Goal: Transaction & Acquisition: Book appointment/travel/reservation

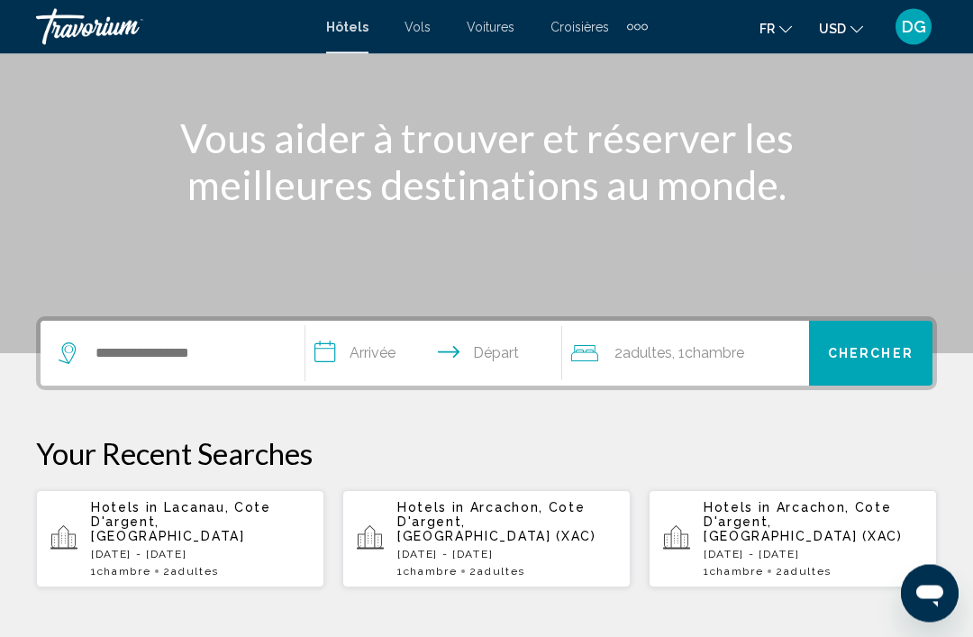
click at [85, 346] on div "Search widget" at bounding box center [168, 354] width 219 height 27
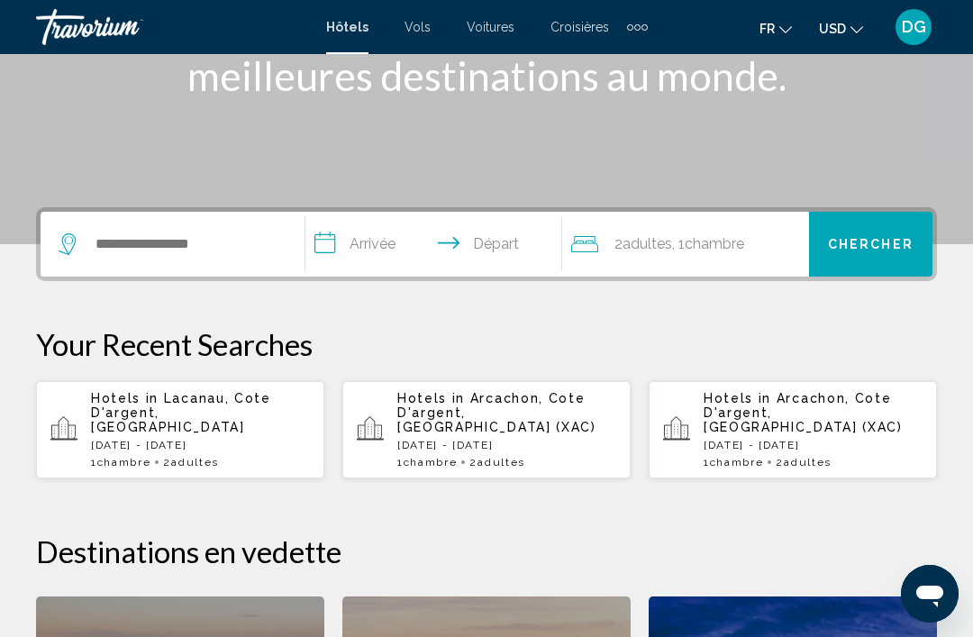
scroll to position [444, 0]
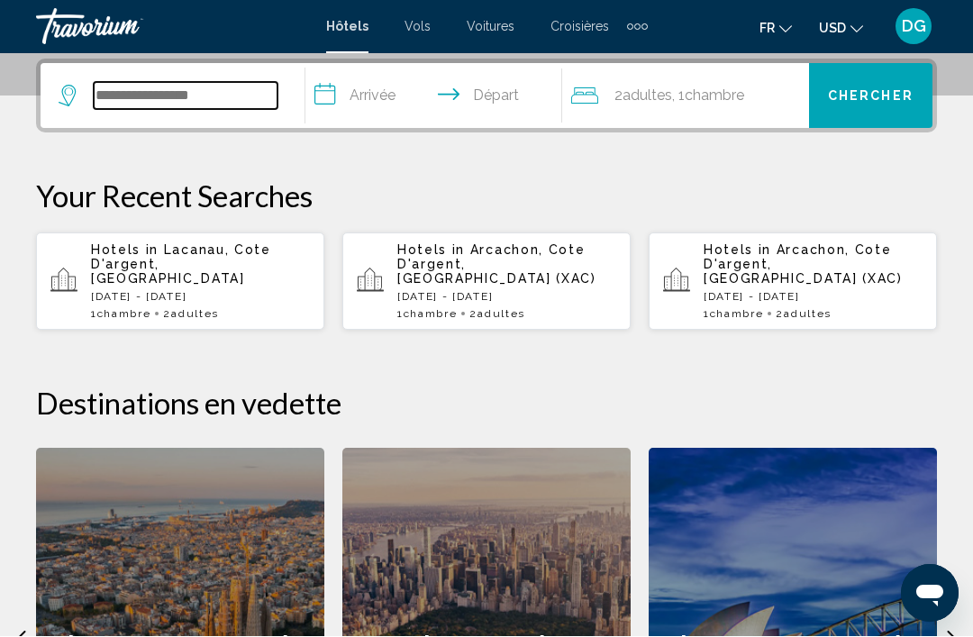
click at [121, 106] on input "Search widget" at bounding box center [186, 96] width 184 height 27
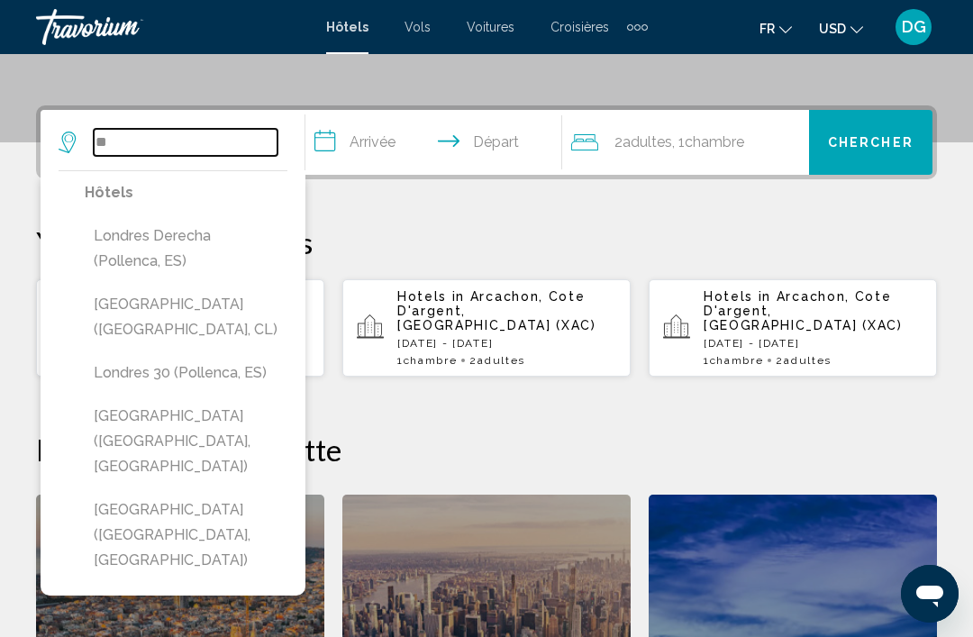
type input "*"
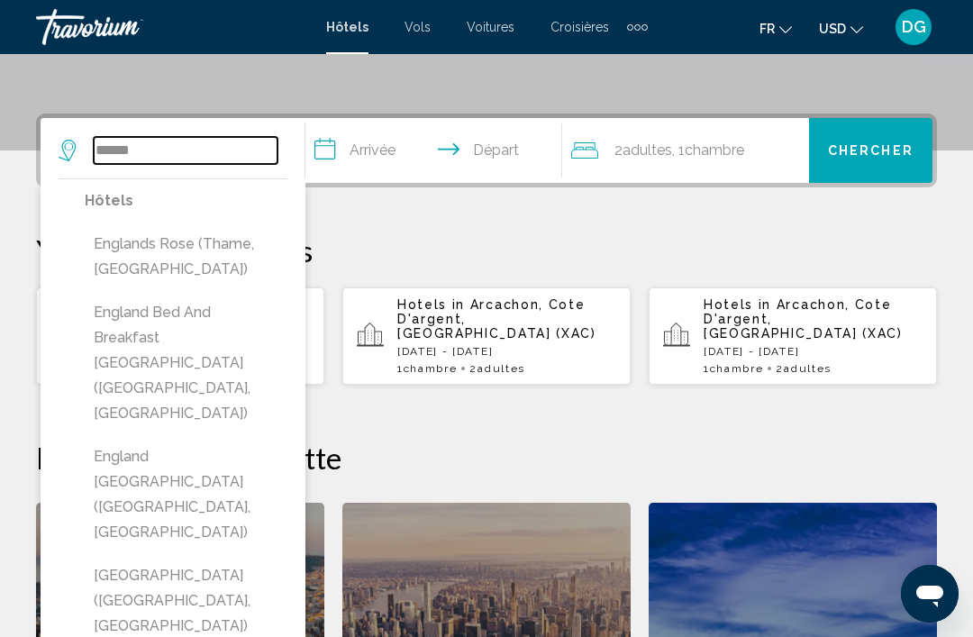
scroll to position [390, 0]
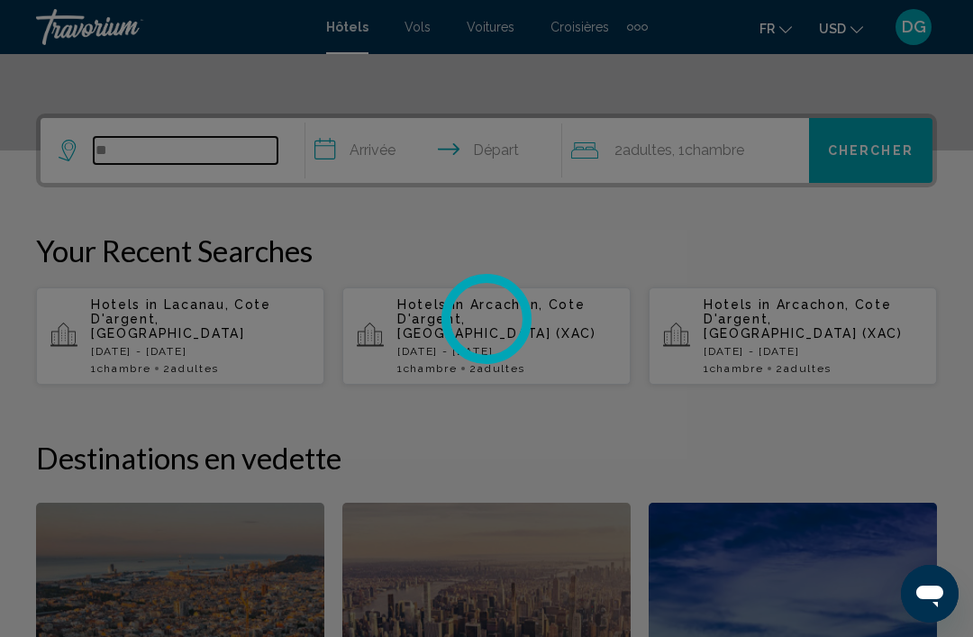
type input "*"
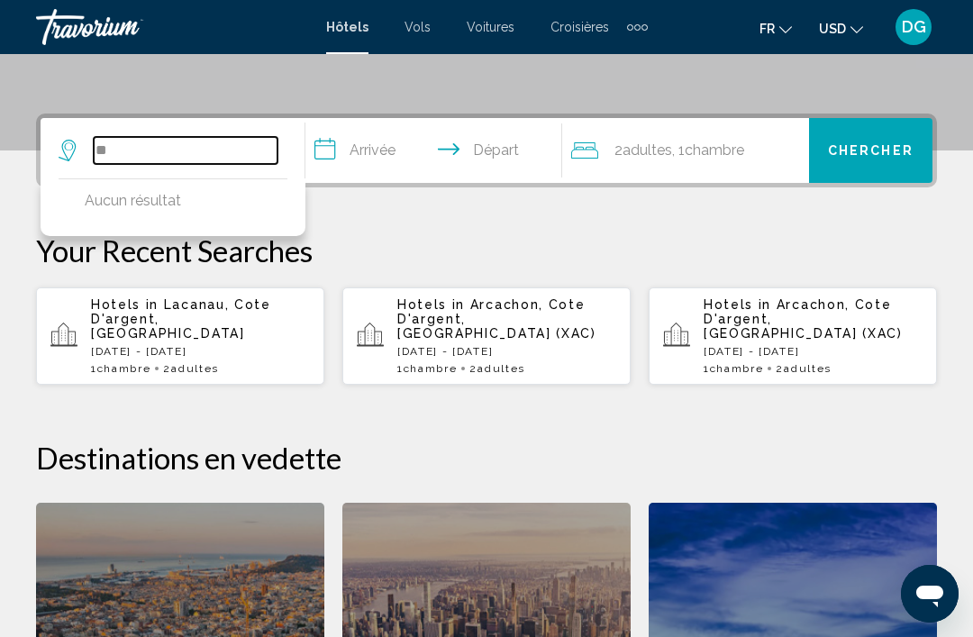
type input "*"
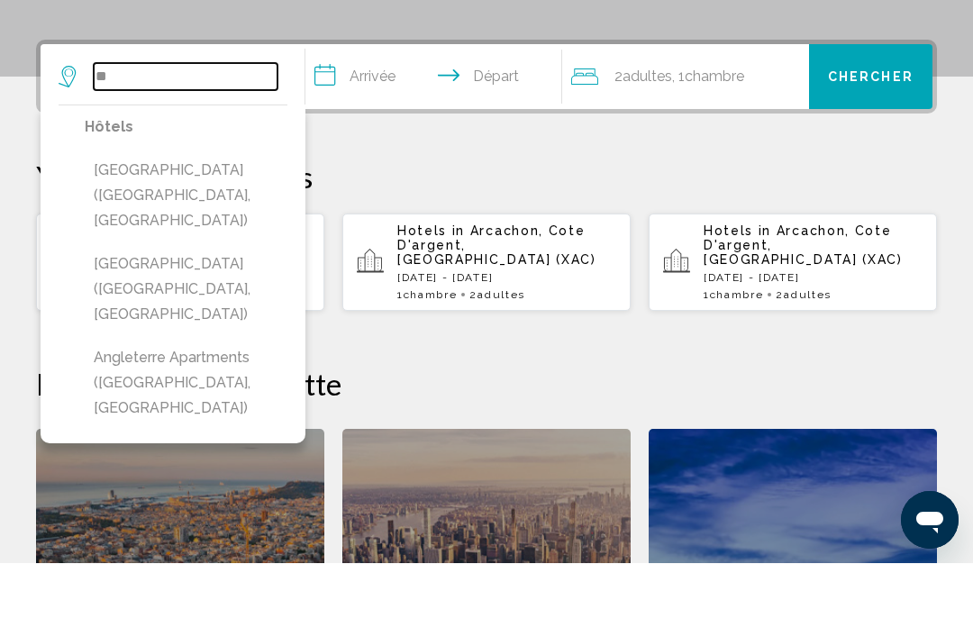
type input "*"
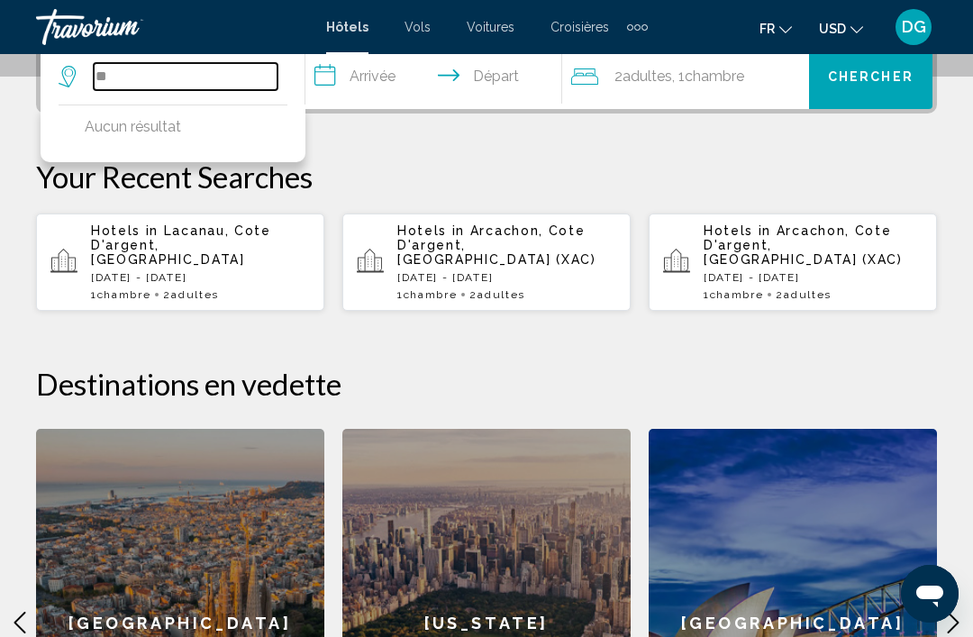
type input "*"
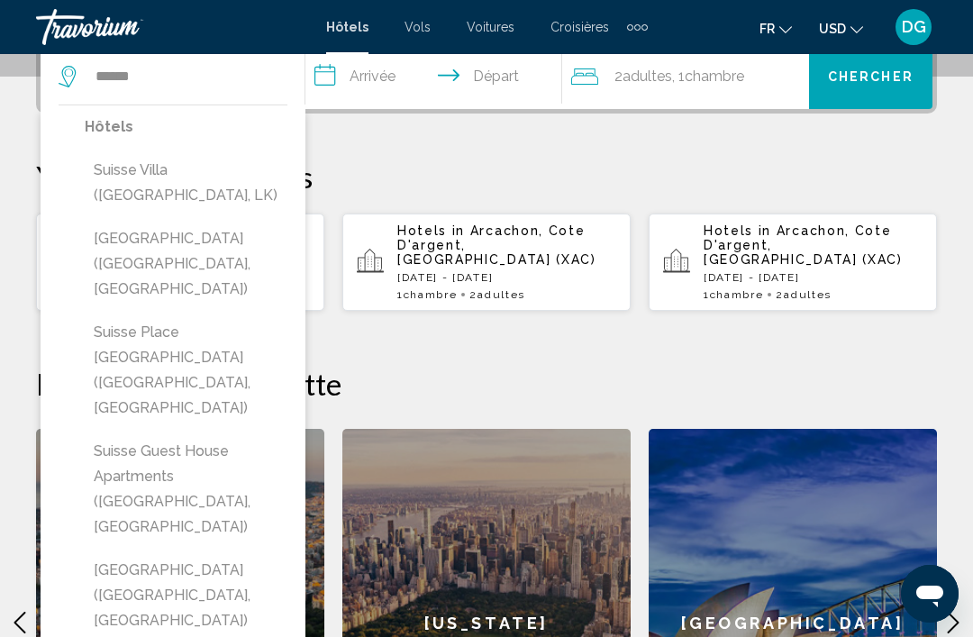
click at [783, 31] on icon "Change language" at bounding box center [785, 29] width 13 height 13
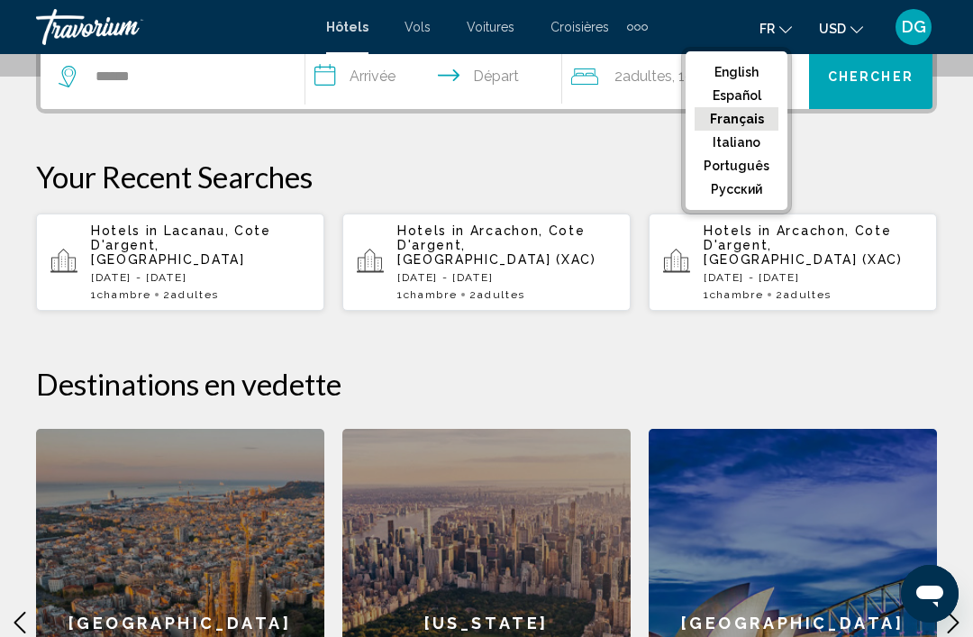
click at [880, 149] on div "**********" at bounding box center [486, 433] width 973 height 786
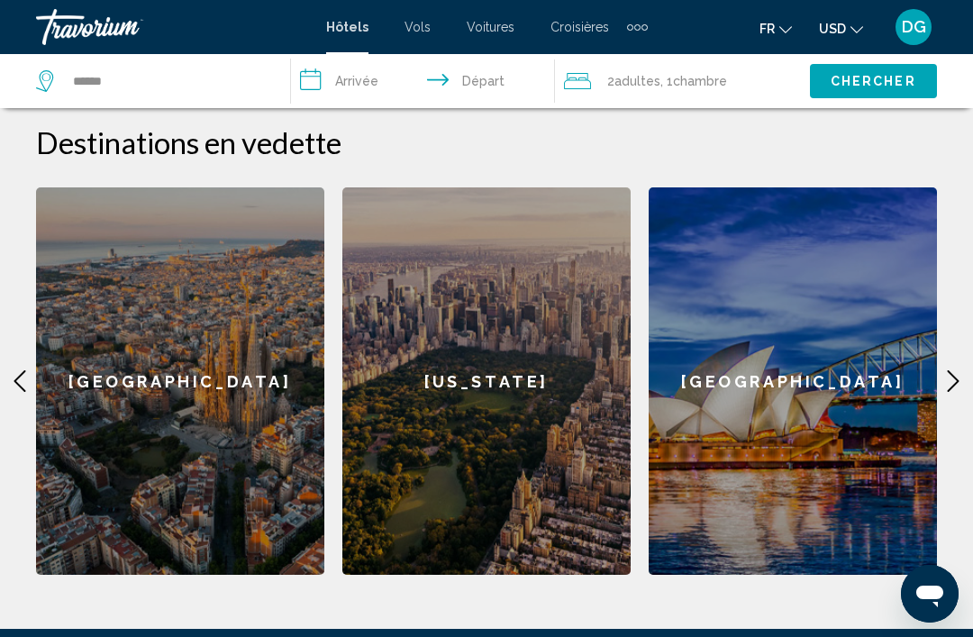
scroll to position [705, 0]
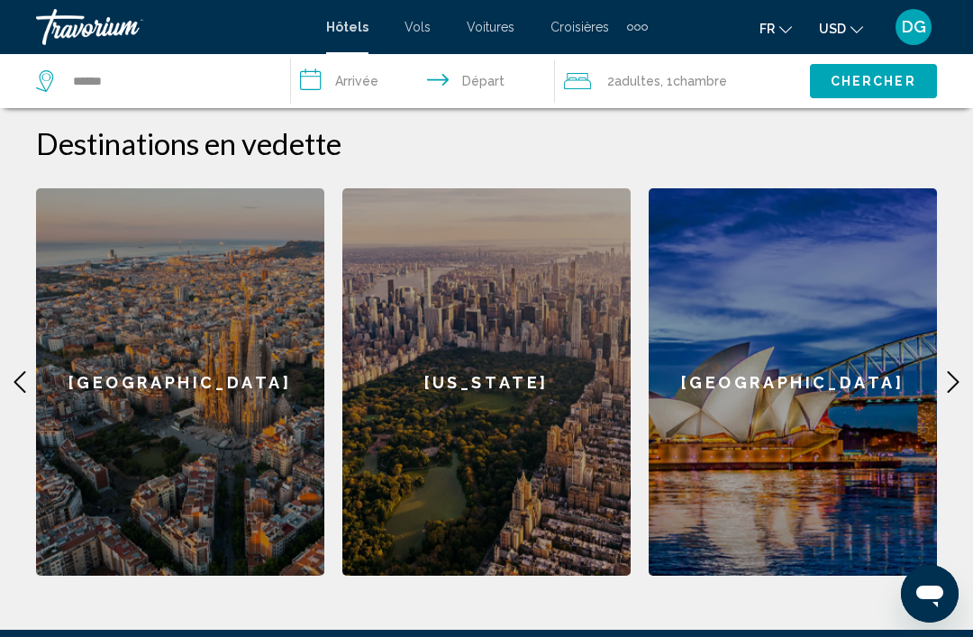
click at [948, 371] on icon "Main content" at bounding box center [954, 382] width 22 height 22
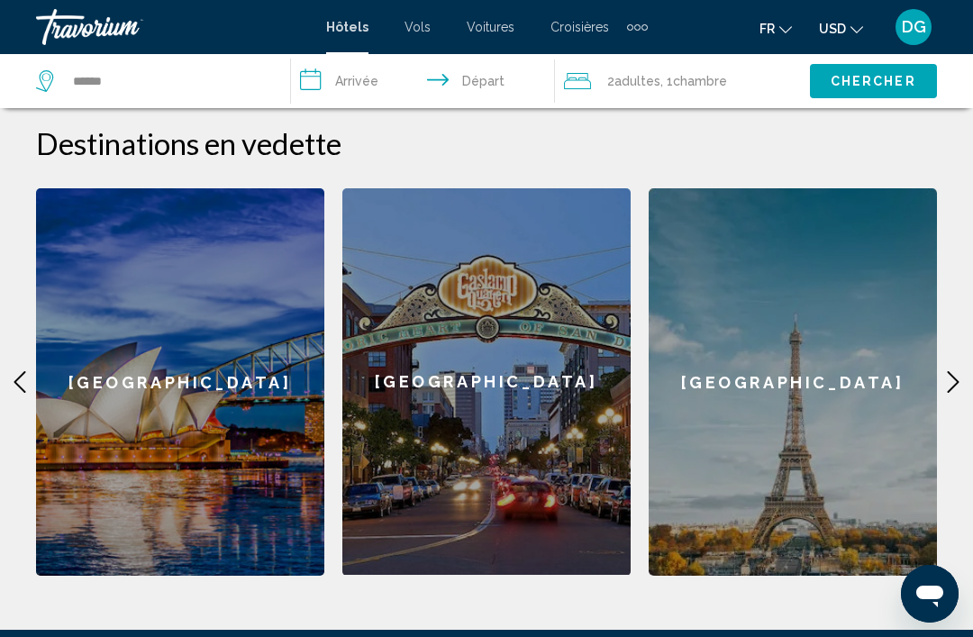
click at [949, 371] on icon "Main content" at bounding box center [954, 382] width 22 height 22
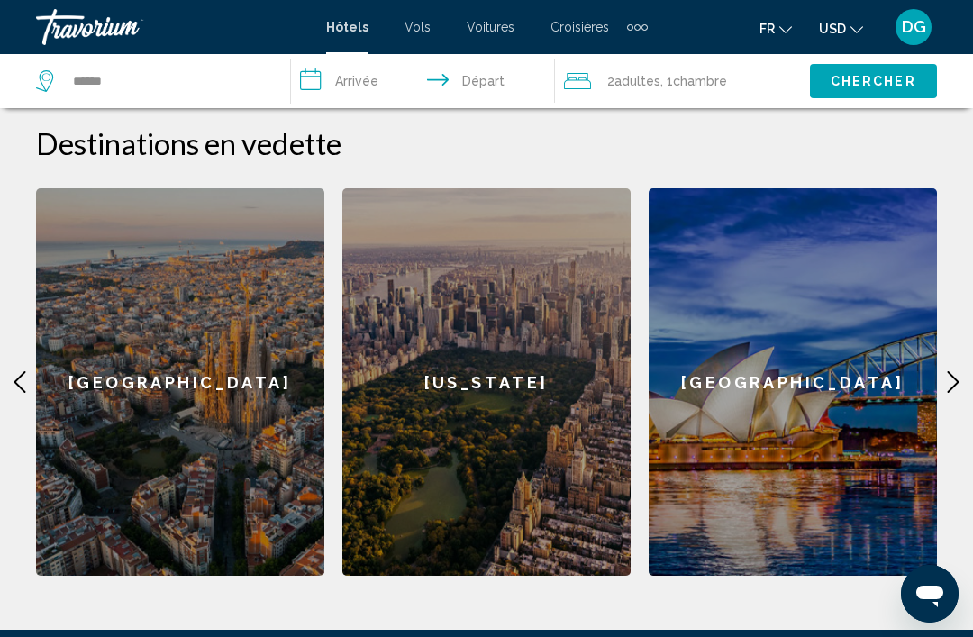
click at [944, 371] on icon "Main content" at bounding box center [954, 382] width 22 height 22
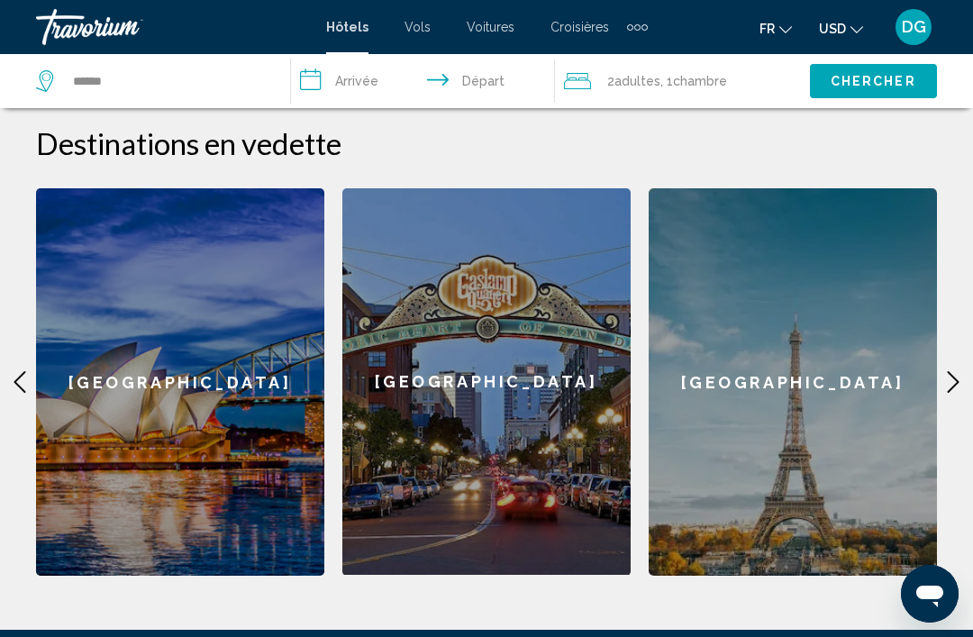
click at [31, 355] on ngu-tile "[GEOGRAPHIC_DATA]" at bounding box center [180, 382] width 306 height 406
click at [21, 371] on icon "Main content" at bounding box center [20, 382] width 22 height 22
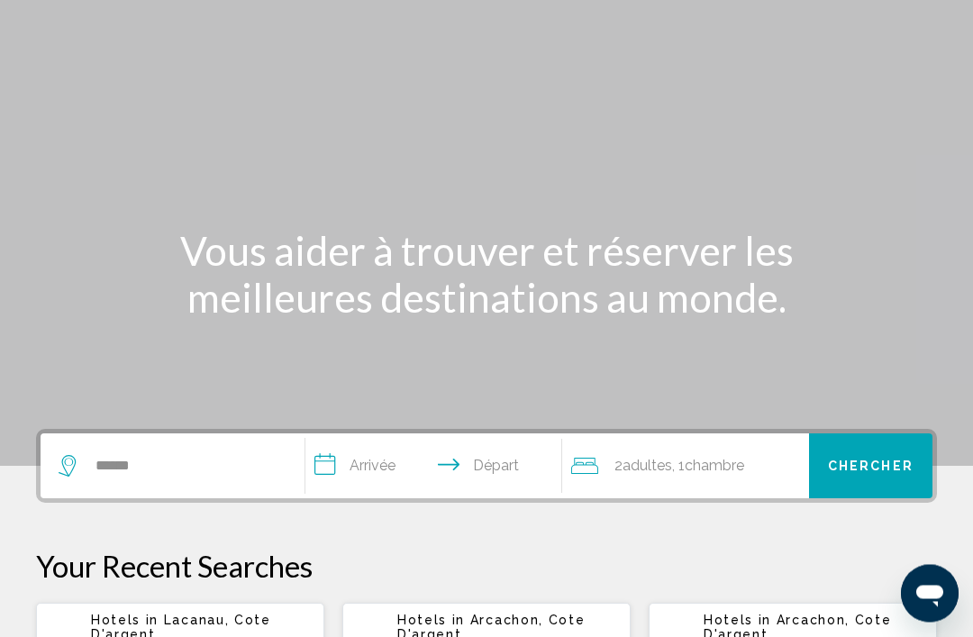
scroll to position [0, 0]
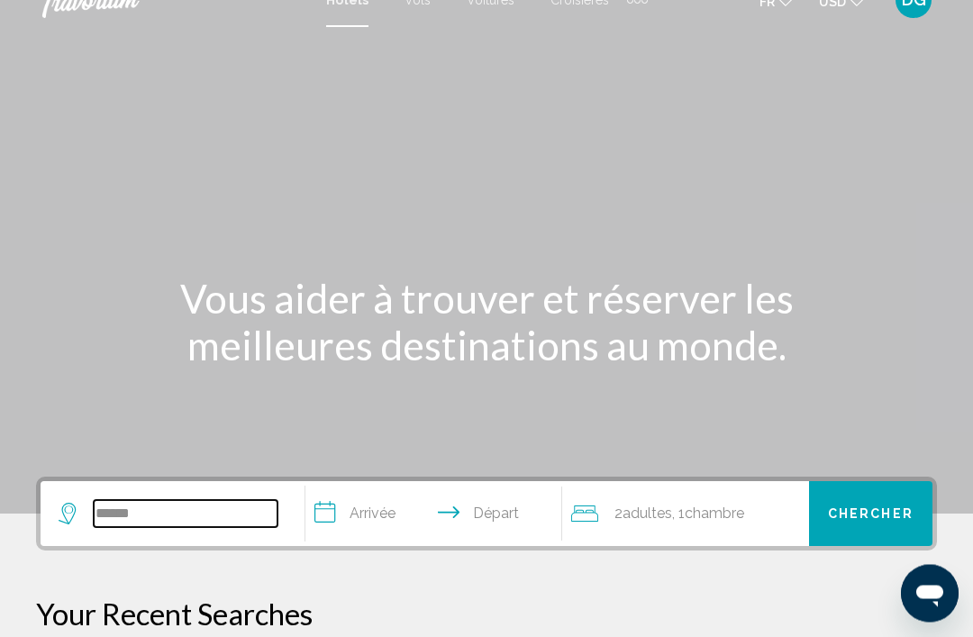
click at [161, 523] on input "******" at bounding box center [186, 514] width 184 height 27
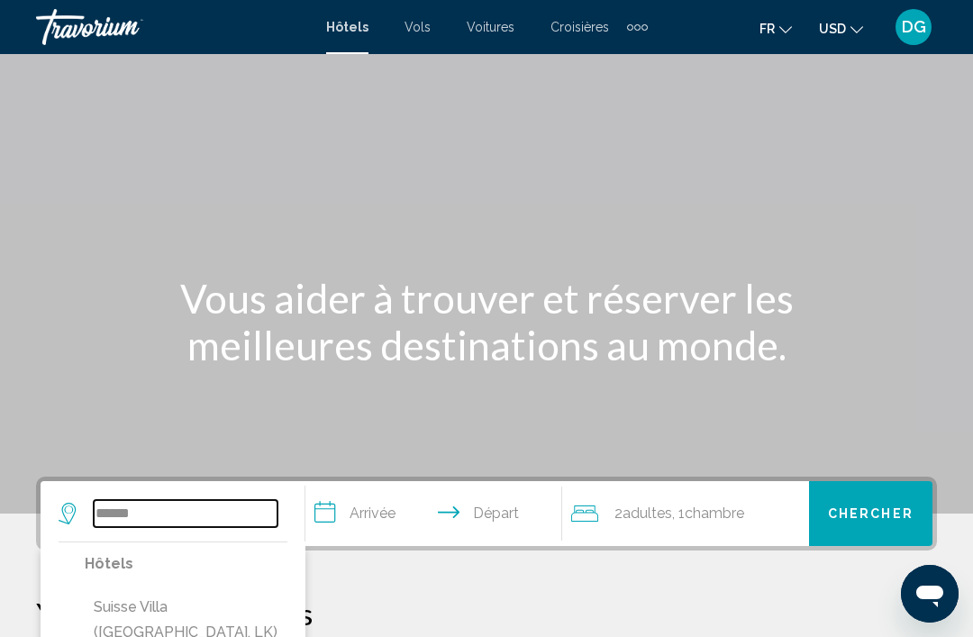
scroll to position [26, 0]
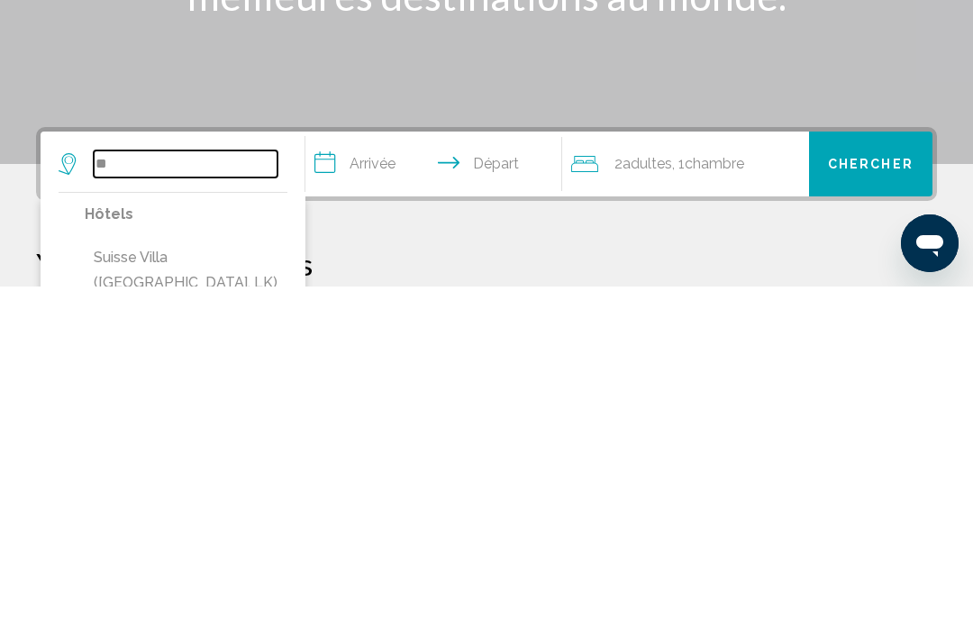
type input "*"
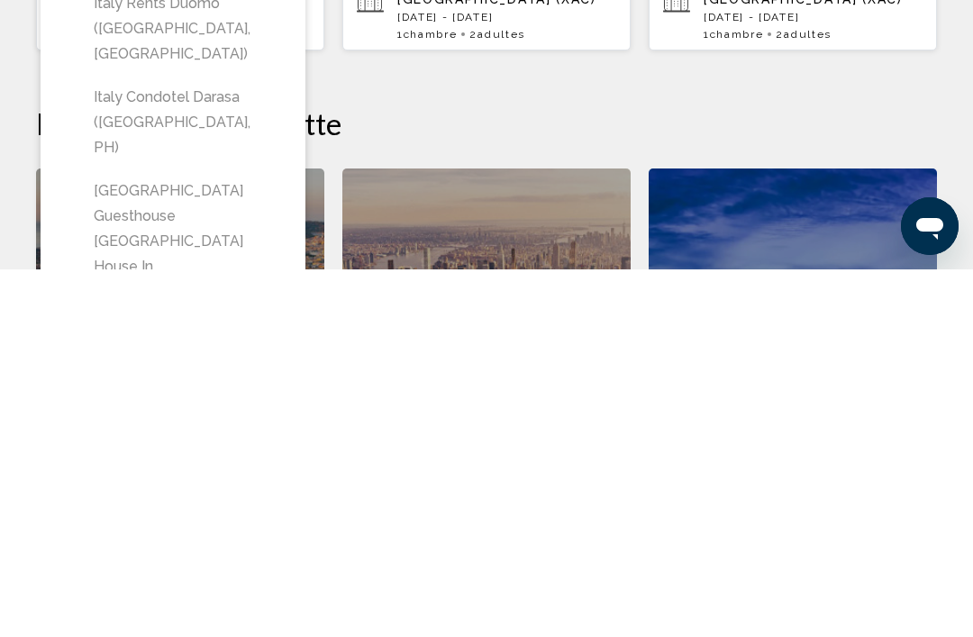
scroll to position [369, 0]
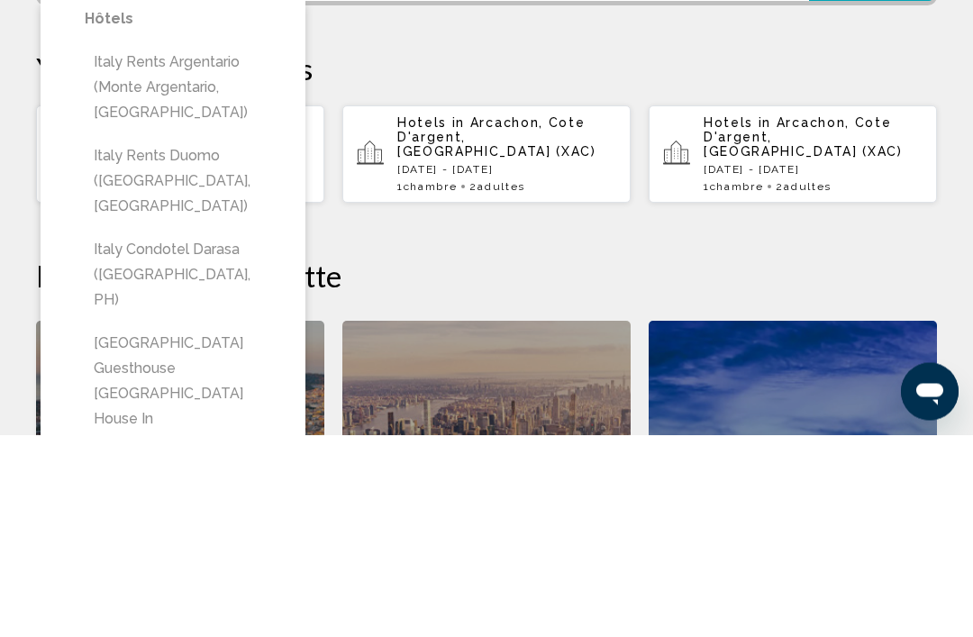
click at [114, 342] on button "Italy Rents Duomo ([GEOGRAPHIC_DATA], [GEOGRAPHIC_DATA])" at bounding box center [186, 384] width 203 height 85
type input "**********"
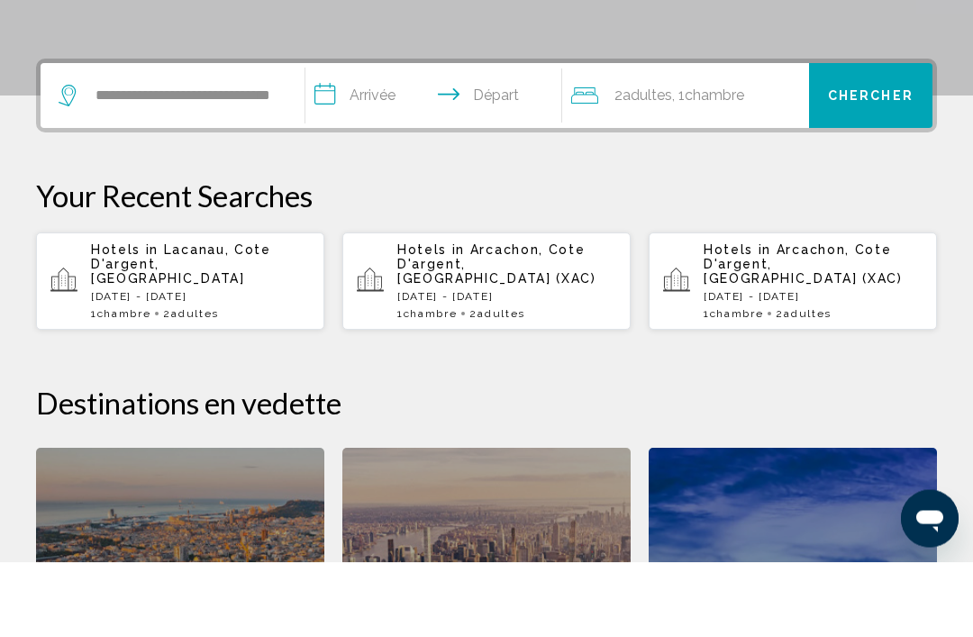
click at [361, 139] on input "**********" at bounding box center [436, 174] width 263 height 70
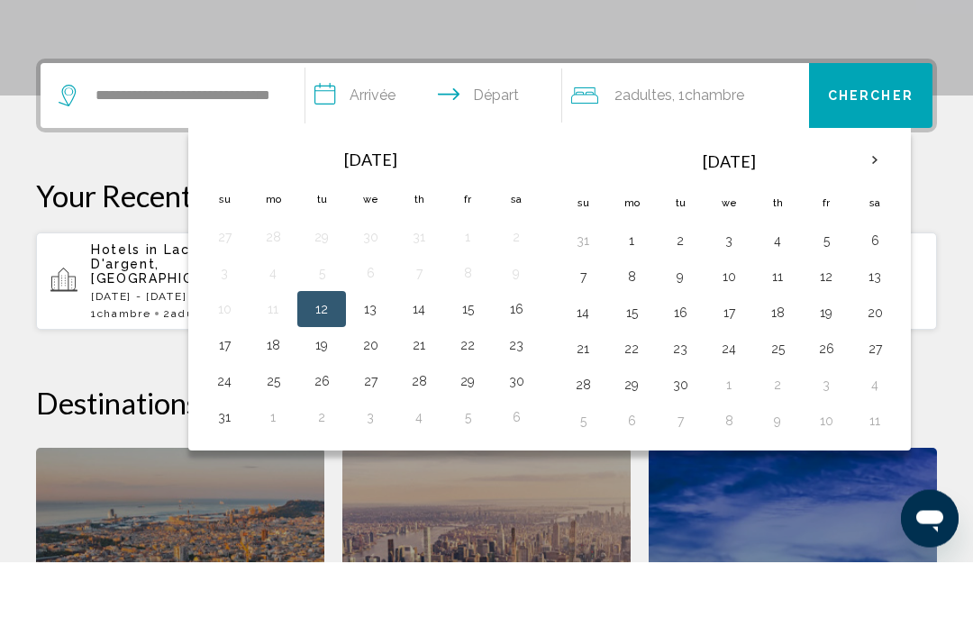
scroll to position [445, 0]
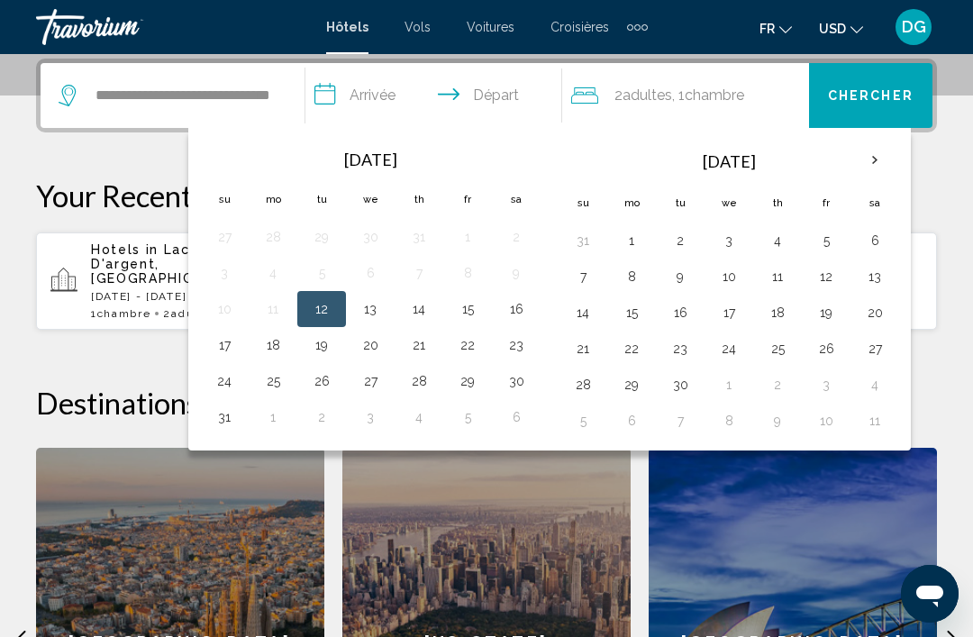
click at [888, 89] on span "Chercher" at bounding box center [871, 96] width 86 height 14
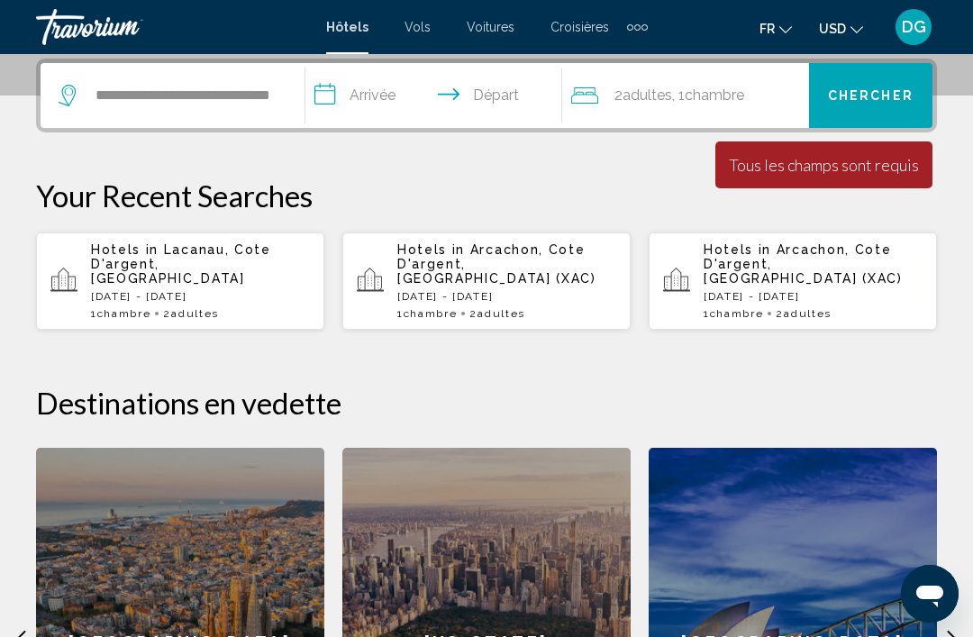
click at [388, 96] on input "**********" at bounding box center [436, 98] width 263 height 70
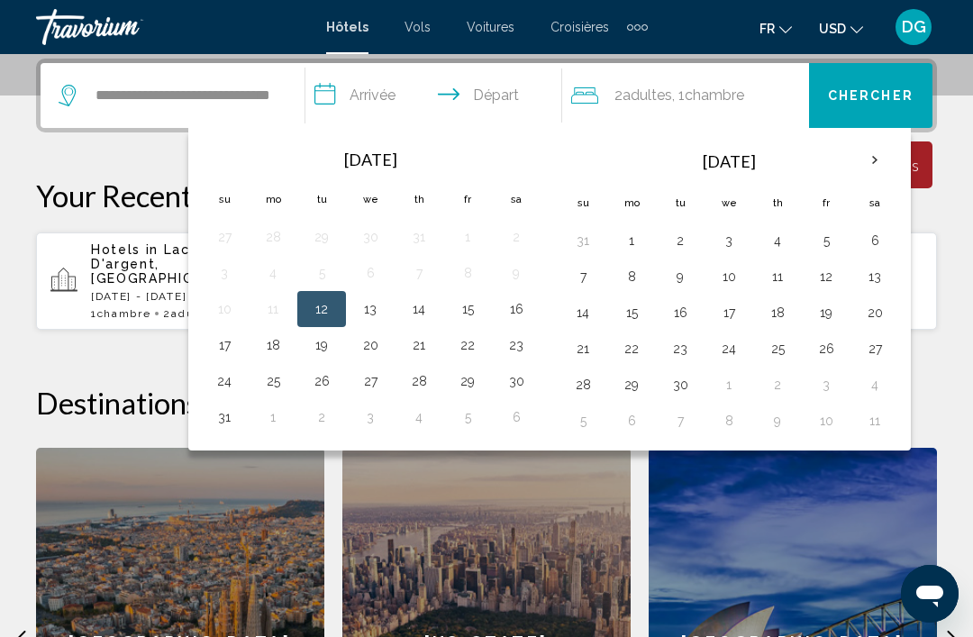
click at [883, 160] on th "Next month" at bounding box center [875, 161] width 49 height 40
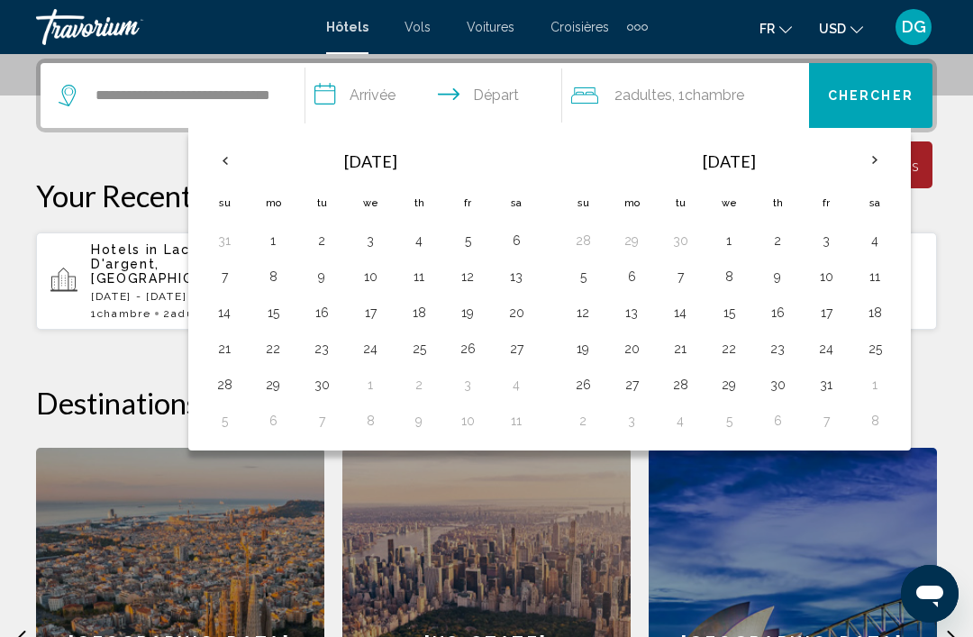
click at [880, 273] on button "11" at bounding box center [875, 276] width 29 height 25
click at [868, 320] on button "18" at bounding box center [875, 312] width 29 height 25
type input "**********"
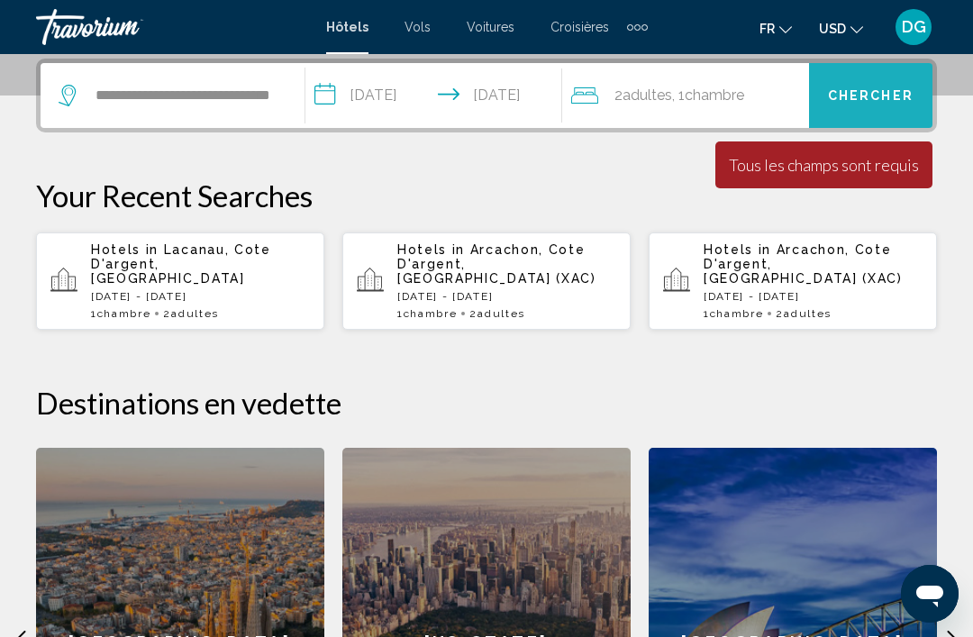
click at [879, 82] on button "Chercher" at bounding box center [870, 95] width 123 height 65
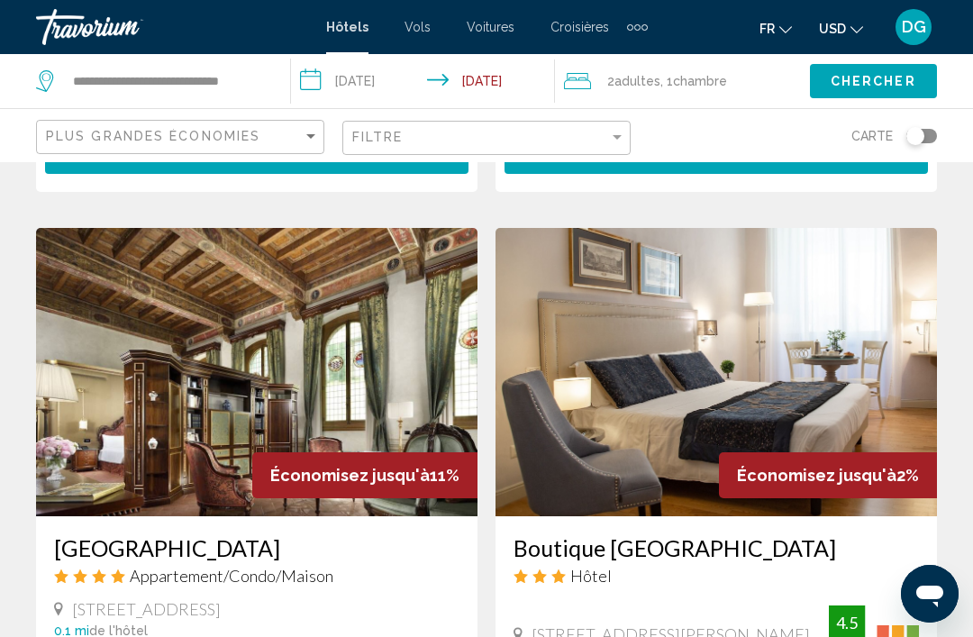
scroll to position [1849, 0]
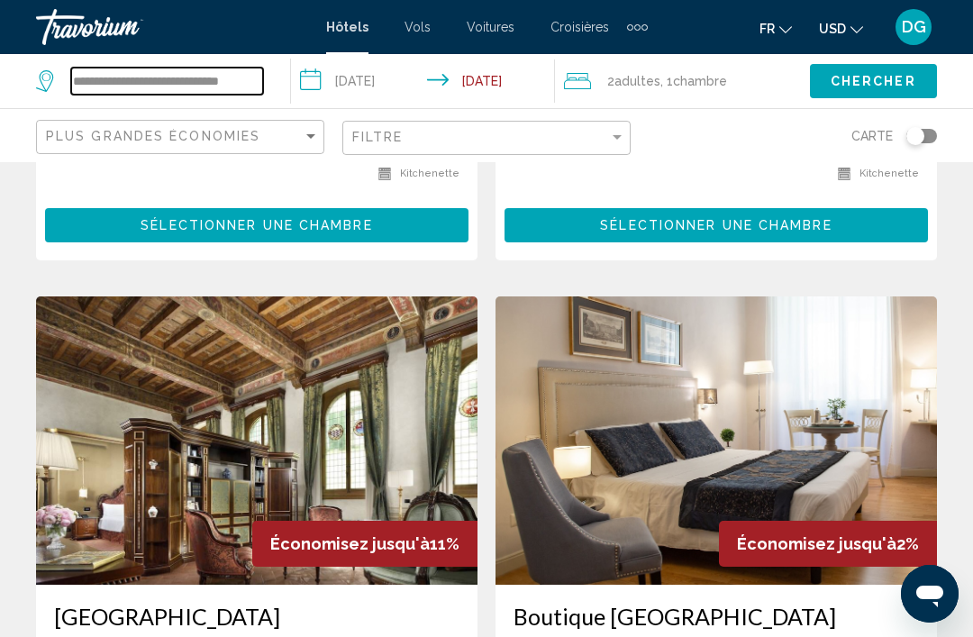
click at [204, 81] on input "**********" at bounding box center [167, 81] width 192 height 27
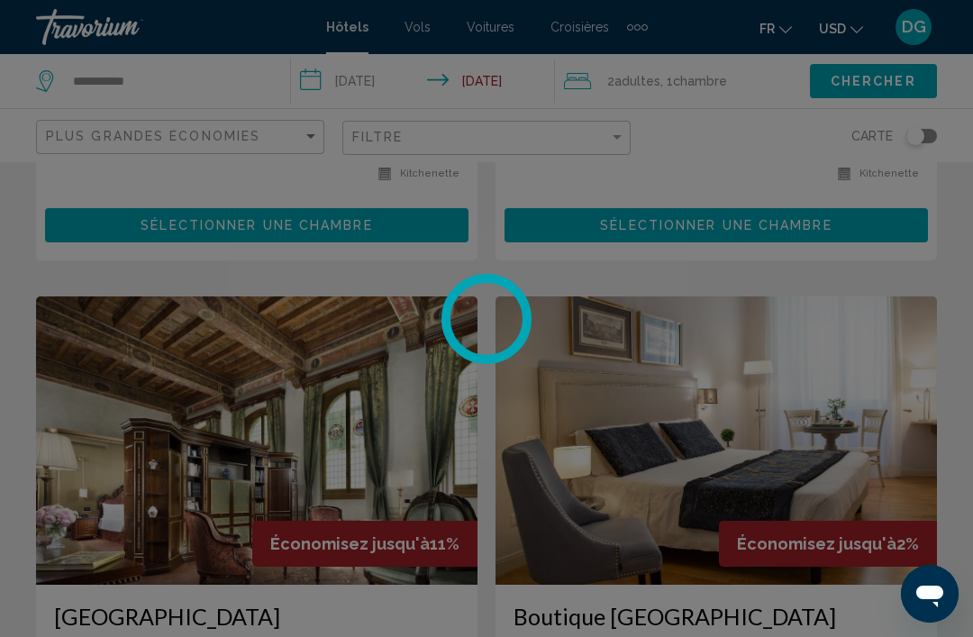
click at [125, 91] on div at bounding box center [486, 318] width 973 height 637
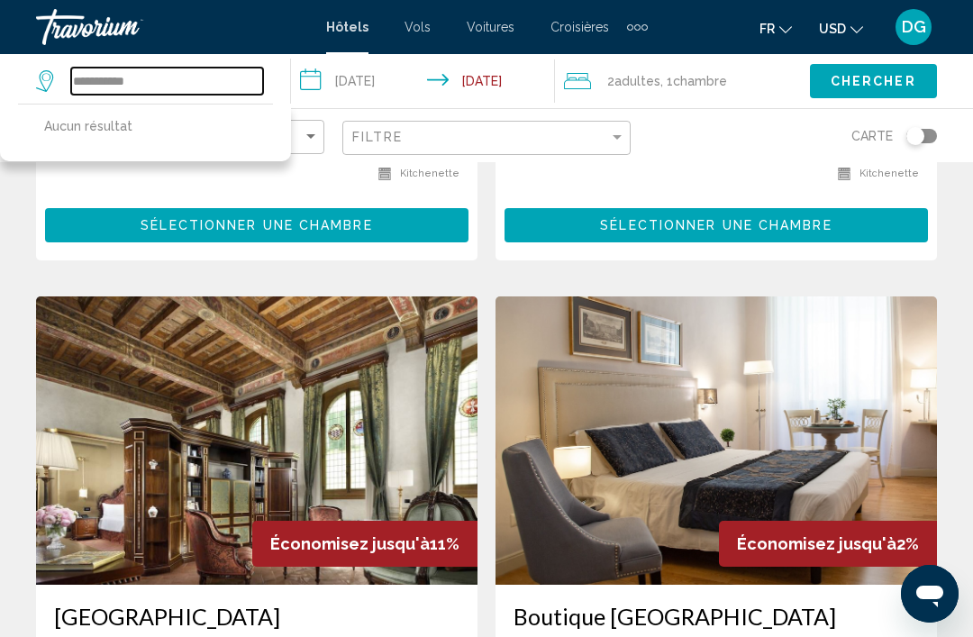
click at [105, 68] on input "**********" at bounding box center [167, 81] width 192 height 27
click at [133, 74] on input "**********" at bounding box center [167, 81] width 192 height 27
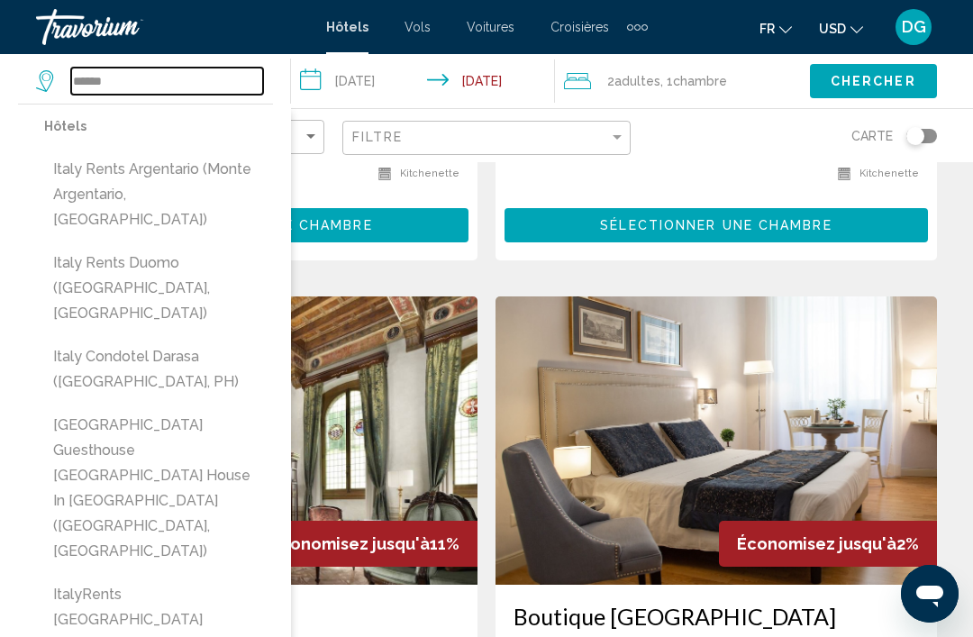
scroll to position [1848, 0]
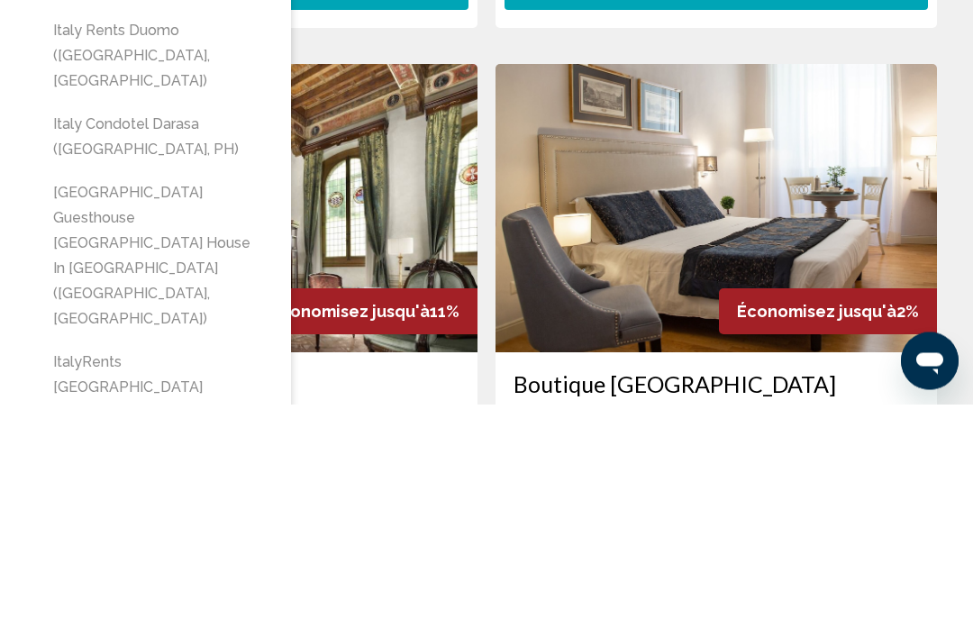
click at [67, 578] on button "ItalyRents [GEOGRAPHIC_DATA] ([GEOGRAPHIC_DATA], [GEOGRAPHIC_DATA])" at bounding box center [158, 633] width 229 height 110
type input "**********"
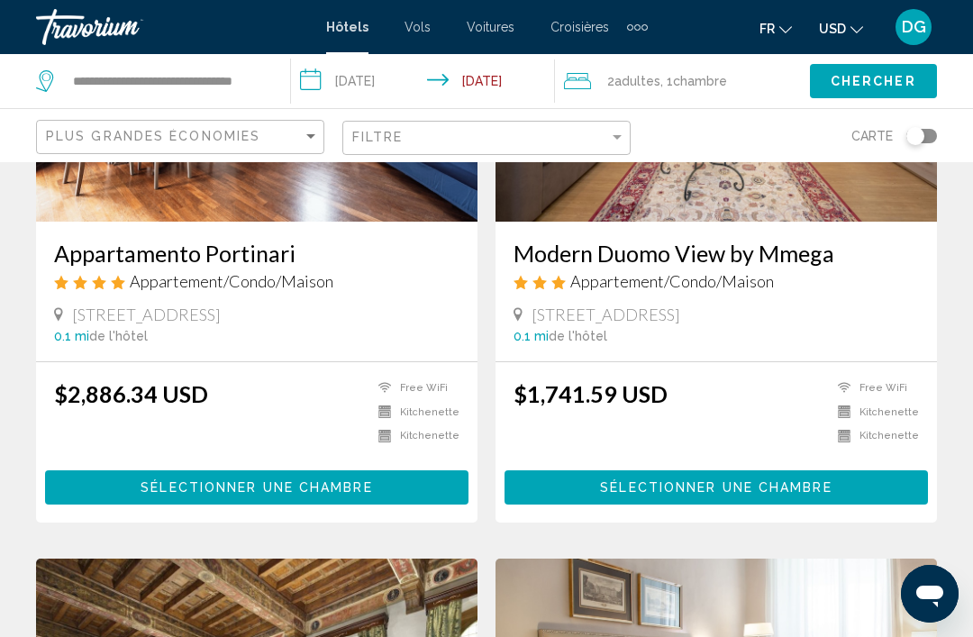
click at [872, 78] on span "Chercher" at bounding box center [874, 82] width 86 height 14
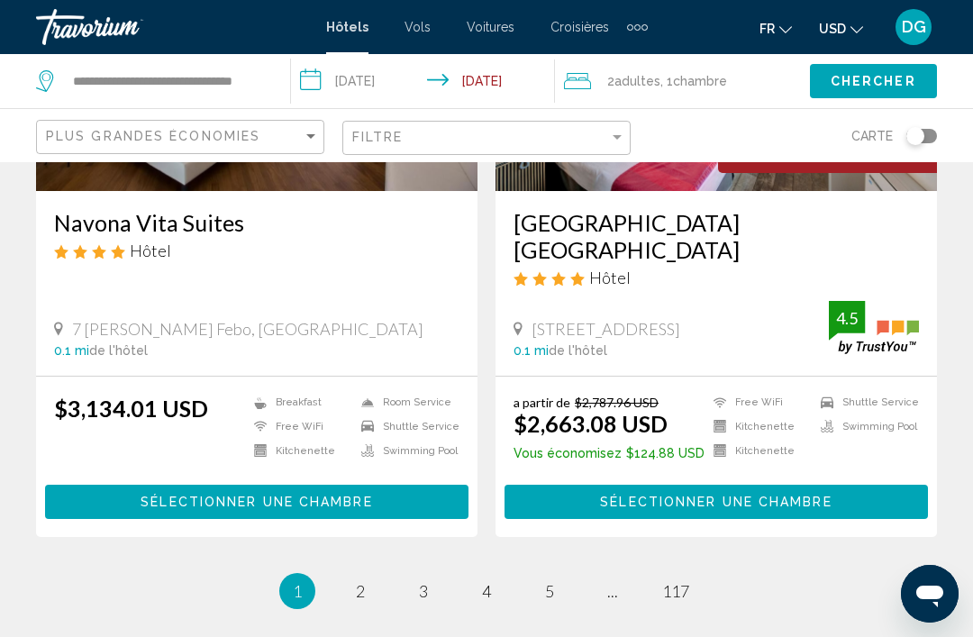
scroll to position [3568, 0]
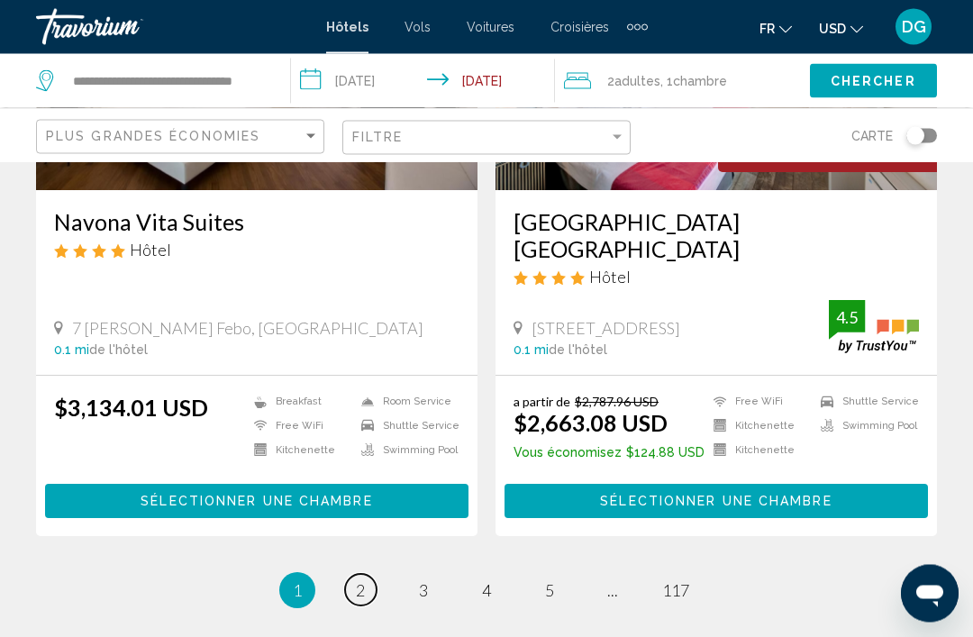
click at [364, 575] on link "page 2" at bounding box center [361, 591] width 32 height 32
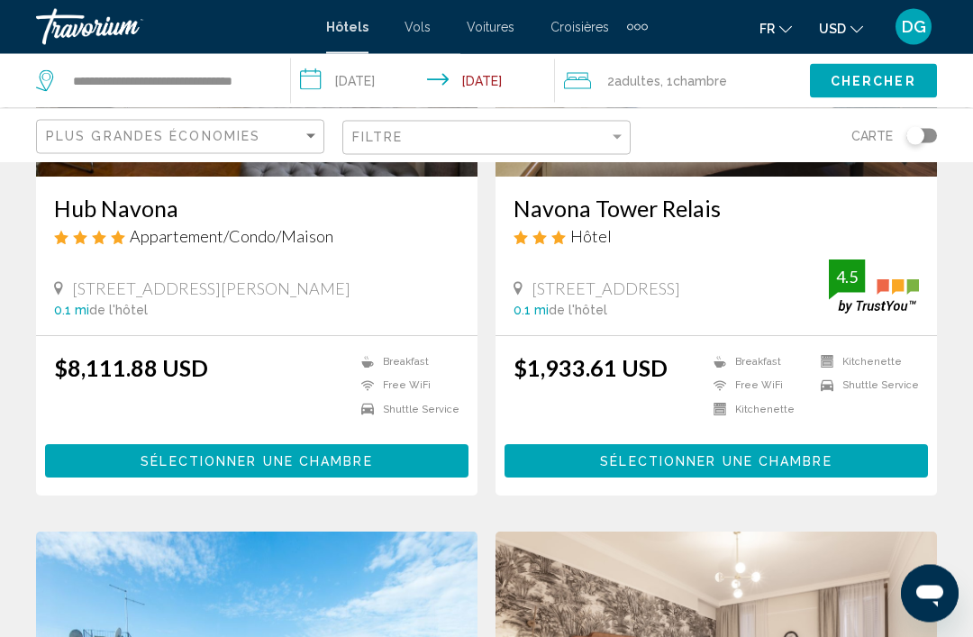
scroll to position [2271, 0]
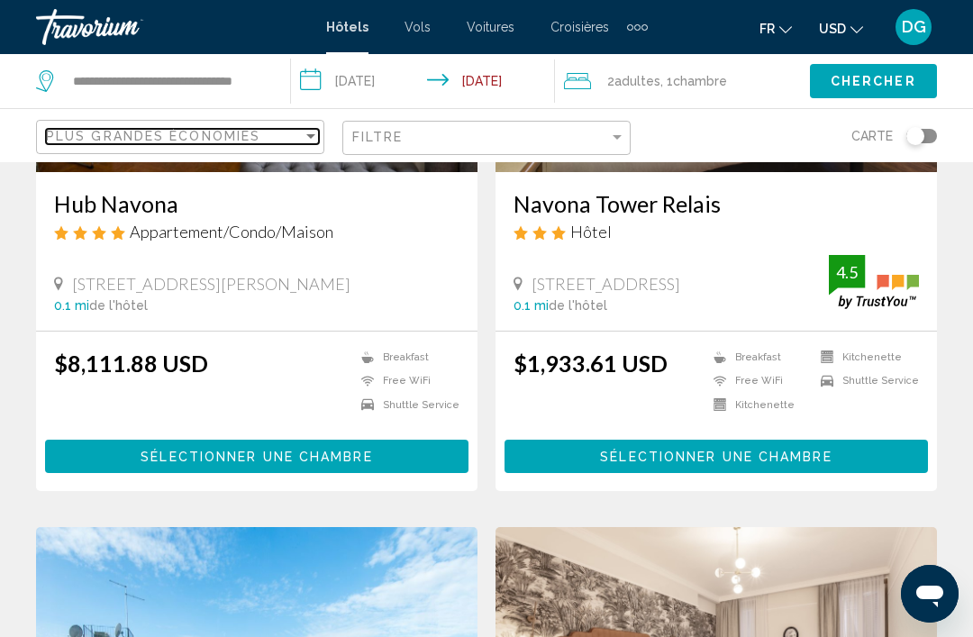
click at [83, 131] on span "Plus grandes économies" at bounding box center [153, 136] width 214 height 14
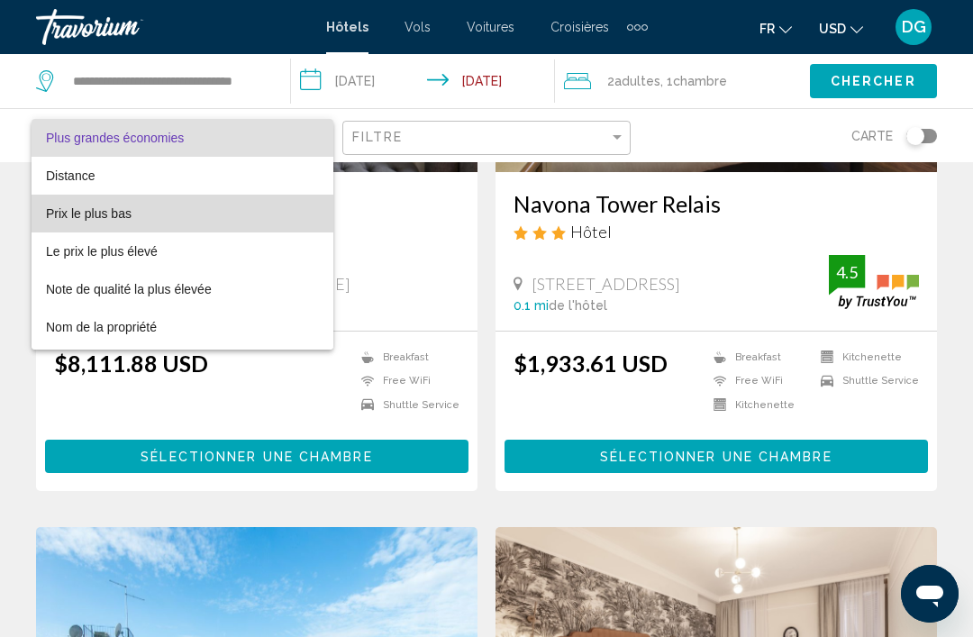
click at [70, 213] on span "Prix le plus bas" at bounding box center [89, 213] width 86 height 14
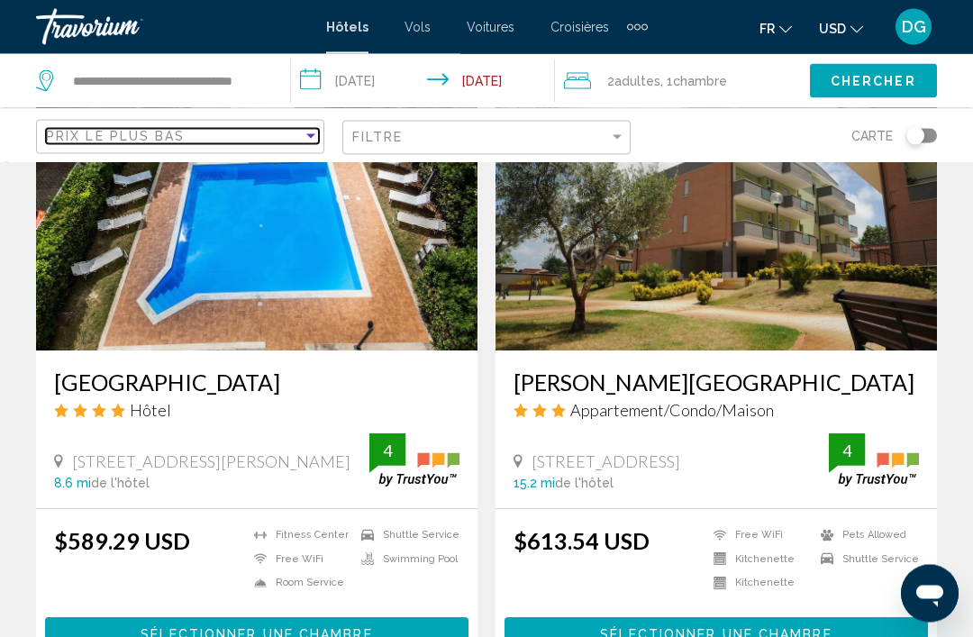
scroll to position [807, 0]
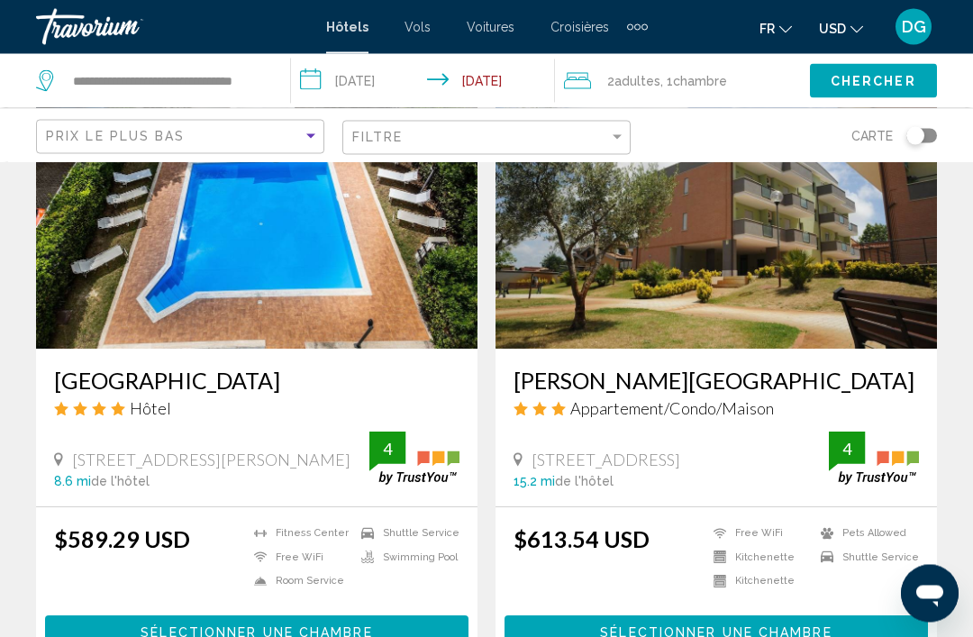
click at [78, 377] on h3 "[GEOGRAPHIC_DATA]" at bounding box center [257, 381] width 406 height 27
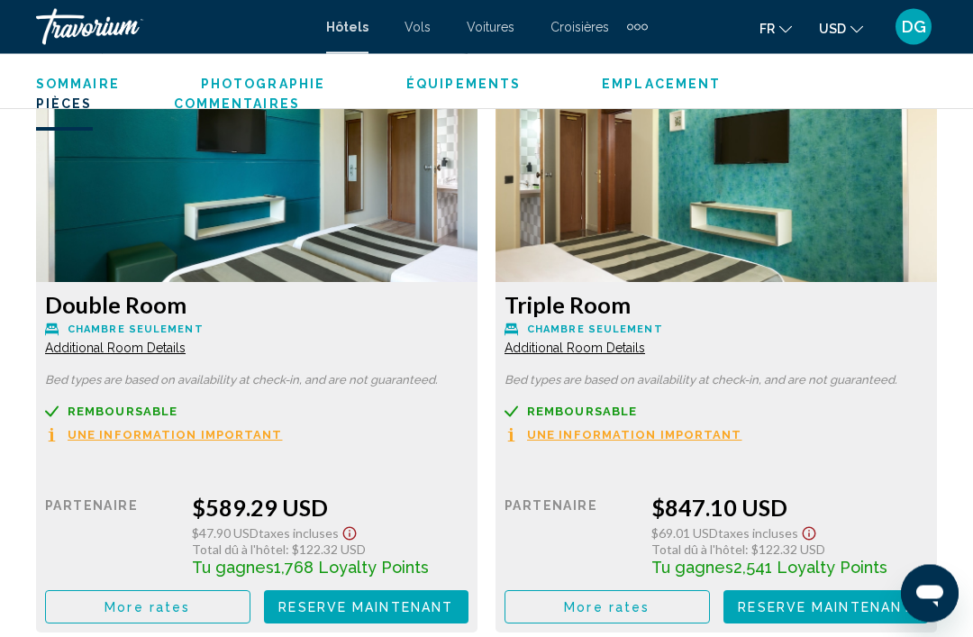
scroll to position [2811, 0]
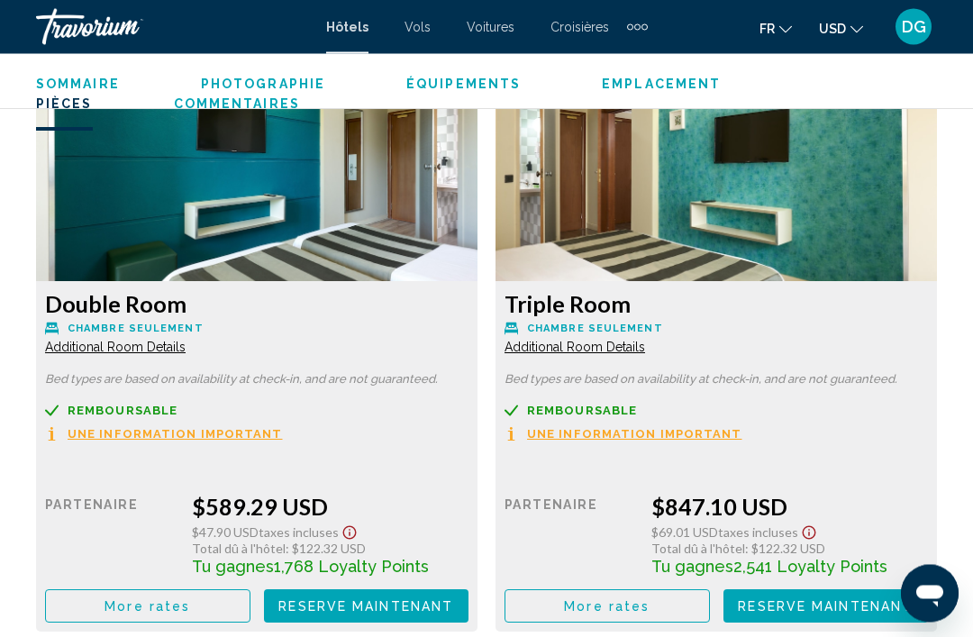
click at [64, 347] on span "Additional Room Details" at bounding box center [115, 348] width 141 height 14
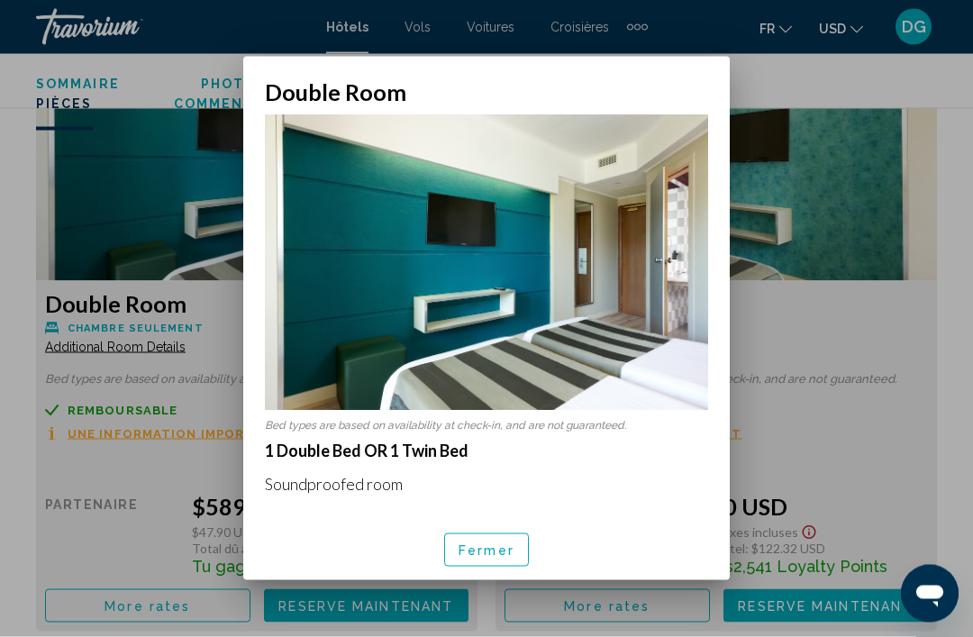
scroll to position [0, 0]
click at [492, 558] on span "Fermer" at bounding box center [487, 550] width 56 height 14
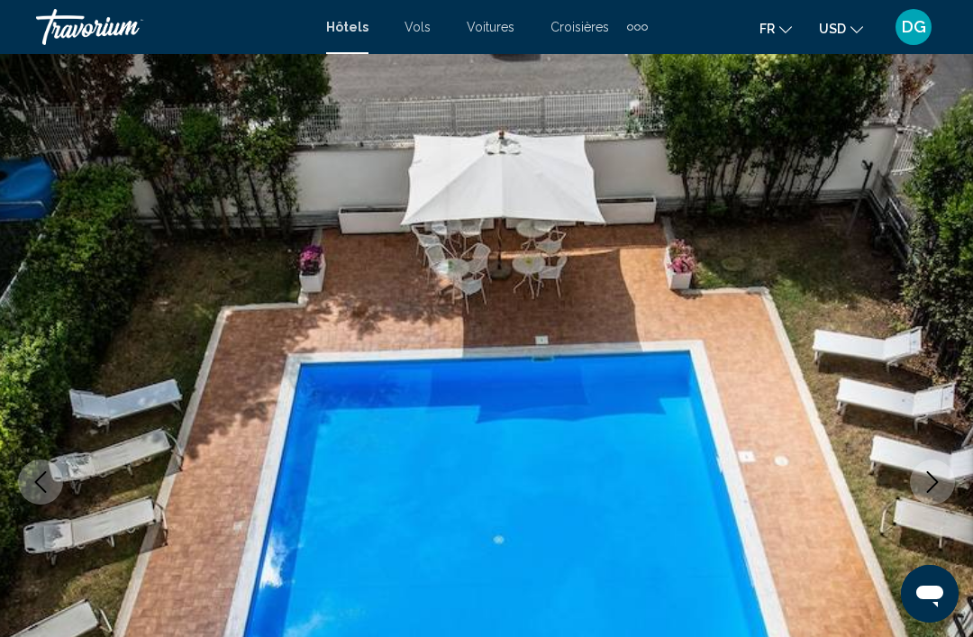
scroll to position [2811, 0]
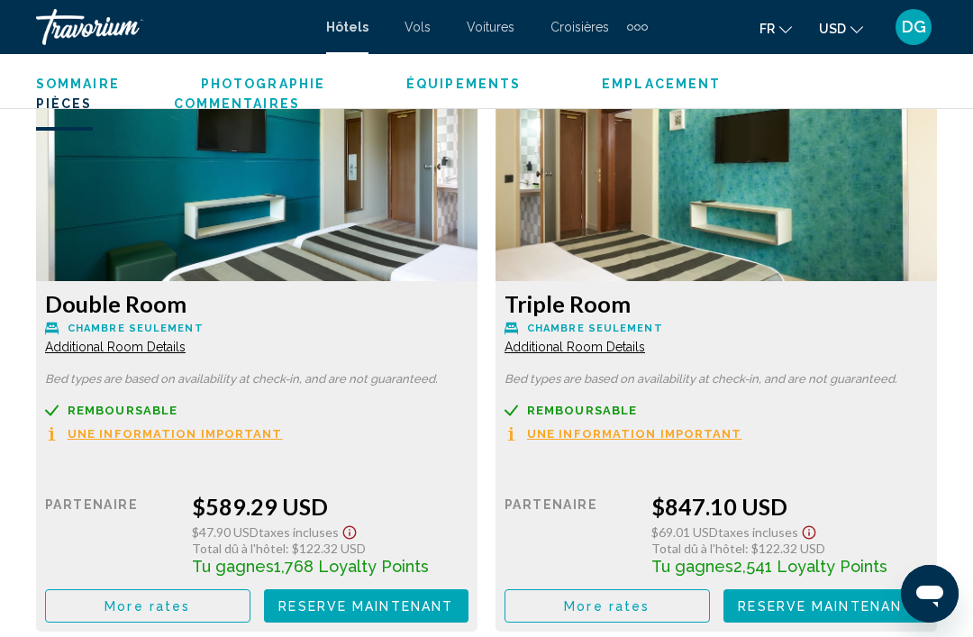
click at [231, 436] on span "Une information important" at bounding box center [175, 434] width 215 height 12
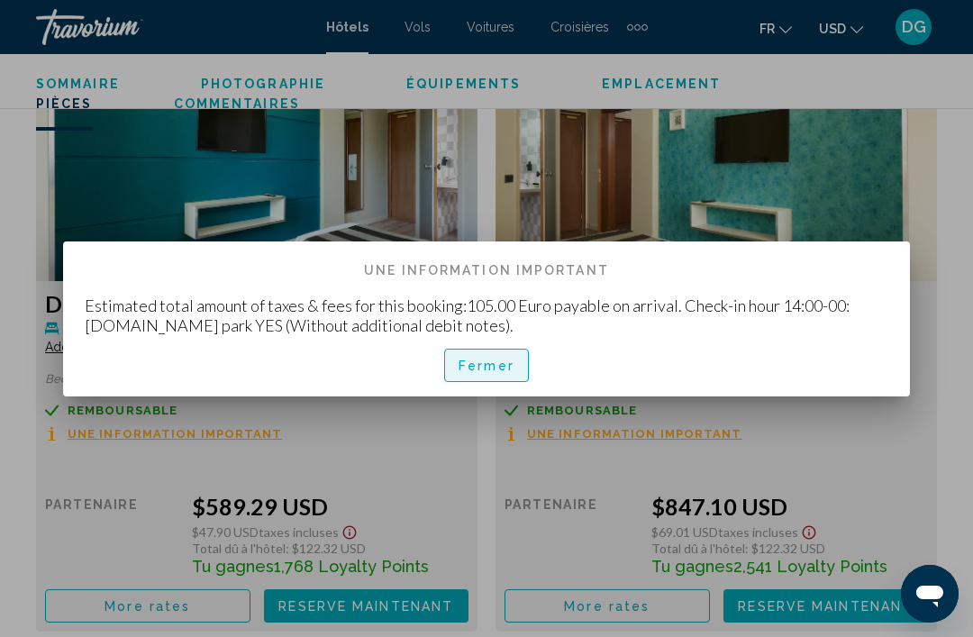
click at [493, 367] on span "Fermer" at bounding box center [487, 366] width 56 height 14
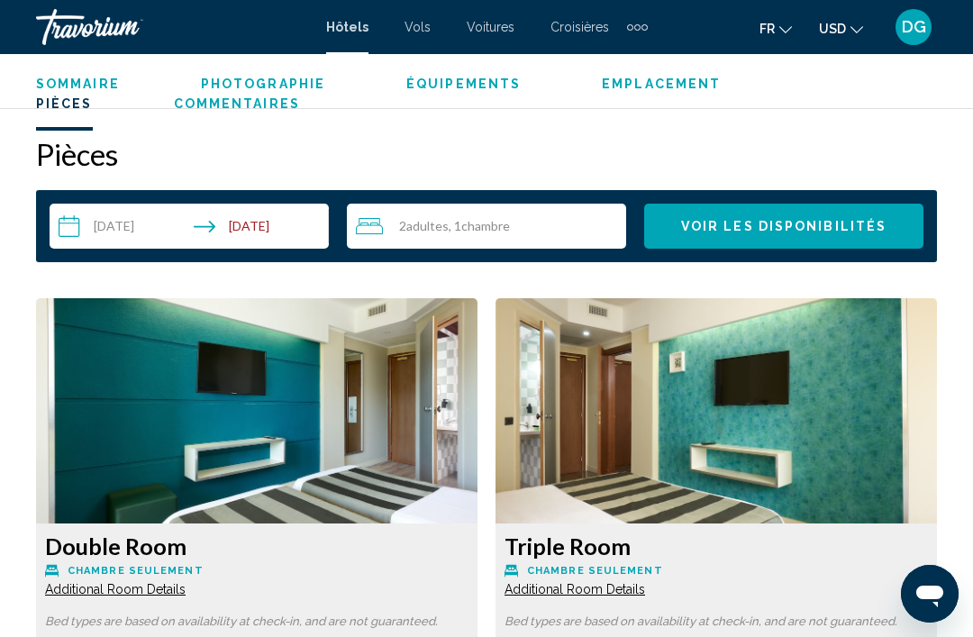
scroll to position [2556, 0]
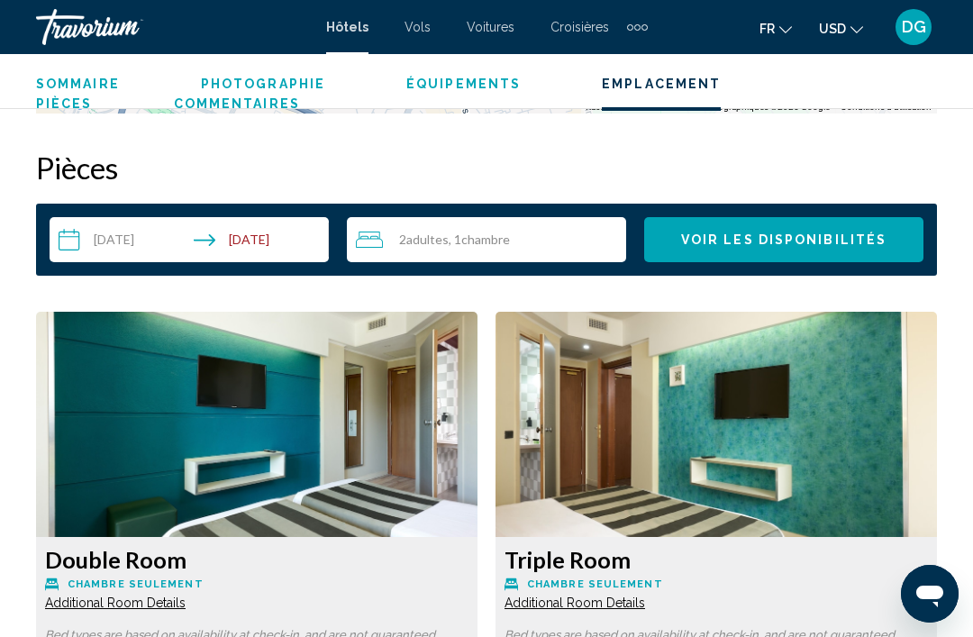
click at [114, 239] on input "**********" at bounding box center [193, 242] width 287 height 50
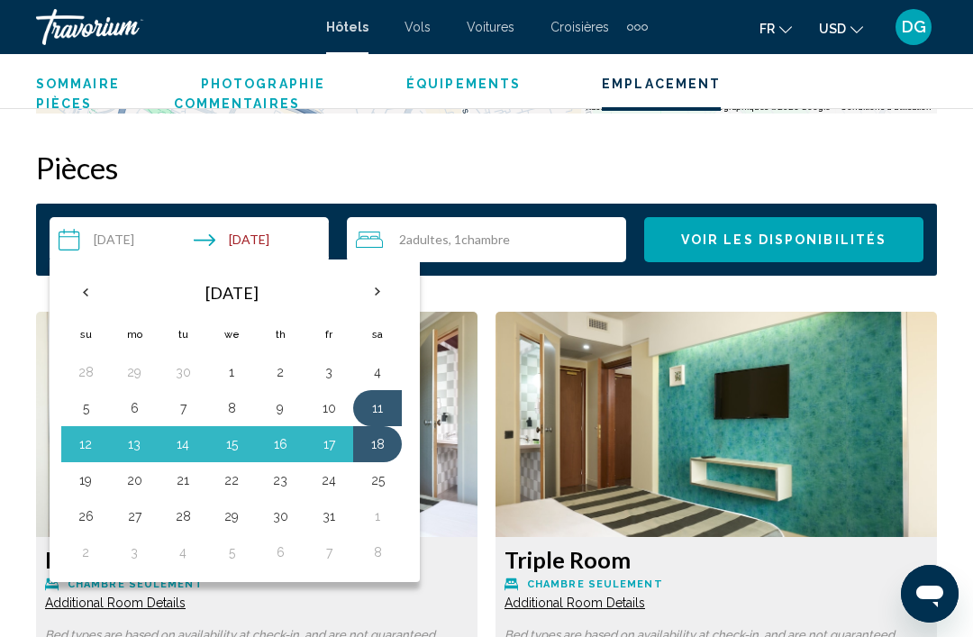
click at [229, 478] on button "22" at bounding box center [231, 480] width 29 height 25
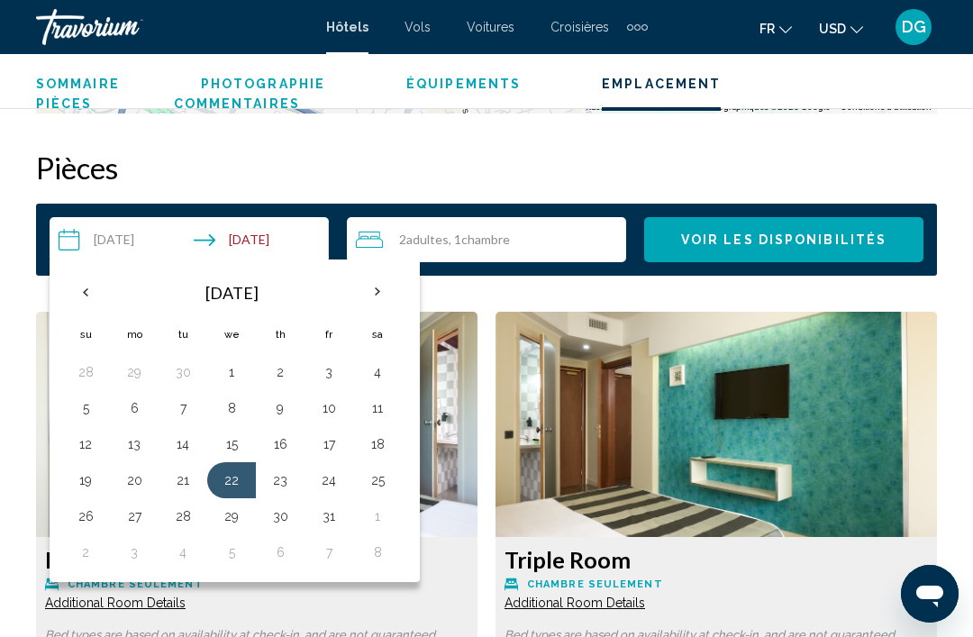
click at [226, 512] on button "29" at bounding box center [231, 516] width 29 height 25
type input "**********"
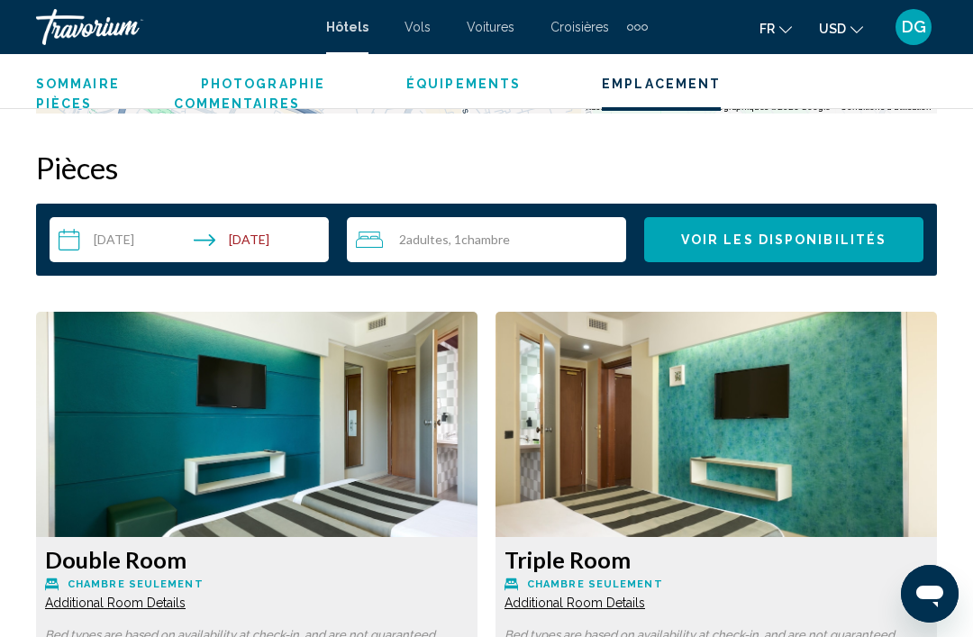
click at [872, 244] on span "Voir les disponibilités" at bounding box center [783, 240] width 205 height 14
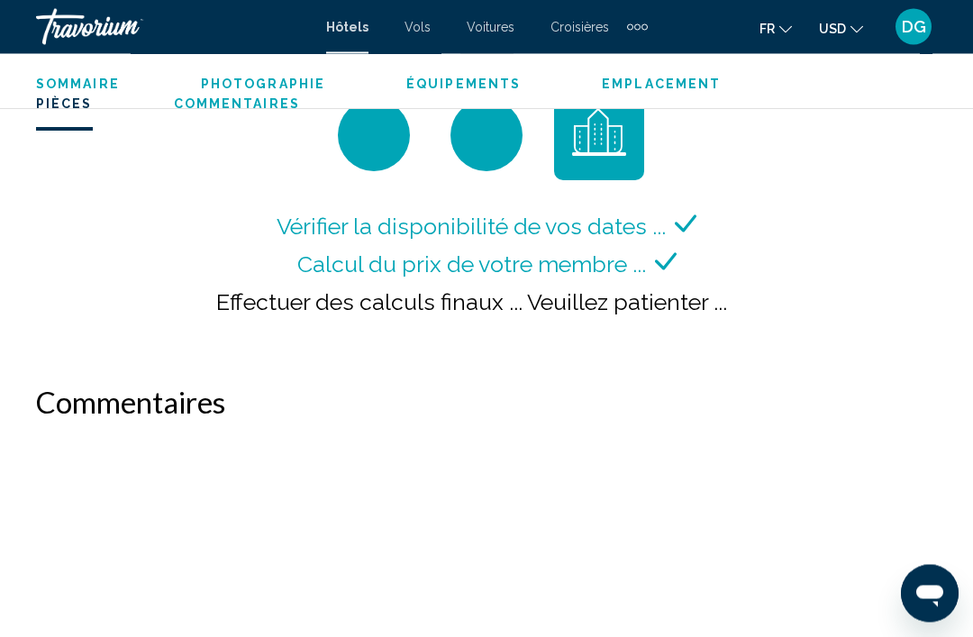
scroll to position [2777, 0]
click at [78, 334] on div "Vérifier la disponibilité de vos dates ... Calcul du prix de votre membre ... E…" at bounding box center [486, 219] width 901 height 258
click at [79, 333] on div "Vérifier la disponibilité de vos dates ... Calcul du prix de votre membre ... E…" at bounding box center [486, 219] width 901 height 258
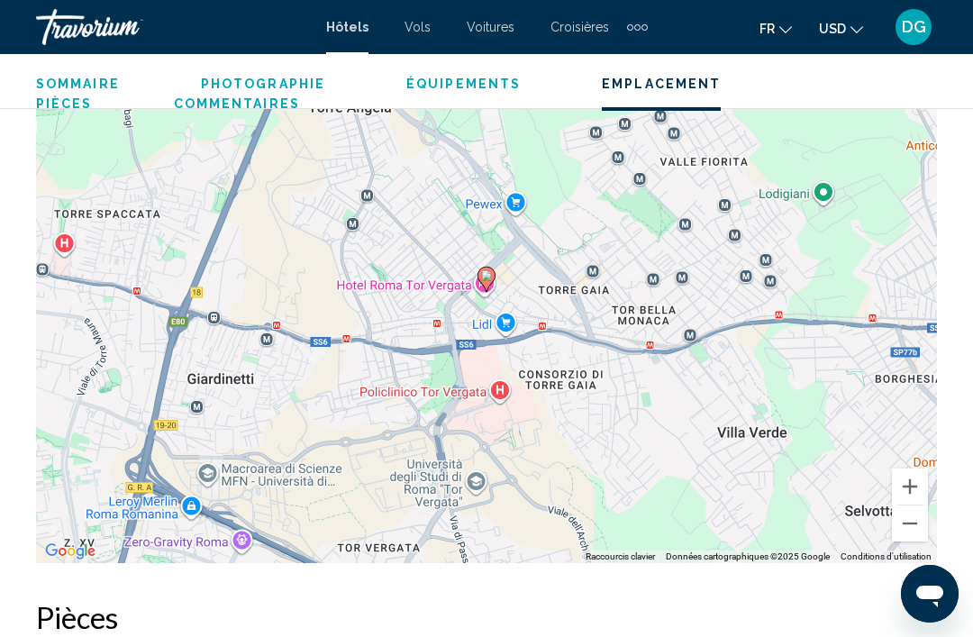
scroll to position [2030, 0]
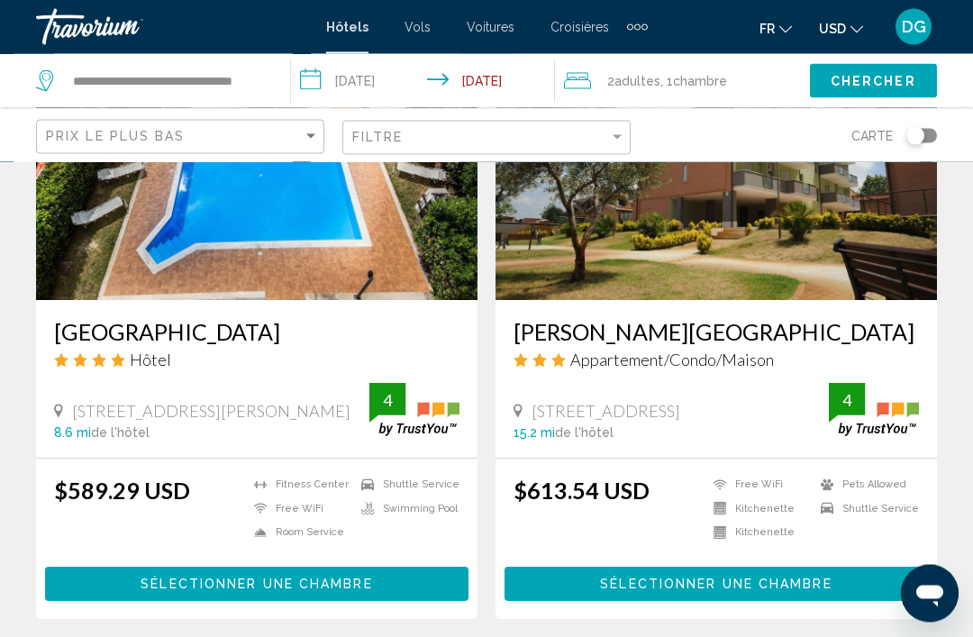
scroll to position [855, 0]
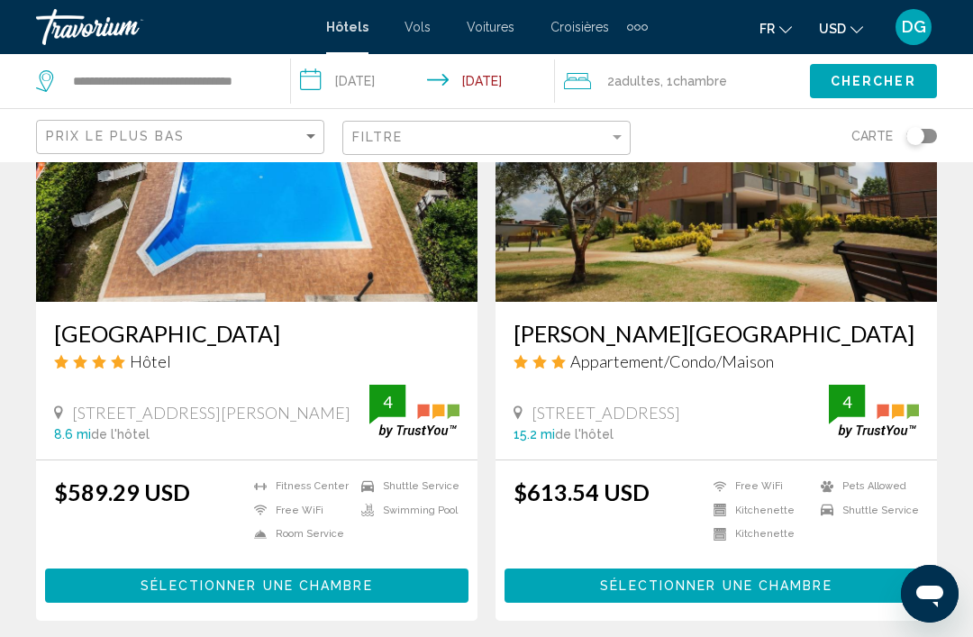
click at [234, 333] on h3 "[GEOGRAPHIC_DATA]" at bounding box center [257, 333] width 406 height 27
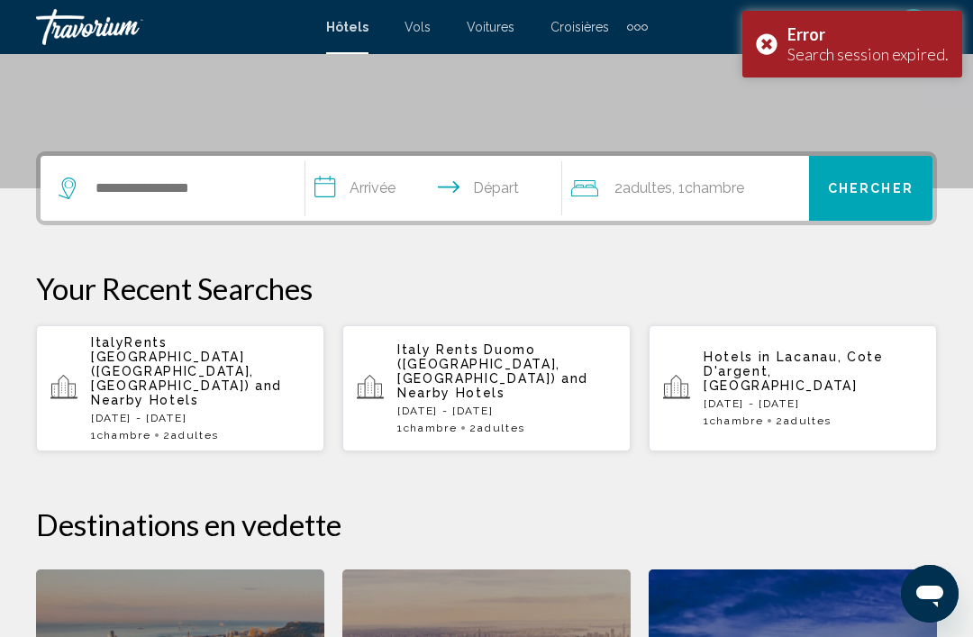
scroll to position [344, 0]
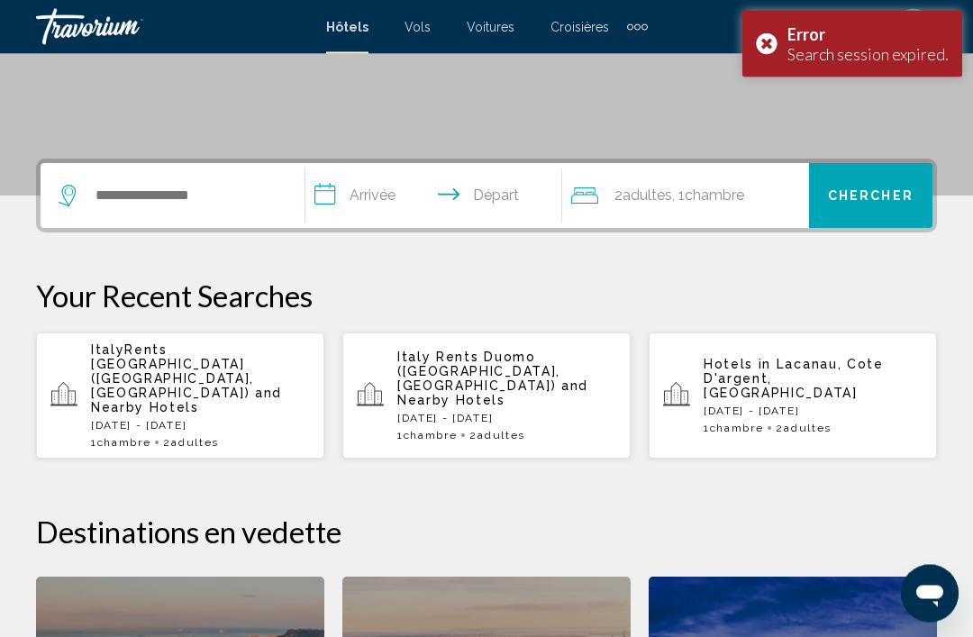
click at [100, 369] on span "ItalyRents [GEOGRAPHIC_DATA] ([GEOGRAPHIC_DATA], [GEOGRAPHIC_DATA])" at bounding box center [172, 372] width 163 height 58
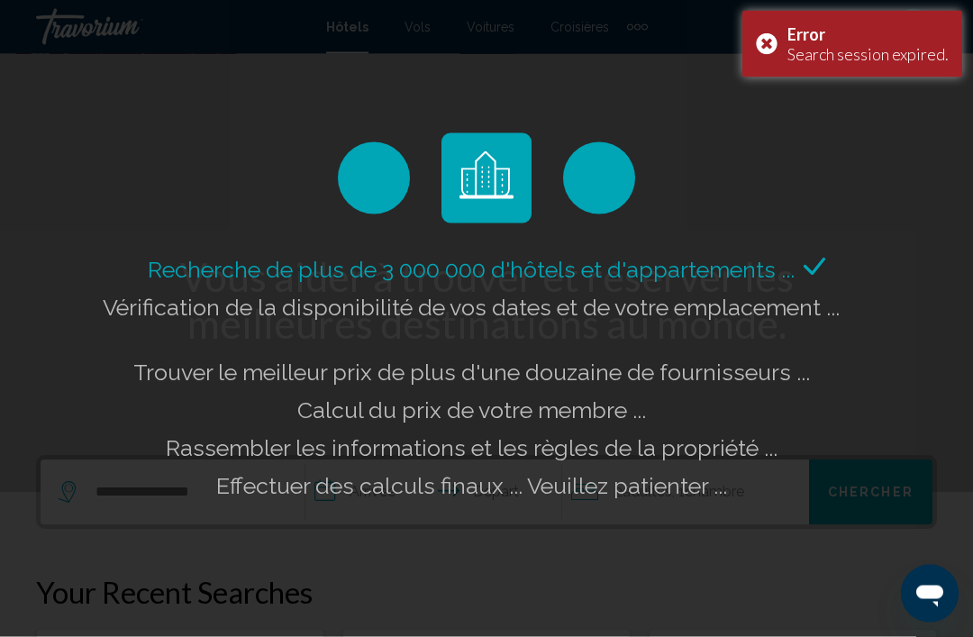
scroll to position [32, 0]
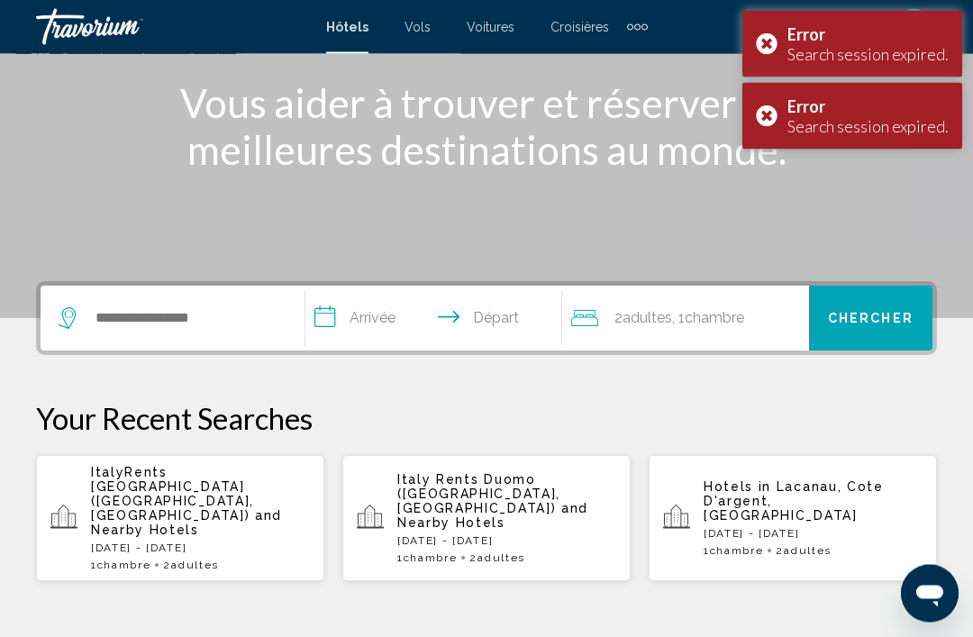
scroll to position [223, 0]
click at [104, 331] on input "Search widget" at bounding box center [186, 318] width 184 height 27
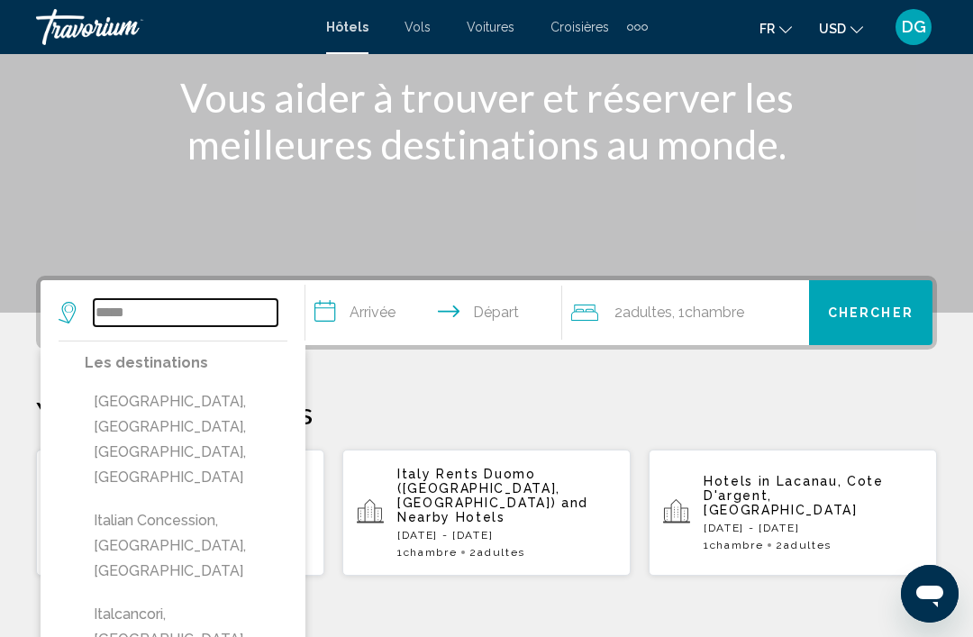
scroll to position [227, 0]
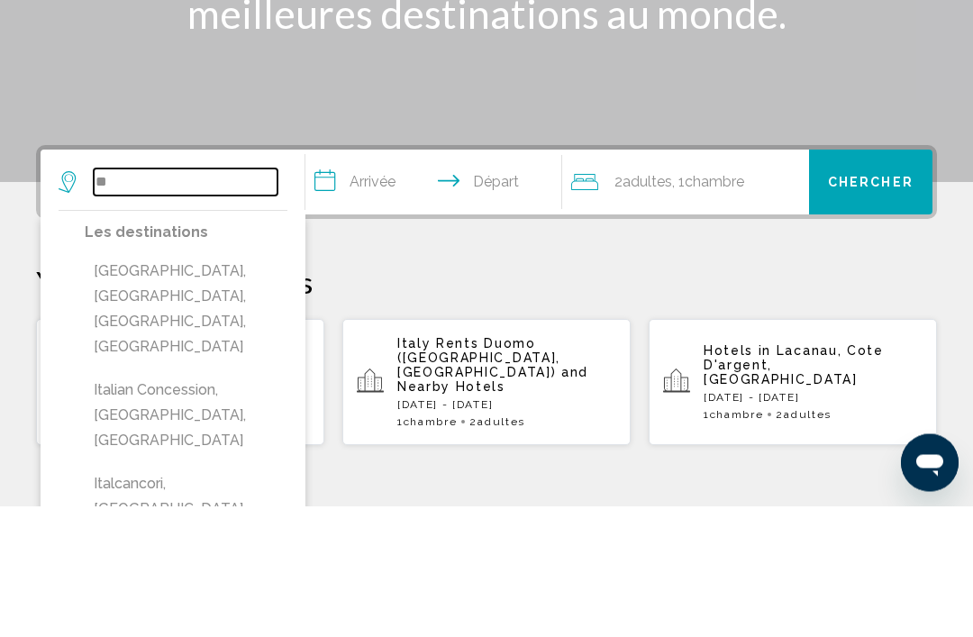
type input "*"
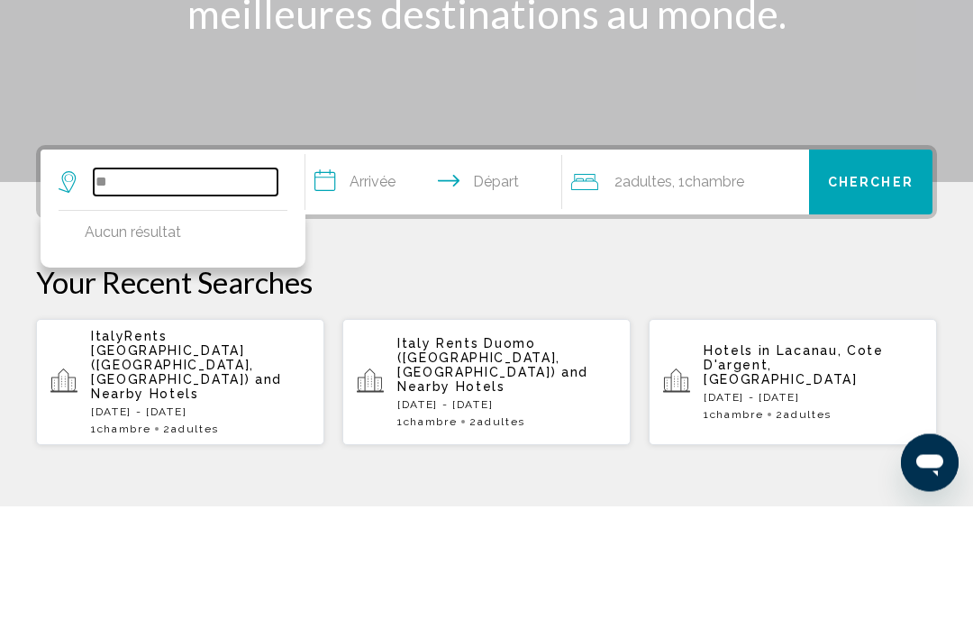
type input "*"
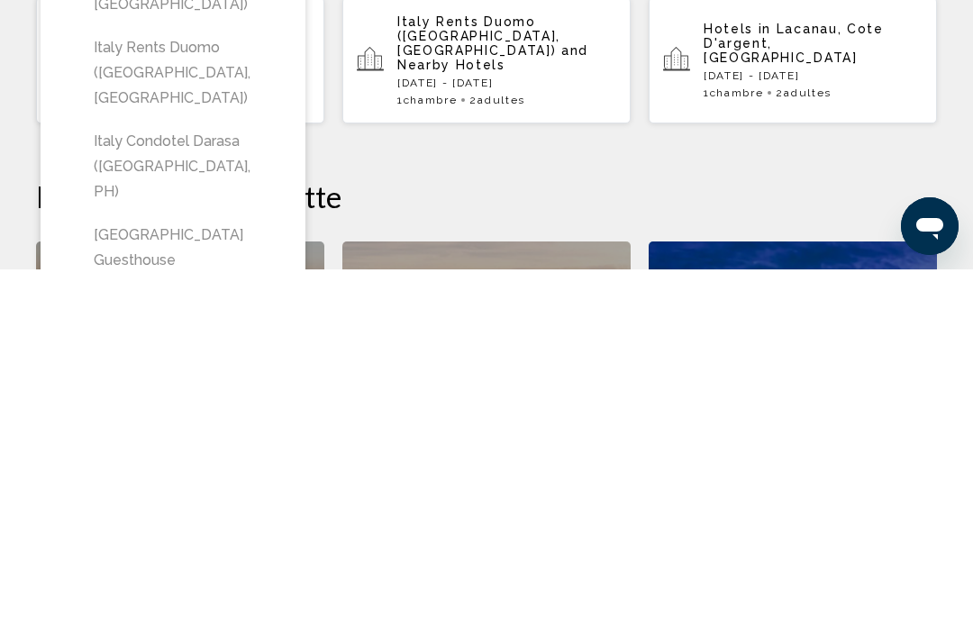
scroll to position [315, 0]
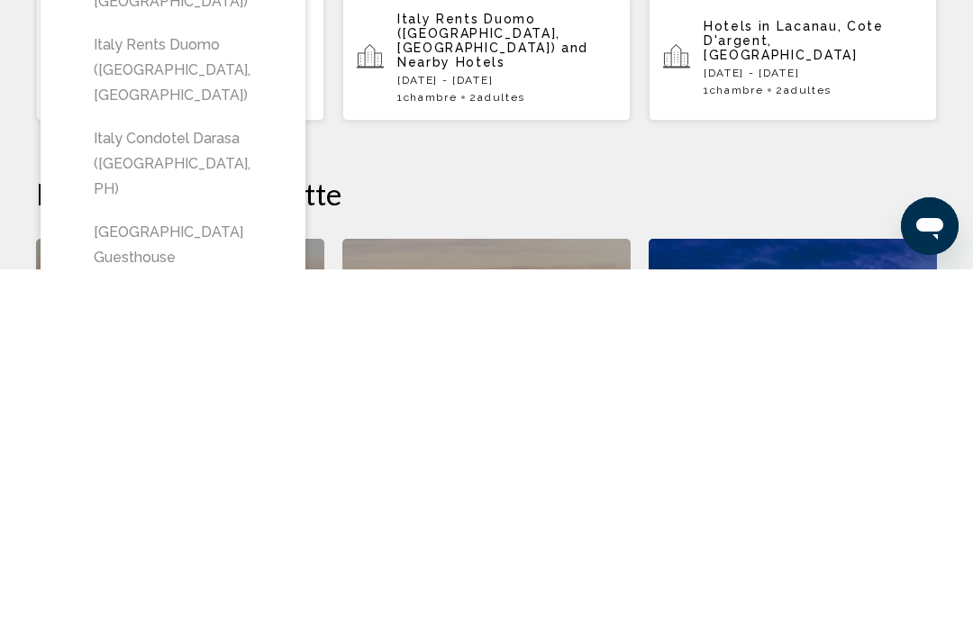
type input "**********"
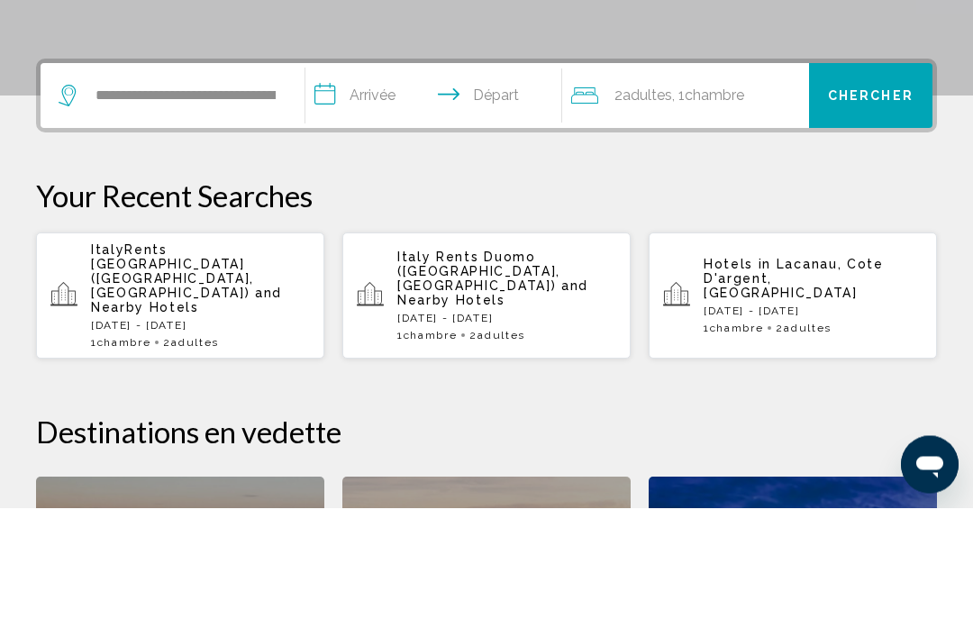
click at [387, 193] on input "**********" at bounding box center [436, 228] width 263 height 70
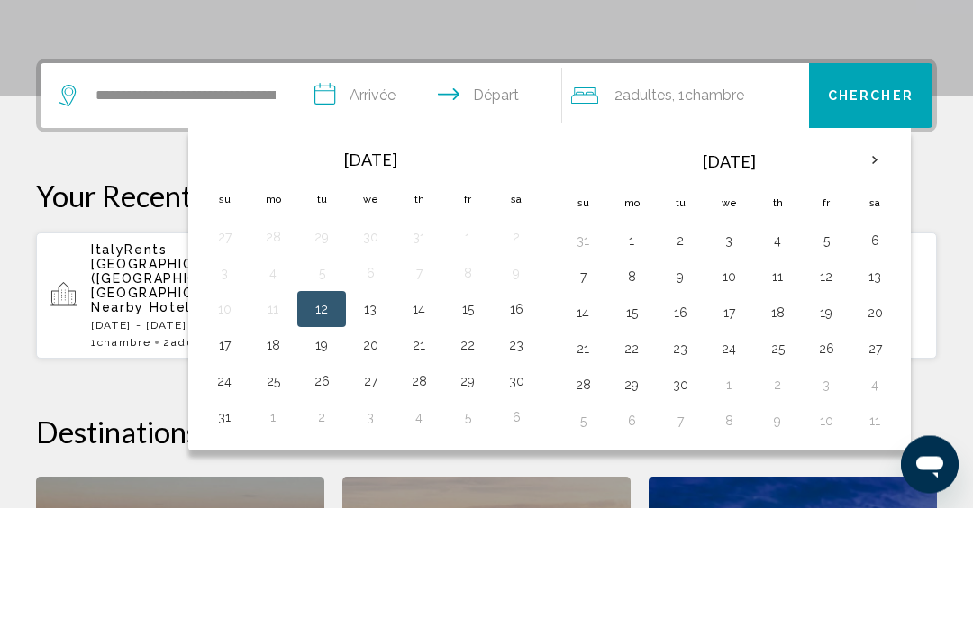
scroll to position [445, 0]
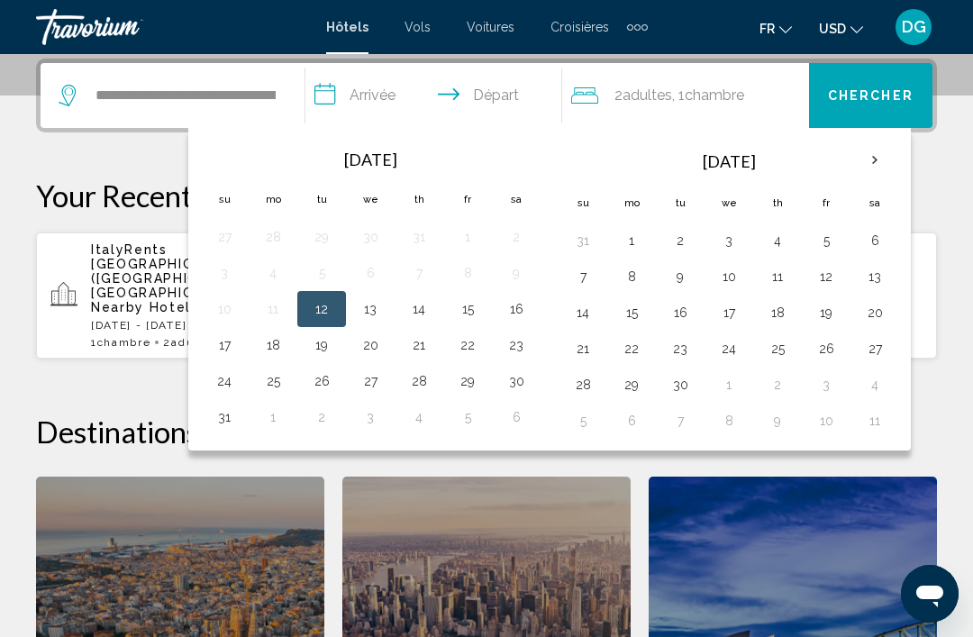
click at [877, 162] on th "Next month" at bounding box center [875, 161] width 49 height 40
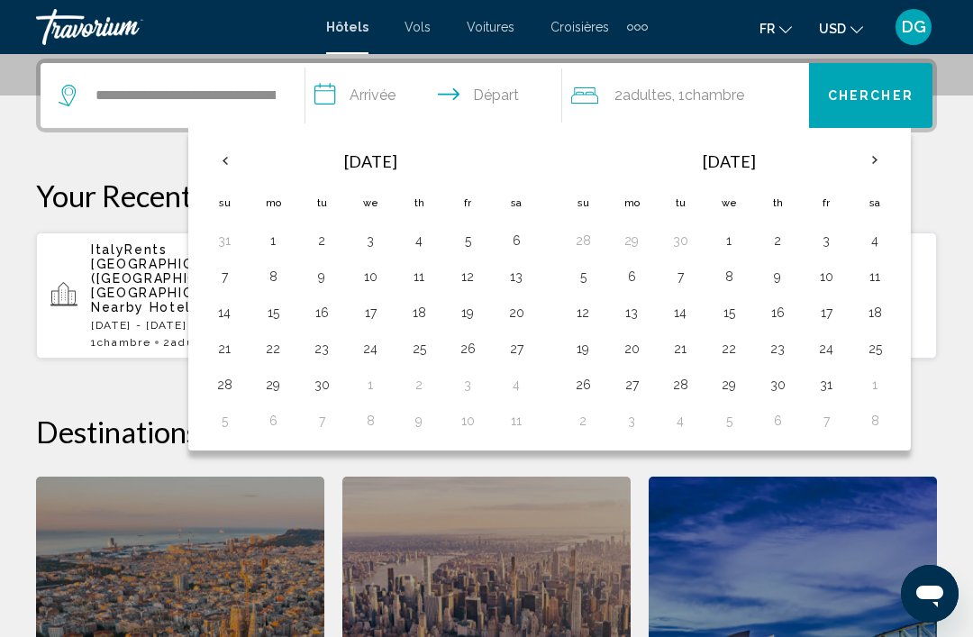
click at [726, 354] on button "22" at bounding box center [729, 348] width 29 height 25
click at [732, 387] on button "29" at bounding box center [729, 384] width 29 height 25
type input "**********"
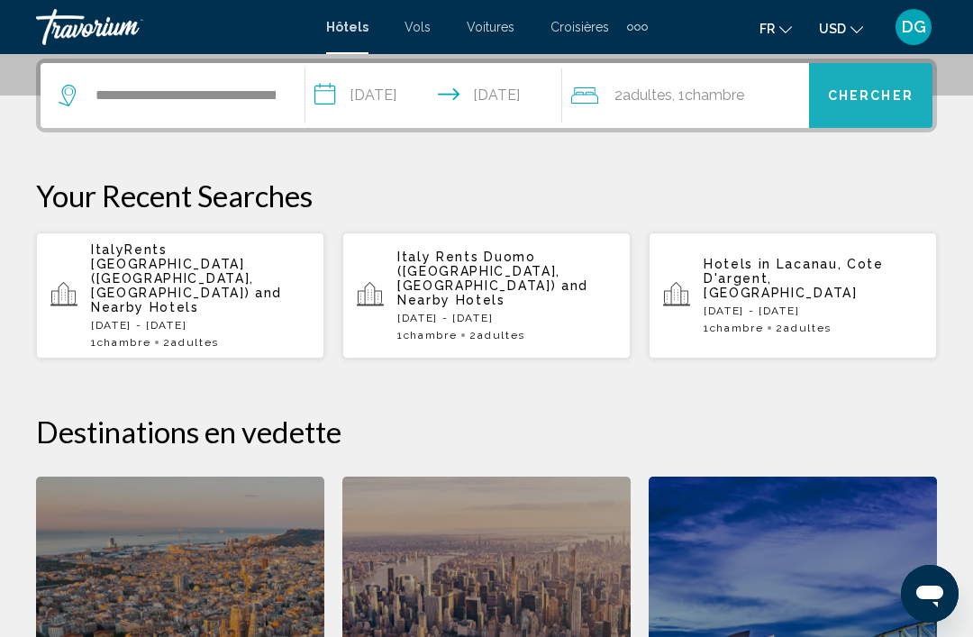
click at [892, 95] on span "Chercher" at bounding box center [871, 96] width 86 height 14
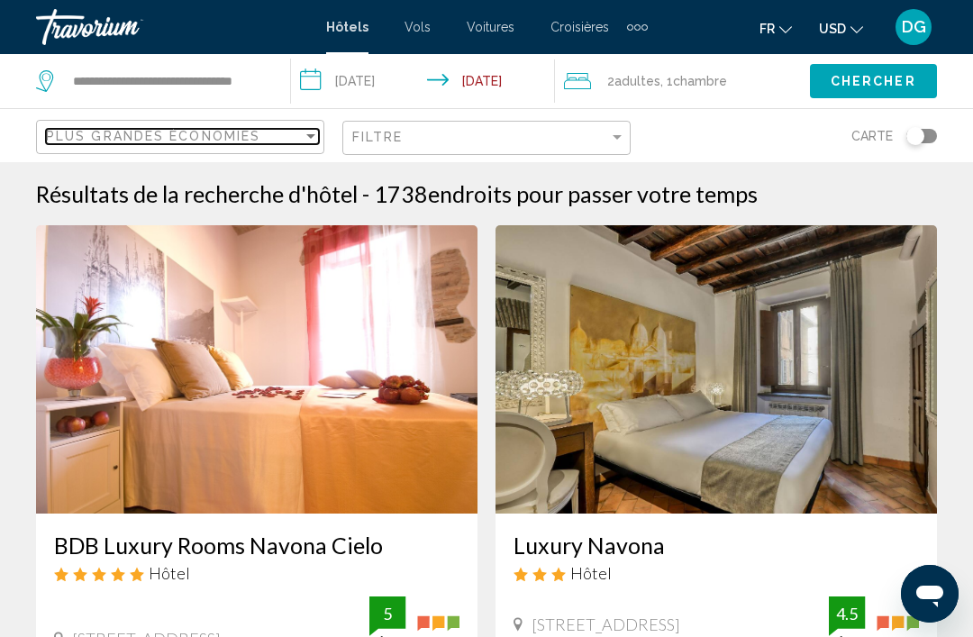
click at [87, 133] on span "Plus grandes économies" at bounding box center [153, 136] width 214 height 14
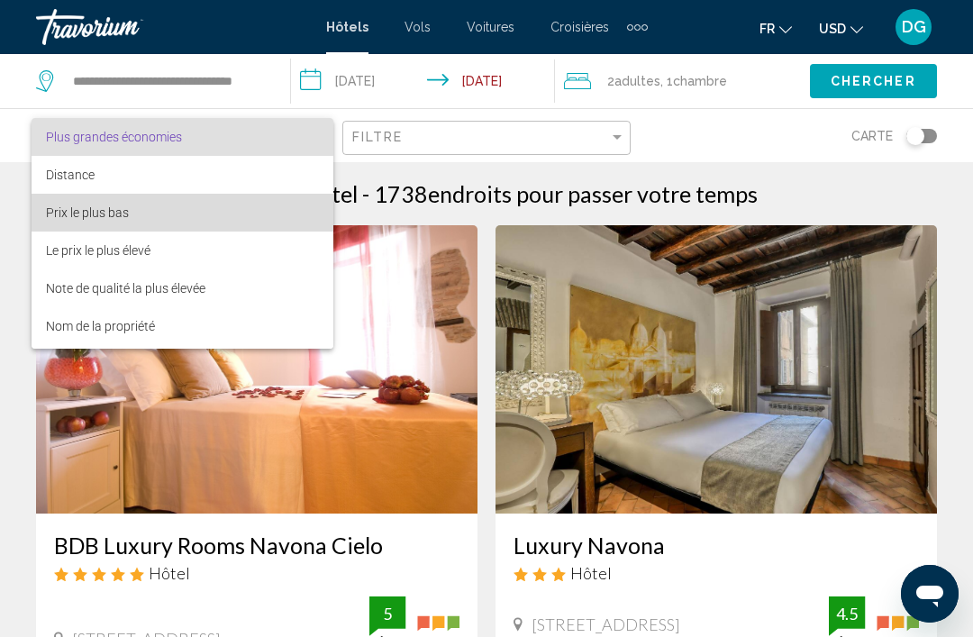
click at [65, 210] on span "Prix le plus bas" at bounding box center [87, 212] width 83 height 14
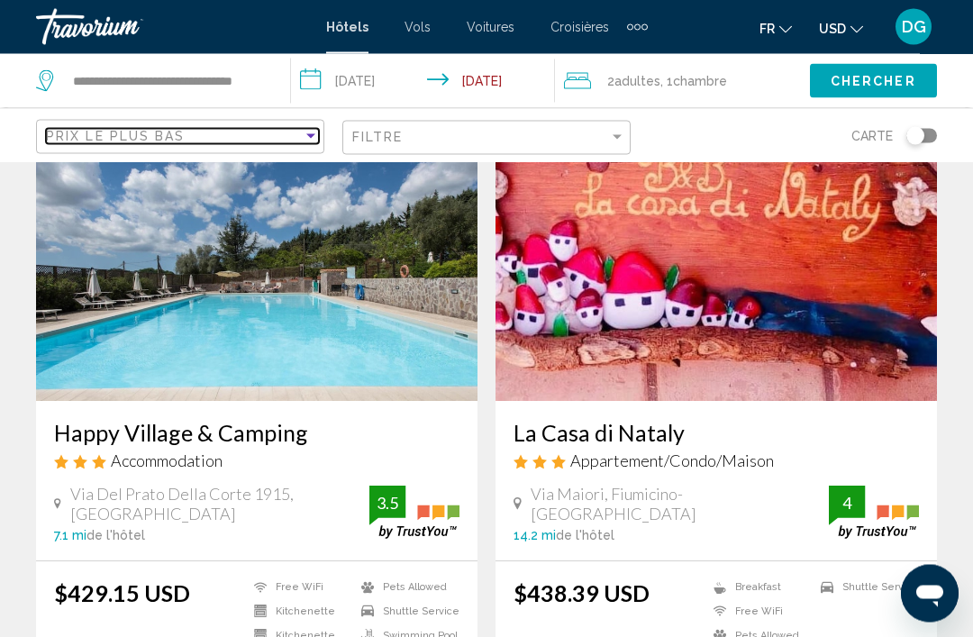
scroll to position [757, 0]
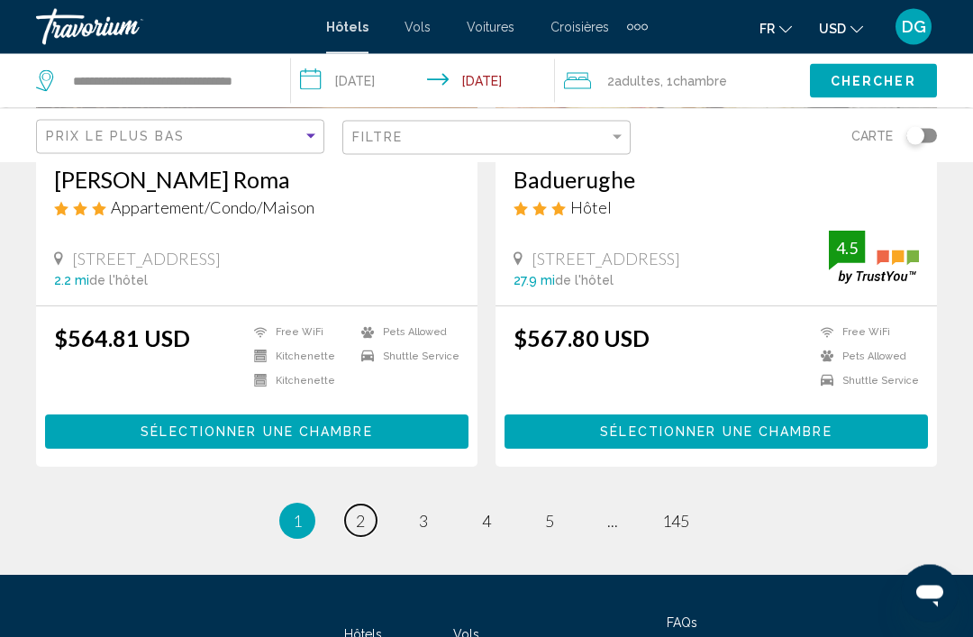
click at [349, 517] on link "page 2" at bounding box center [361, 522] width 32 height 32
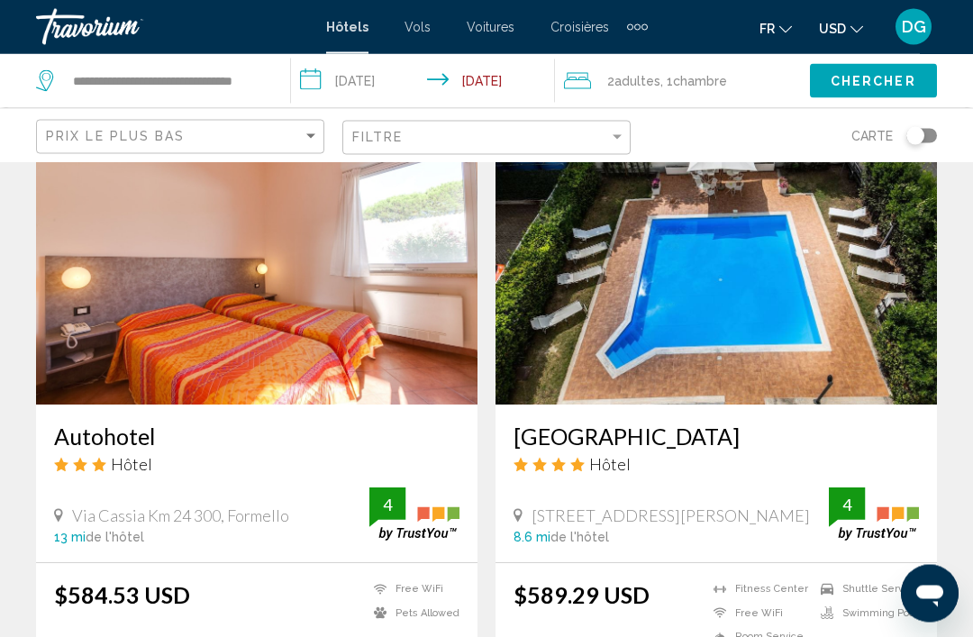
click at [561, 432] on h3 "[GEOGRAPHIC_DATA]" at bounding box center [717, 437] width 406 height 27
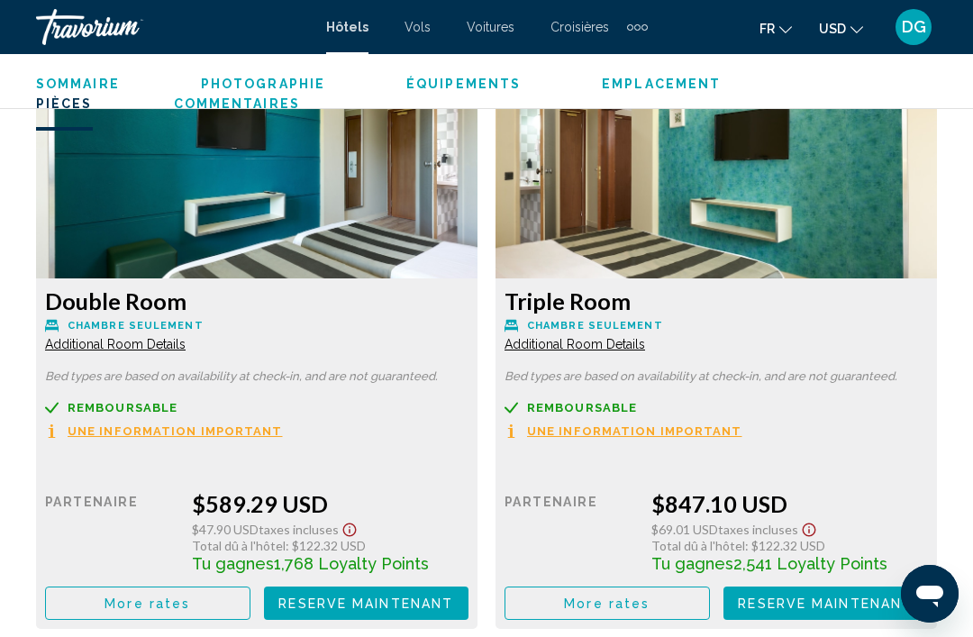
scroll to position [2816, 0]
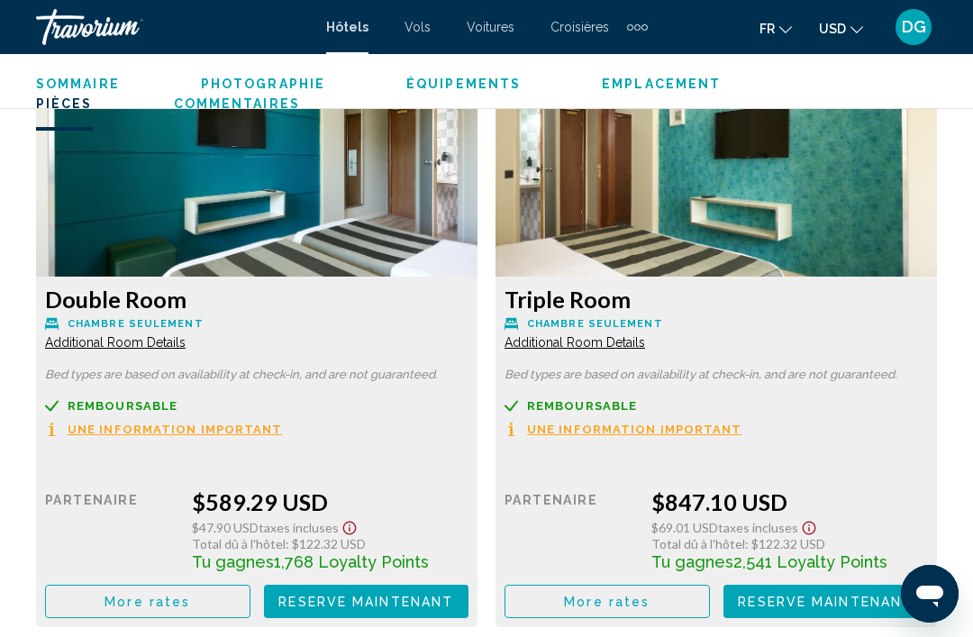
click at [186, 345] on span "Additional Room Details" at bounding box center [115, 342] width 141 height 14
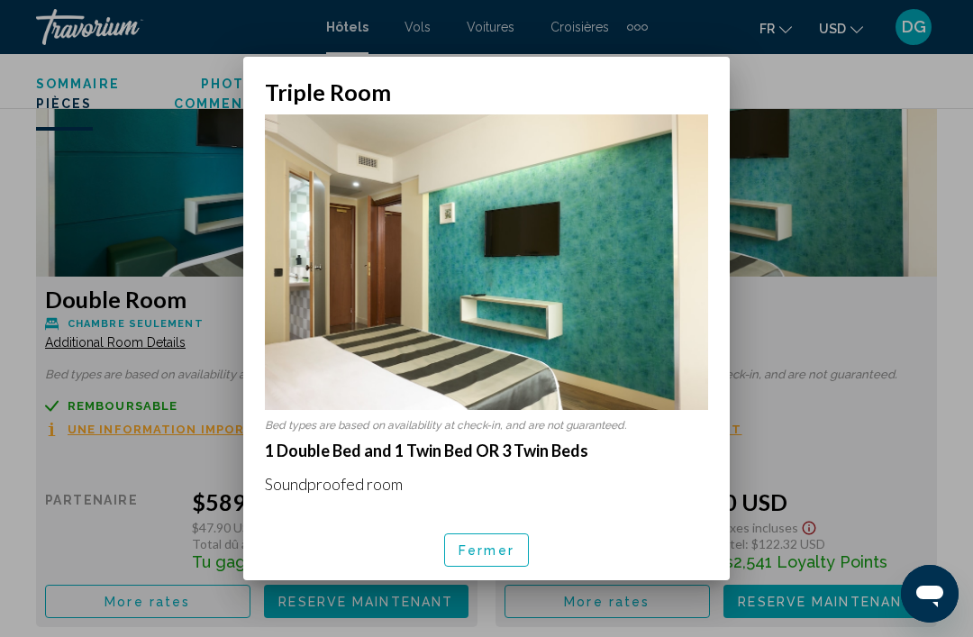
click at [153, 535] on div at bounding box center [486, 318] width 973 height 637
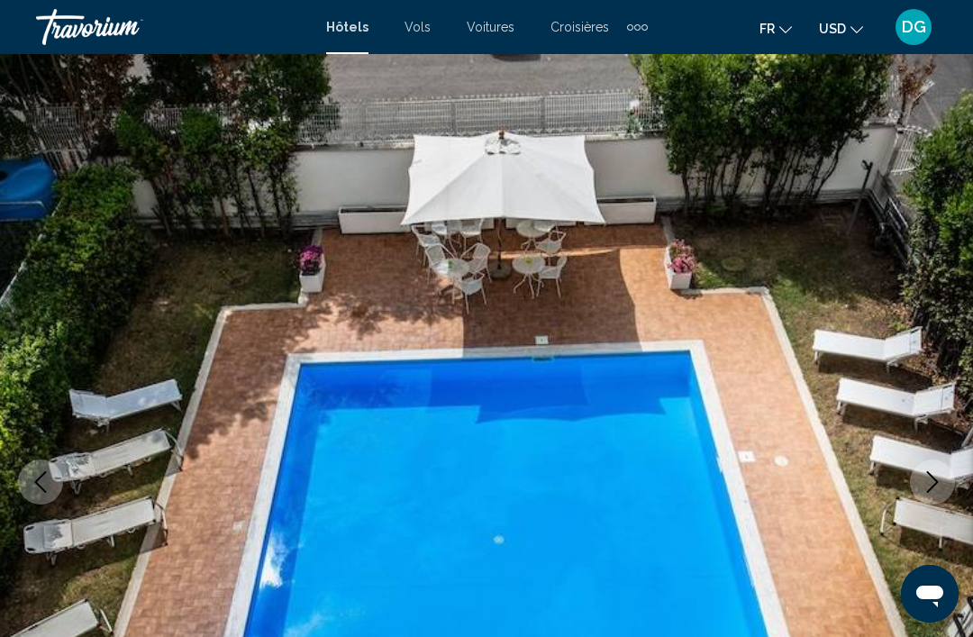
scroll to position [2816, 0]
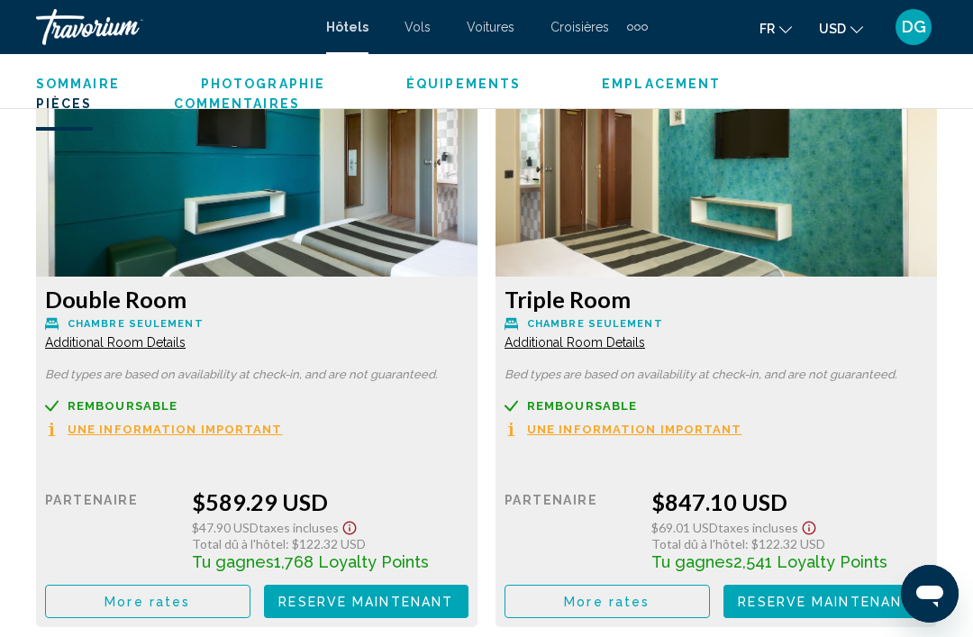
click at [186, 345] on span "Additional Room Details" at bounding box center [115, 342] width 141 height 14
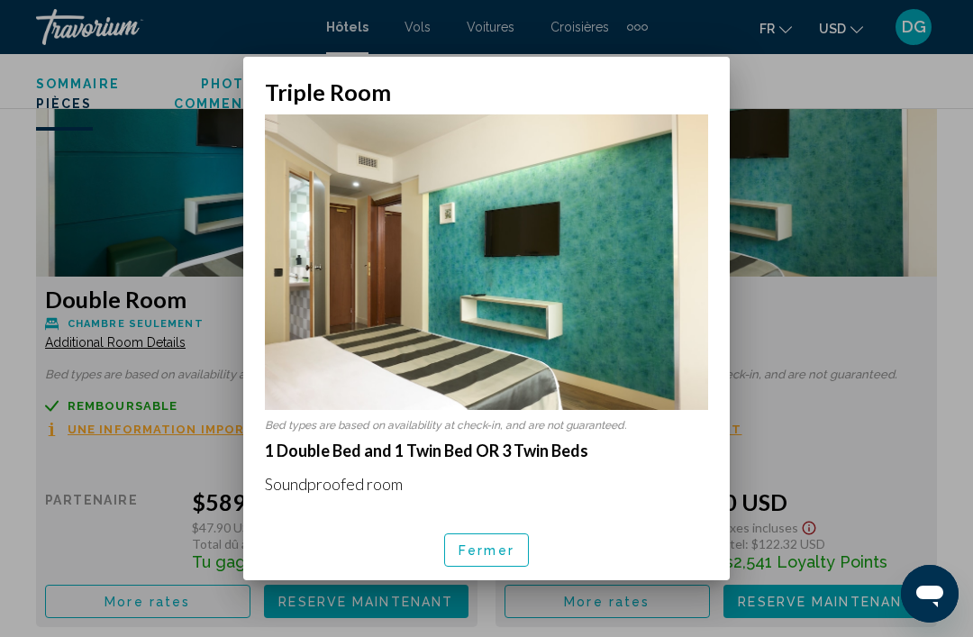
scroll to position [0, 0]
click at [48, 170] on div at bounding box center [486, 318] width 973 height 637
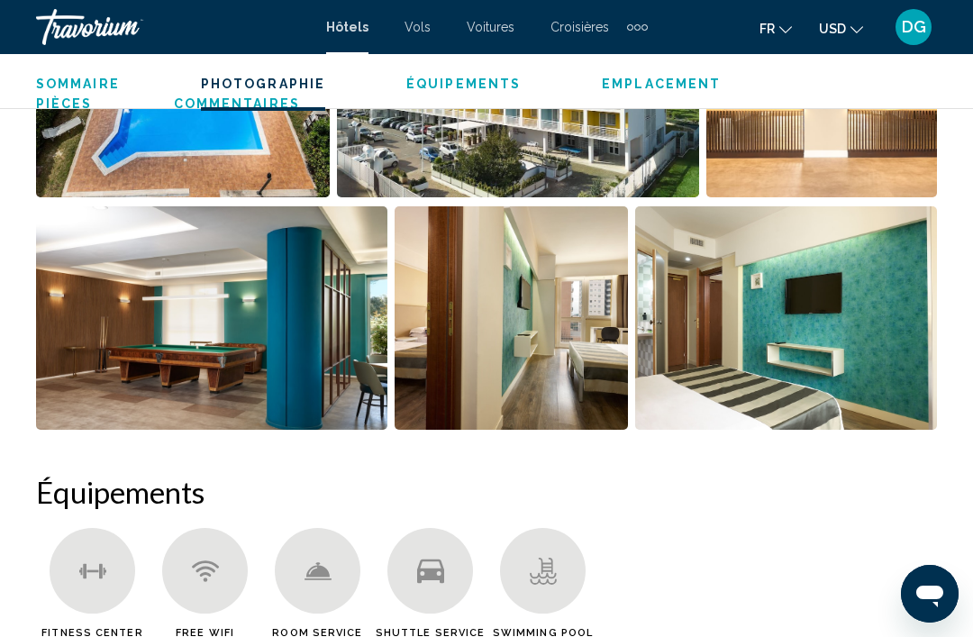
scroll to position [1382, 0]
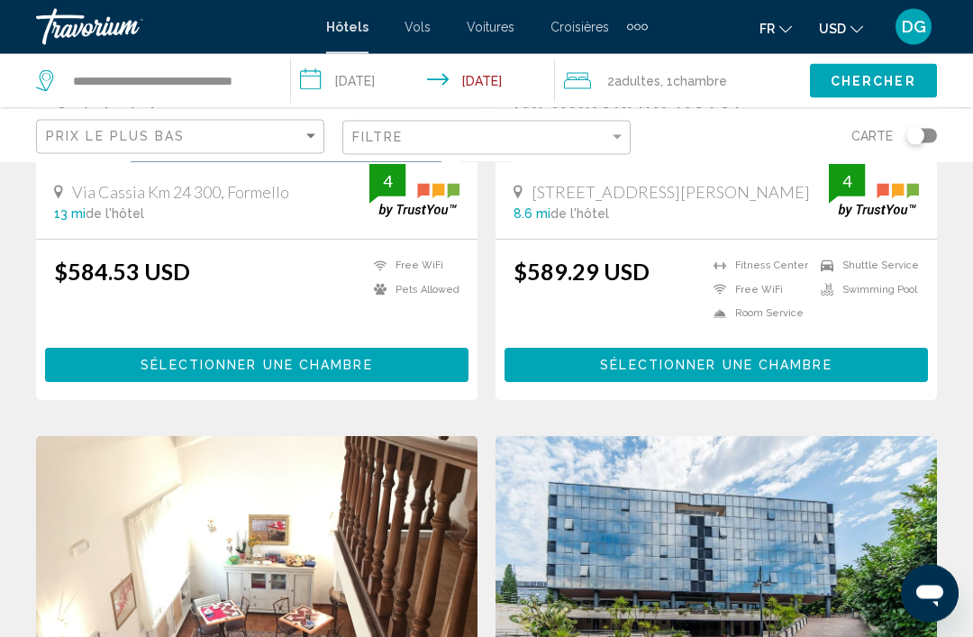
scroll to position [1127, 0]
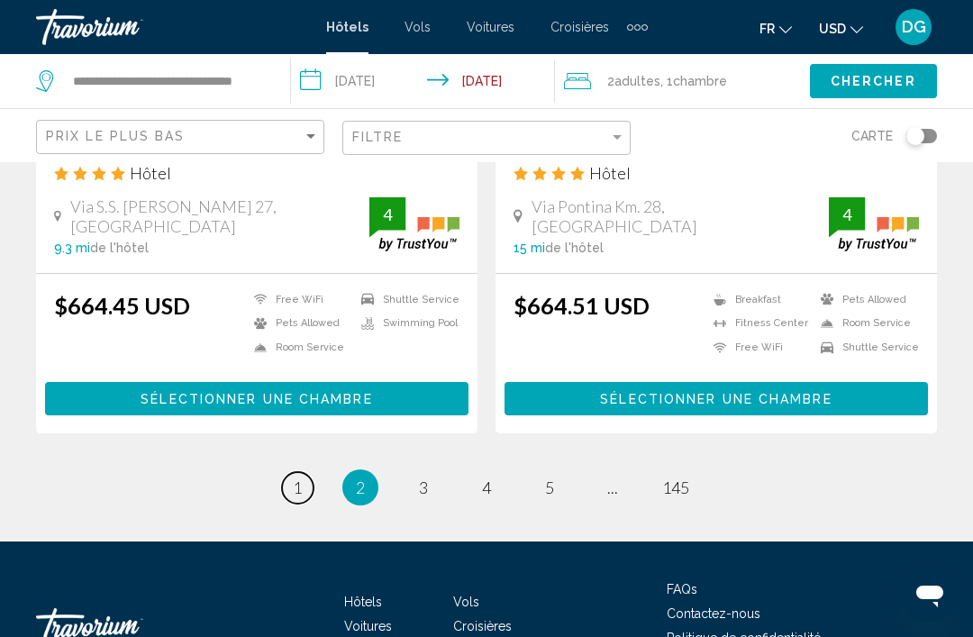
click at [304, 499] on link "page 1" at bounding box center [298, 488] width 32 height 32
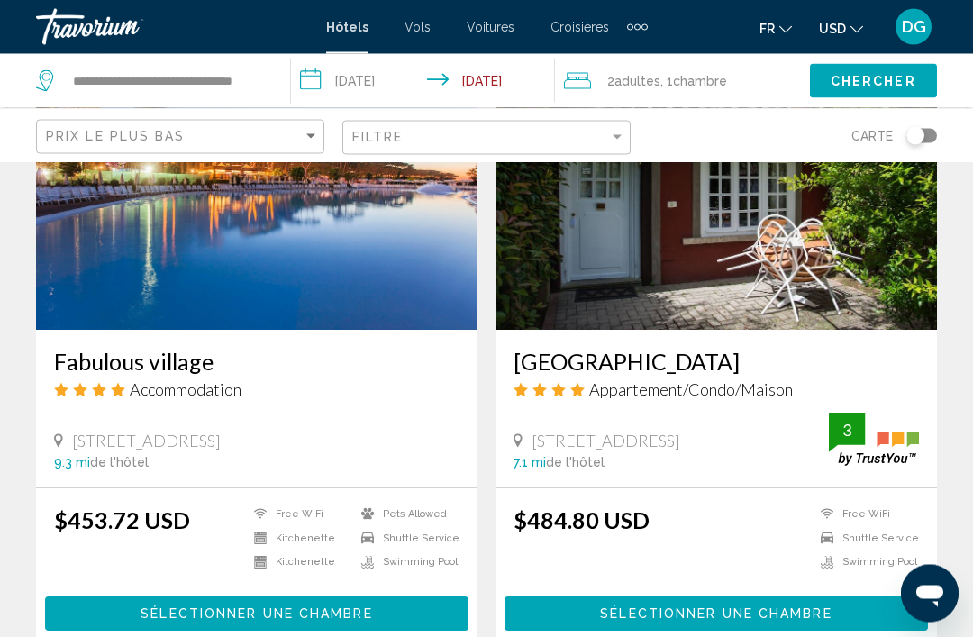
scroll to position [1473, 0]
click at [77, 351] on h3 "Fabulous village" at bounding box center [257, 361] width 406 height 27
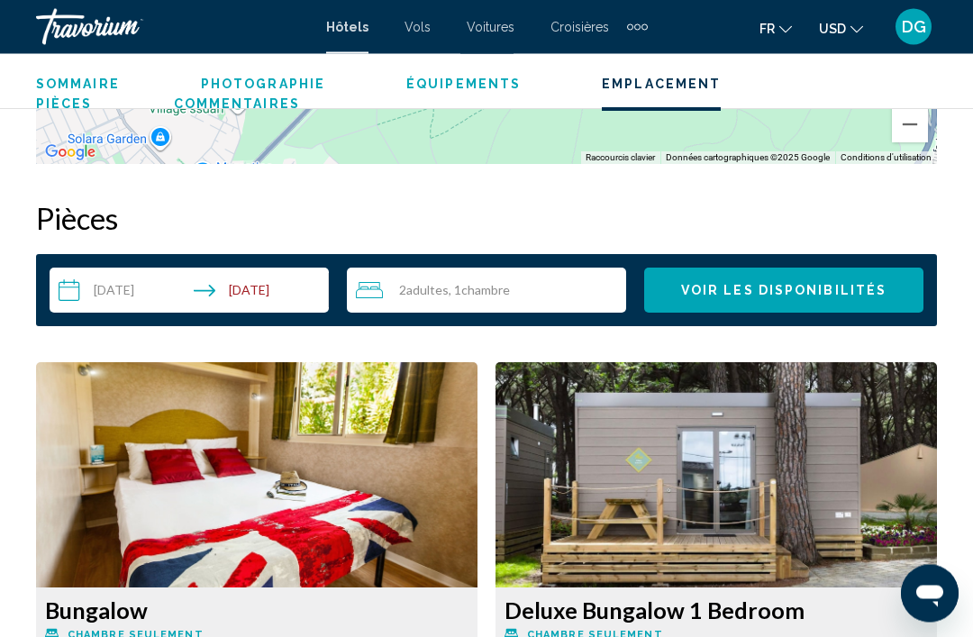
click at [289, 281] on input "**********" at bounding box center [193, 294] width 287 height 50
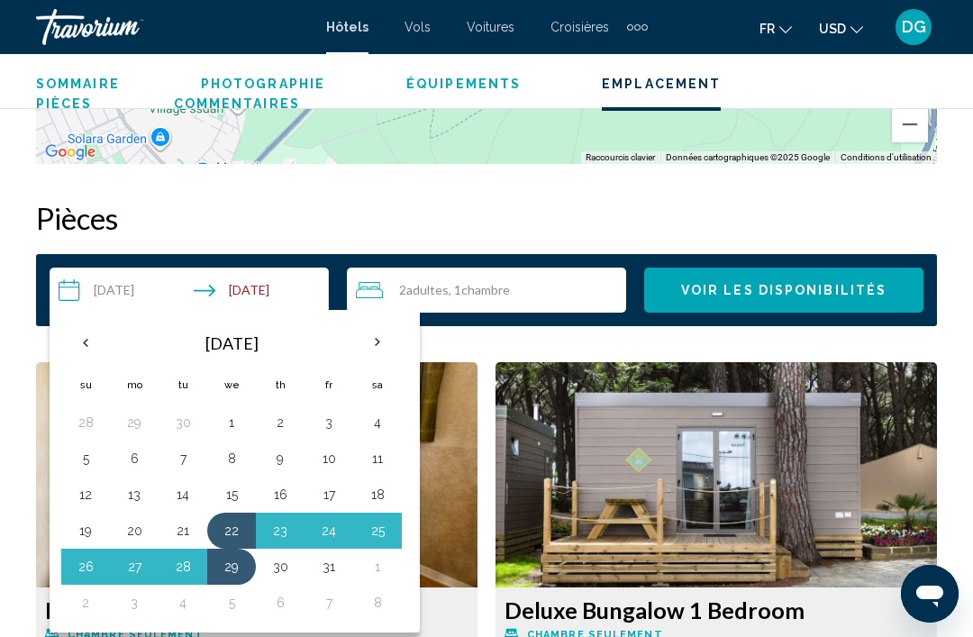
click at [373, 424] on button "4" at bounding box center [377, 422] width 29 height 25
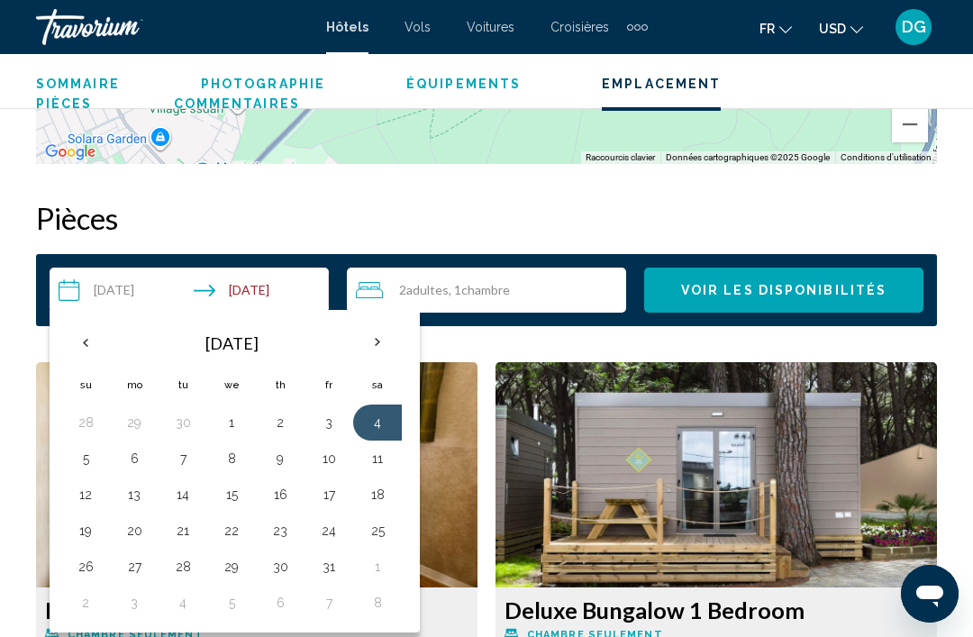
click at [373, 460] on button "11" at bounding box center [377, 458] width 29 height 25
type input "**********"
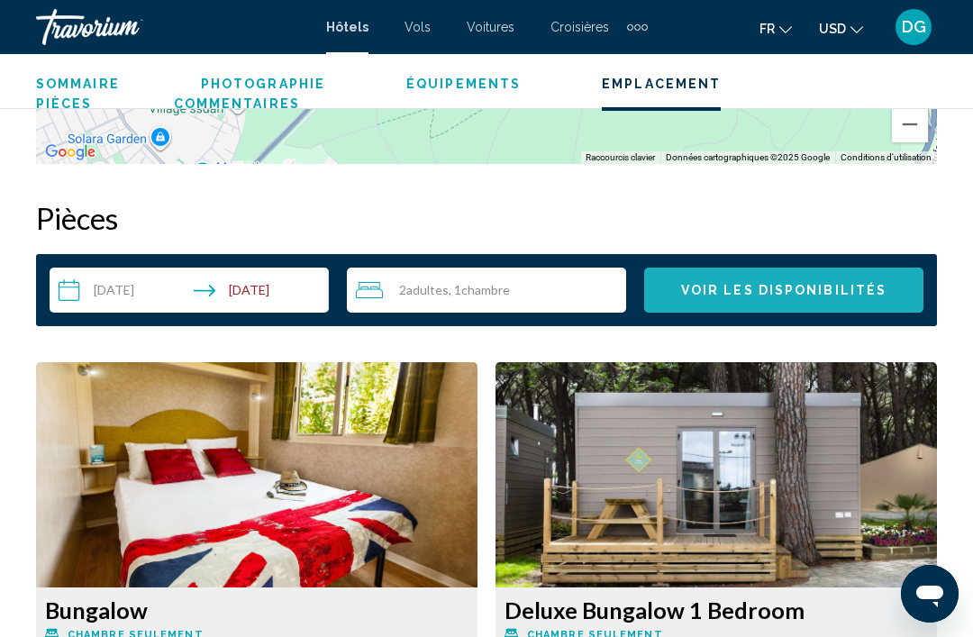
click at [770, 297] on span "Voir les disponibilités" at bounding box center [783, 291] width 205 height 14
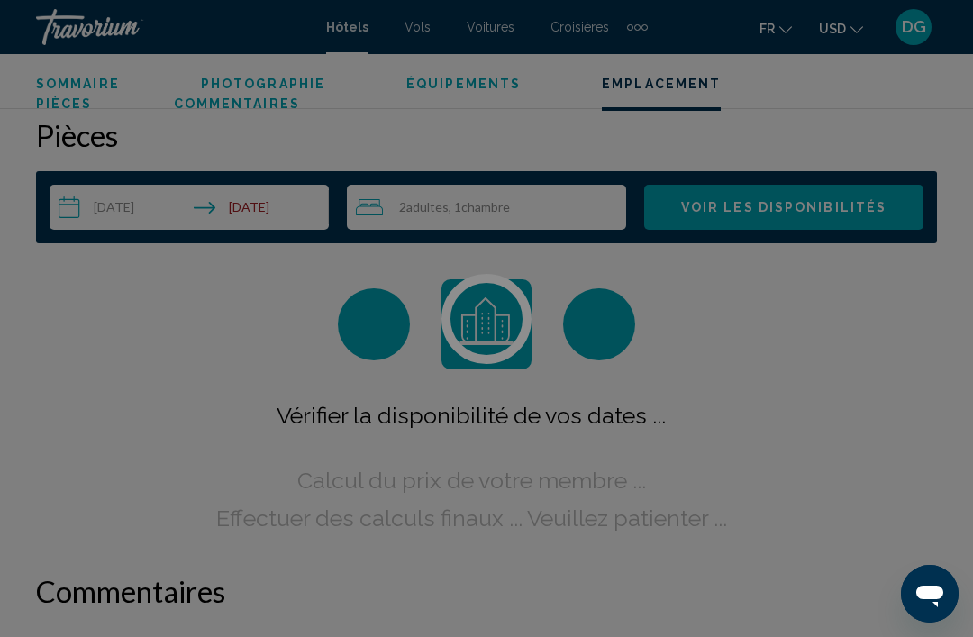
scroll to position [2597, 0]
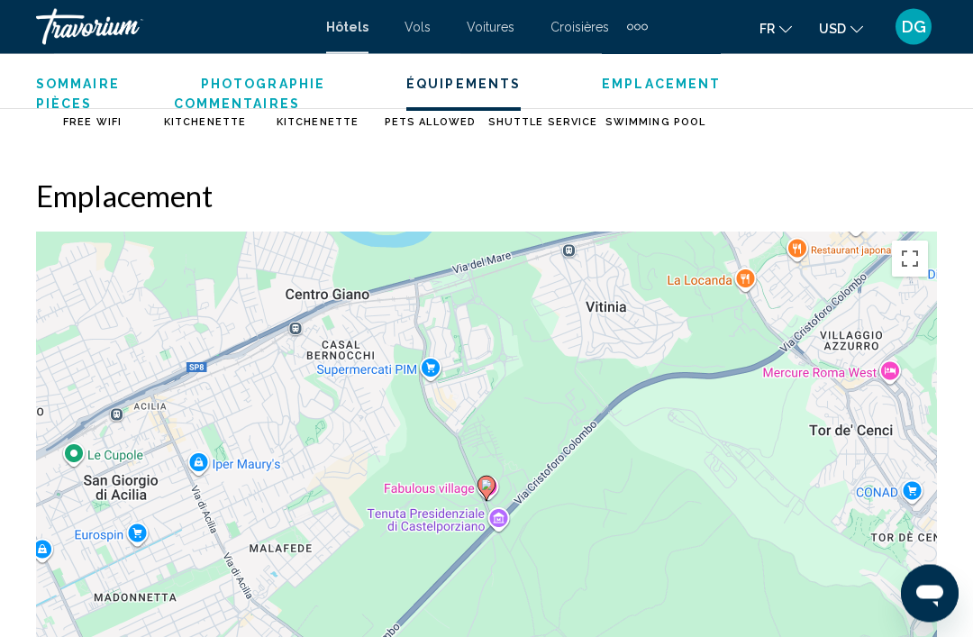
scroll to position [1821, 0]
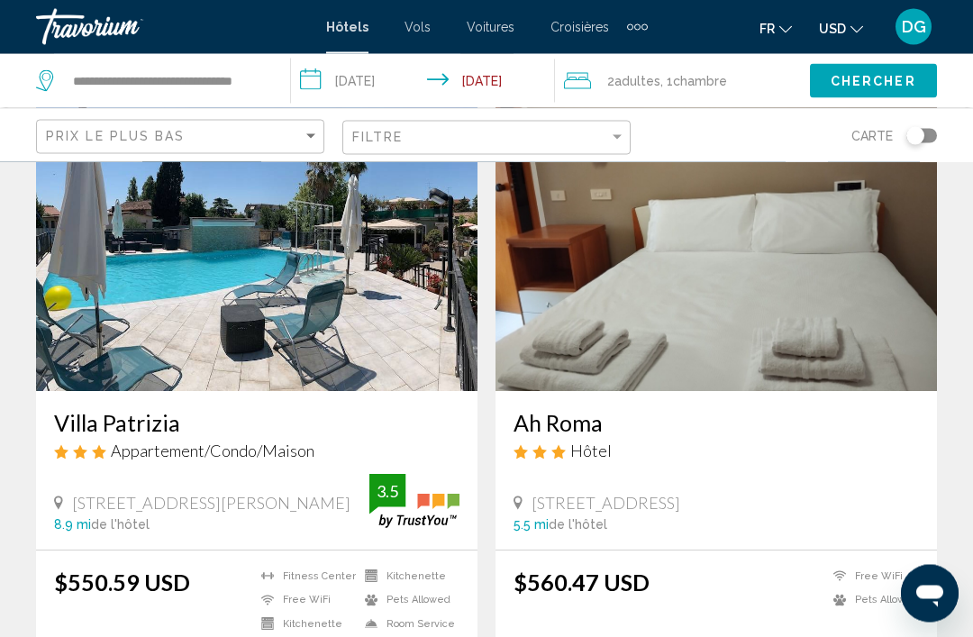
scroll to position [2703, 0]
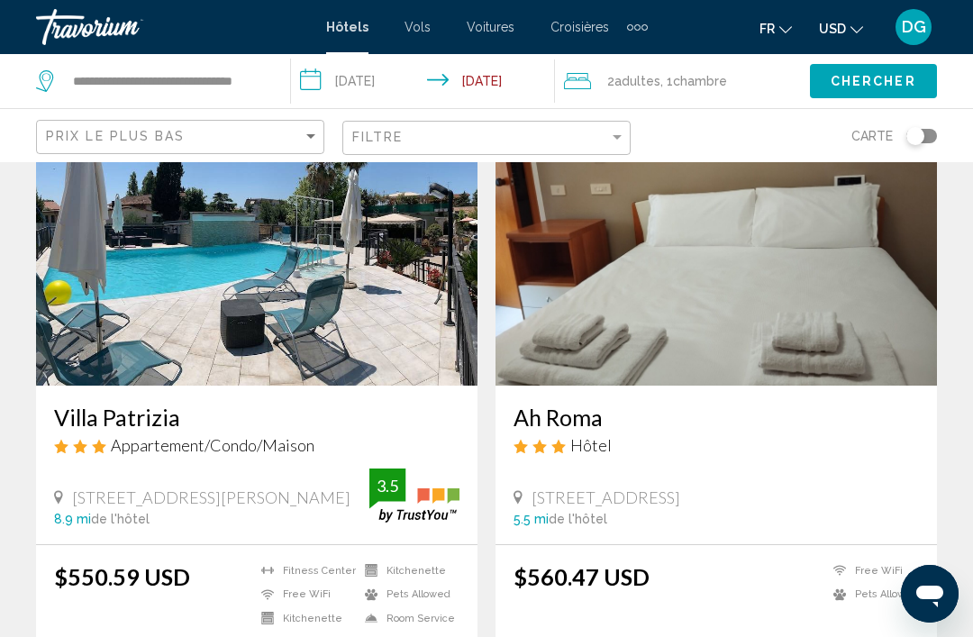
click at [80, 411] on h3 "Villa Patrizia" at bounding box center [257, 417] width 406 height 27
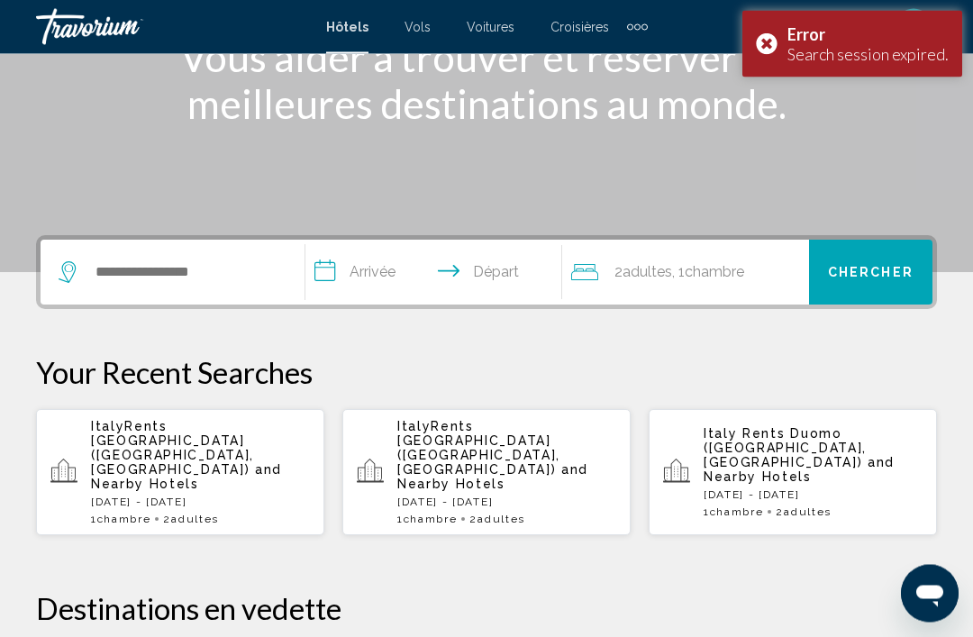
scroll to position [267, 0]
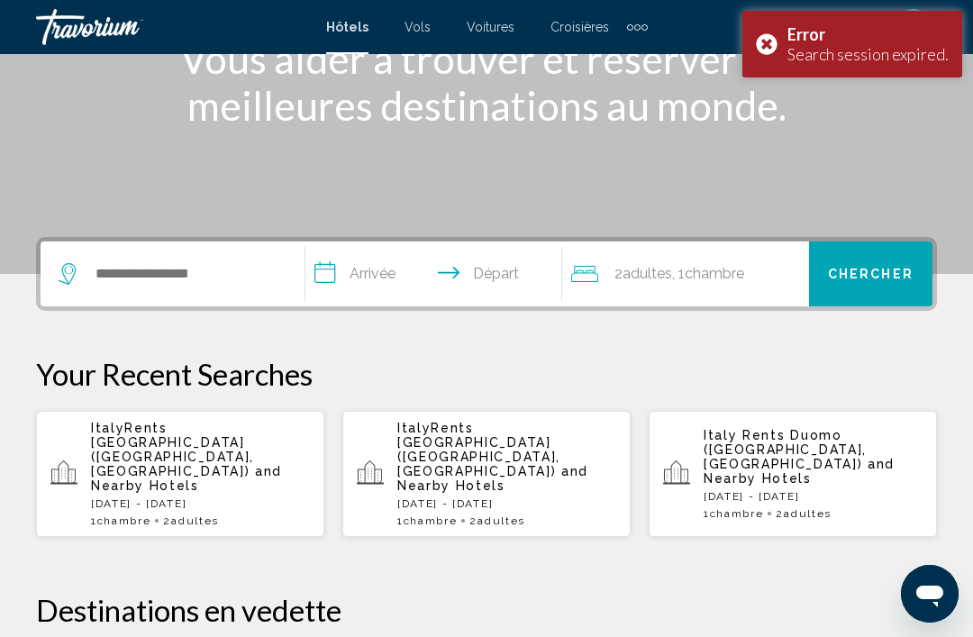
click at [770, 47] on div "Error Search session expired." at bounding box center [853, 44] width 220 height 67
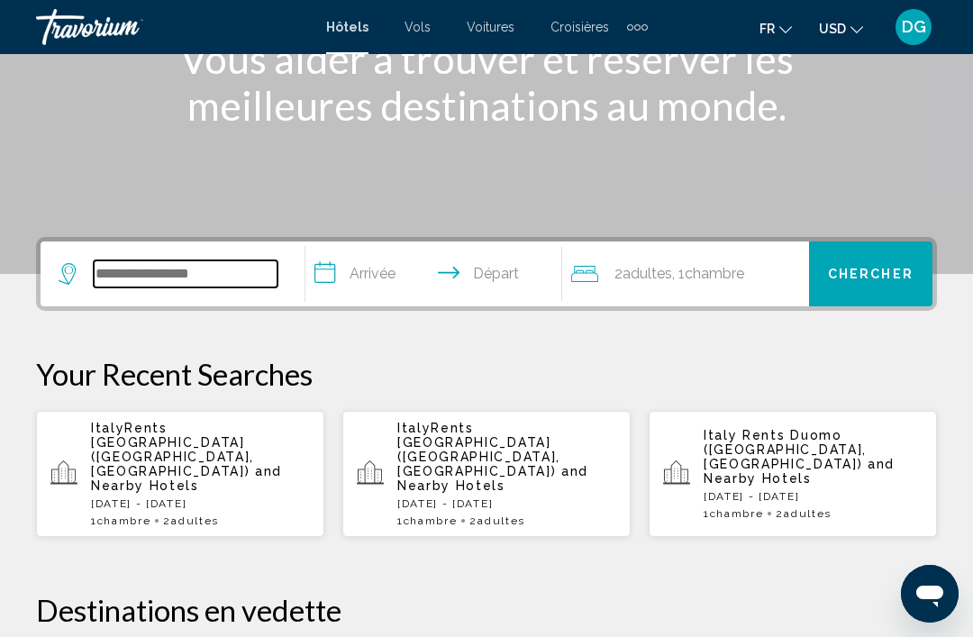
click at [181, 284] on input "Search widget" at bounding box center [186, 273] width 184 height 27
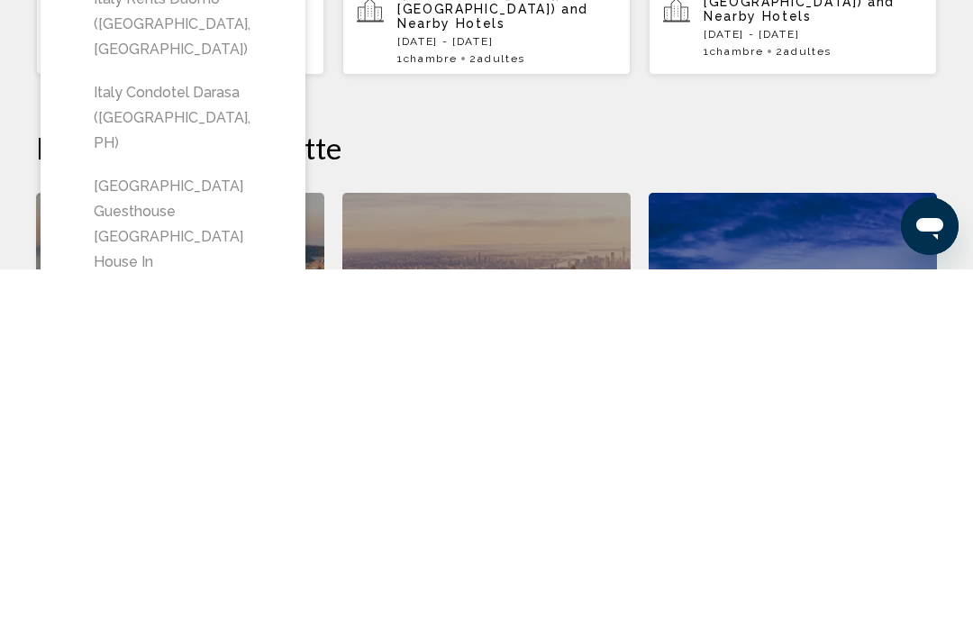
scroll to position [362, 0]
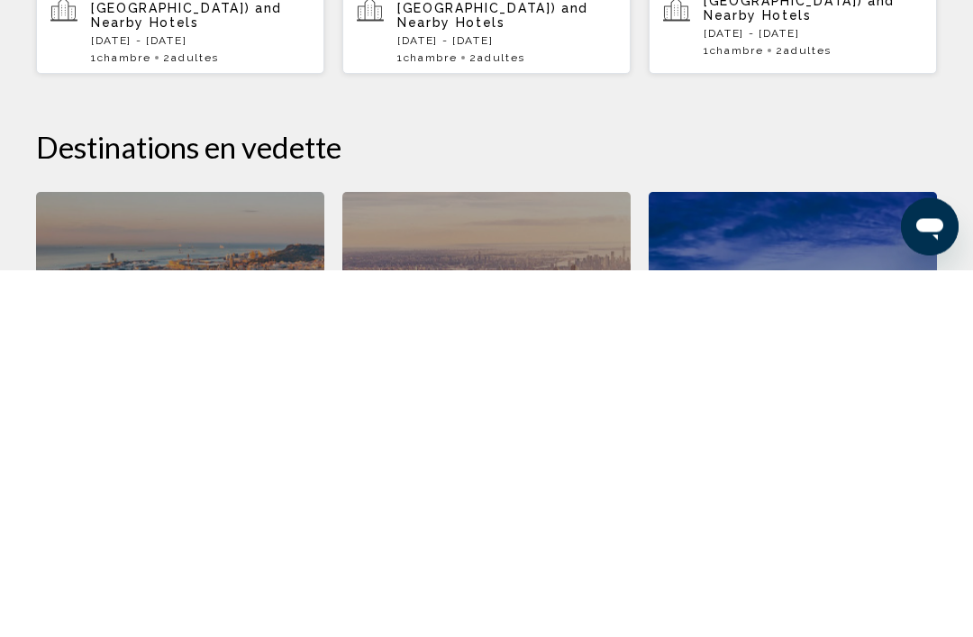
type input "**********"
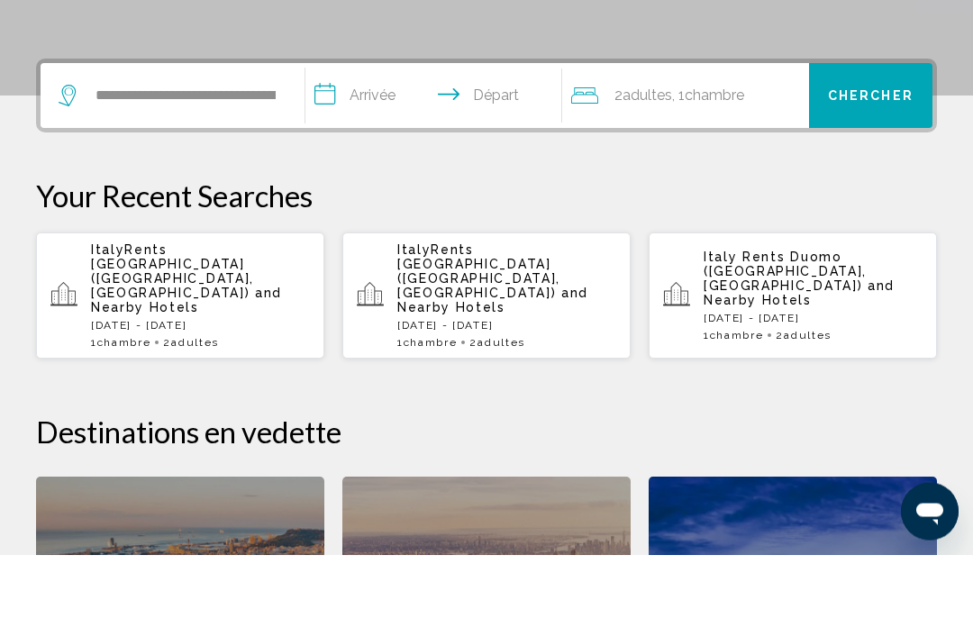
click at [391, 146] on input "**********" at bounding box center [436, 181] width 263 height 70
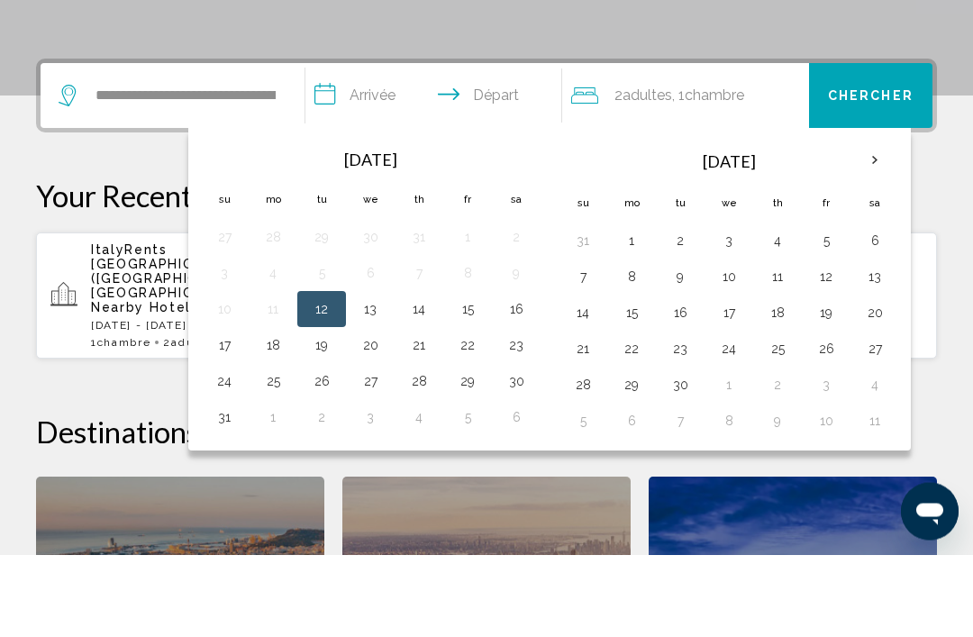
scroll to position [445, 0]
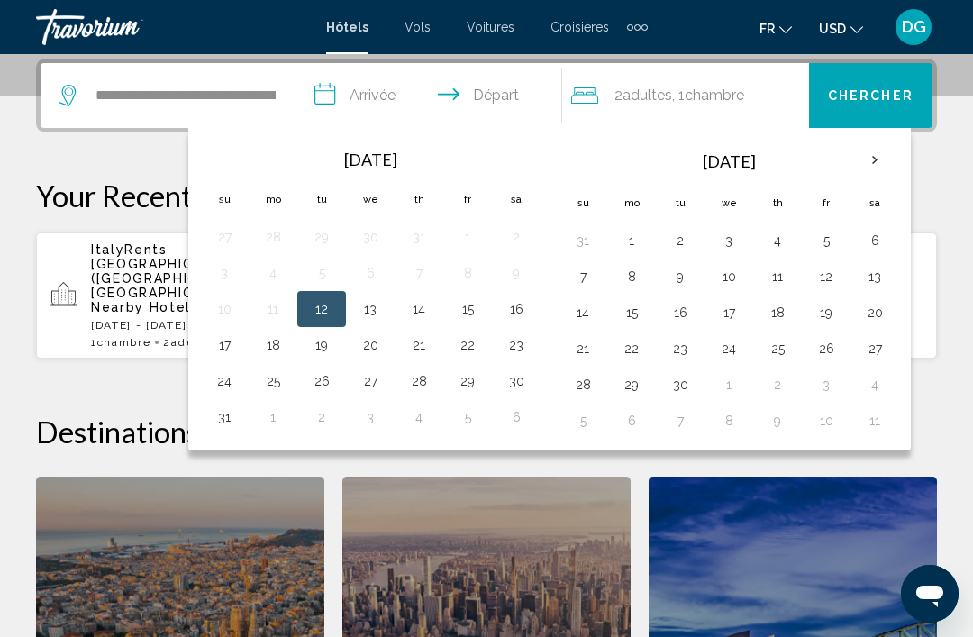
click at [867, 353] on button "27" at bounding box center [875, 348] width 29 height 25
click at [875, 394] on button "4" at bounding box center [875, 384] width 29 height 25
type input "**********"
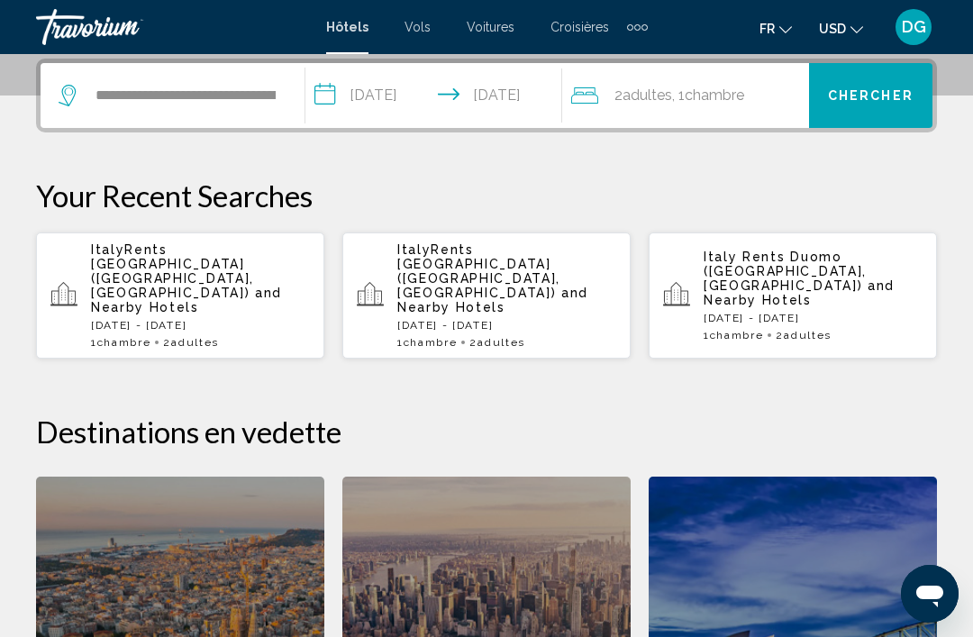
click at [873, 85] on button "Chercher" at bounding box center [870, 95] width 123 height 65
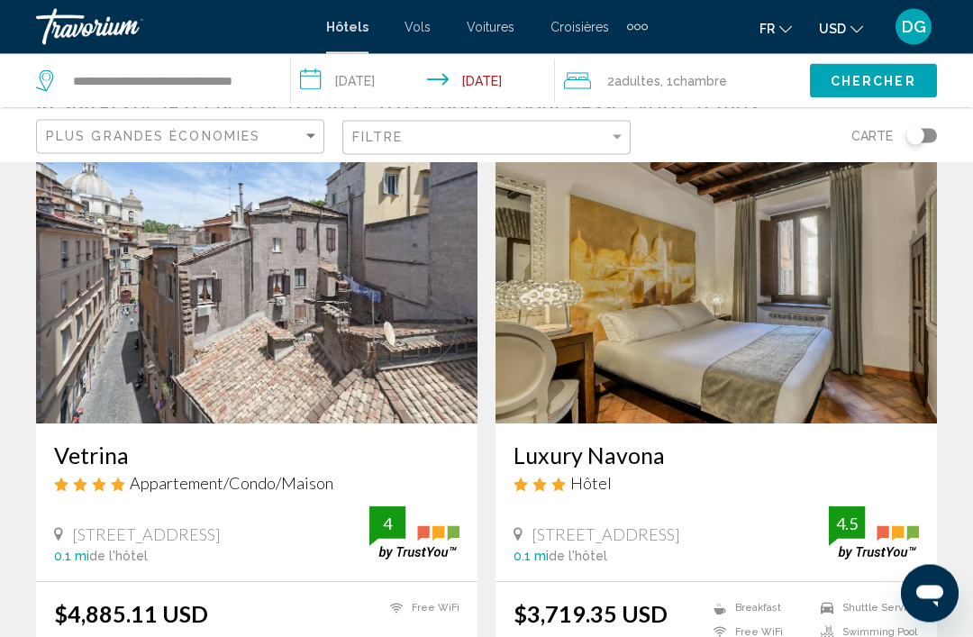
scroll to position [110, 0]
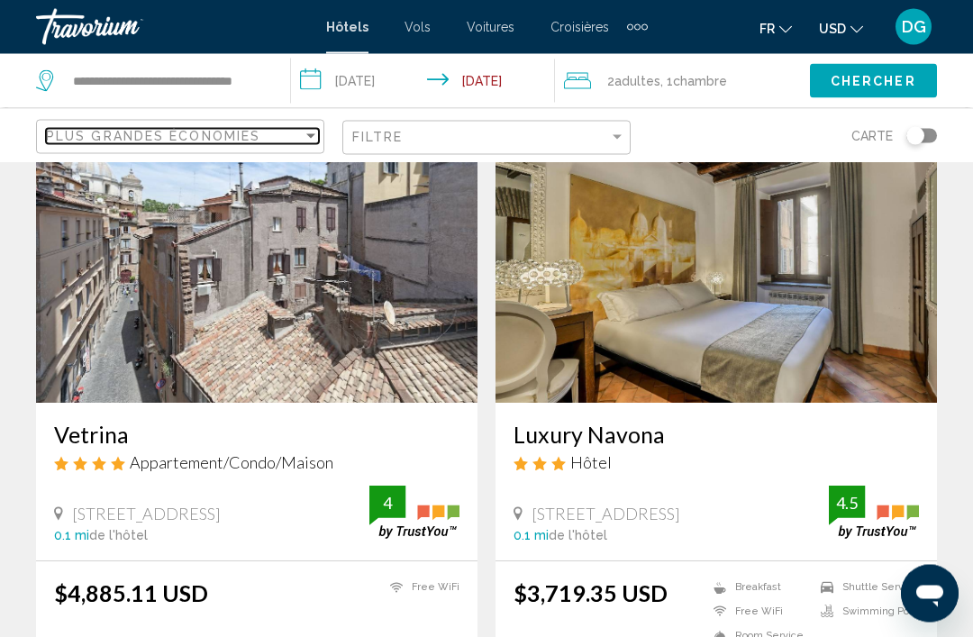
click at [78, 141] on span "Plus grandes économies" at bounding box center [153, 136] width 214 height 14
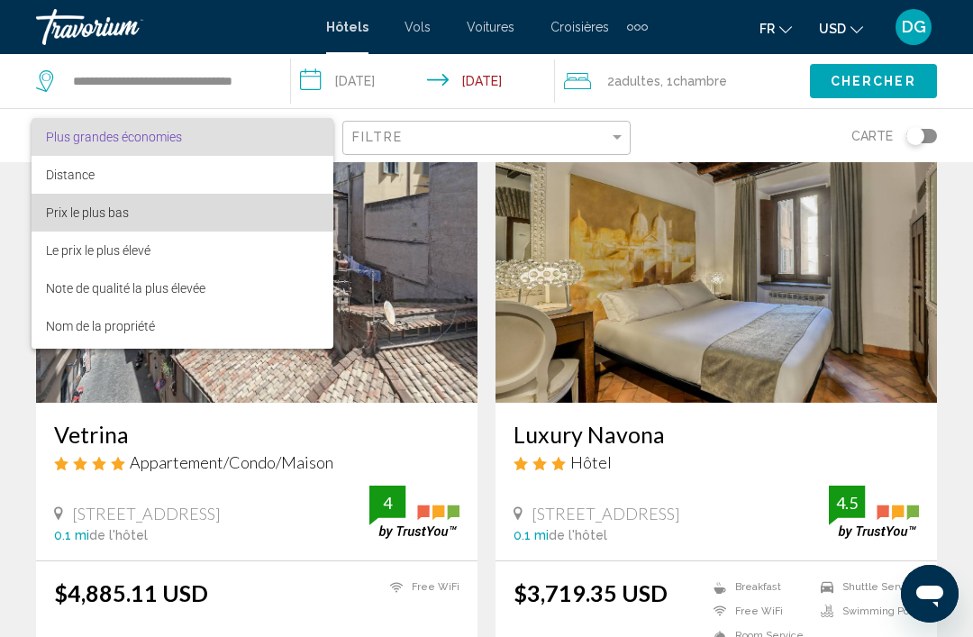
click at [96, 213] on span "Prix le plus bas" at bounding box center [87, 212] width 83 height 14
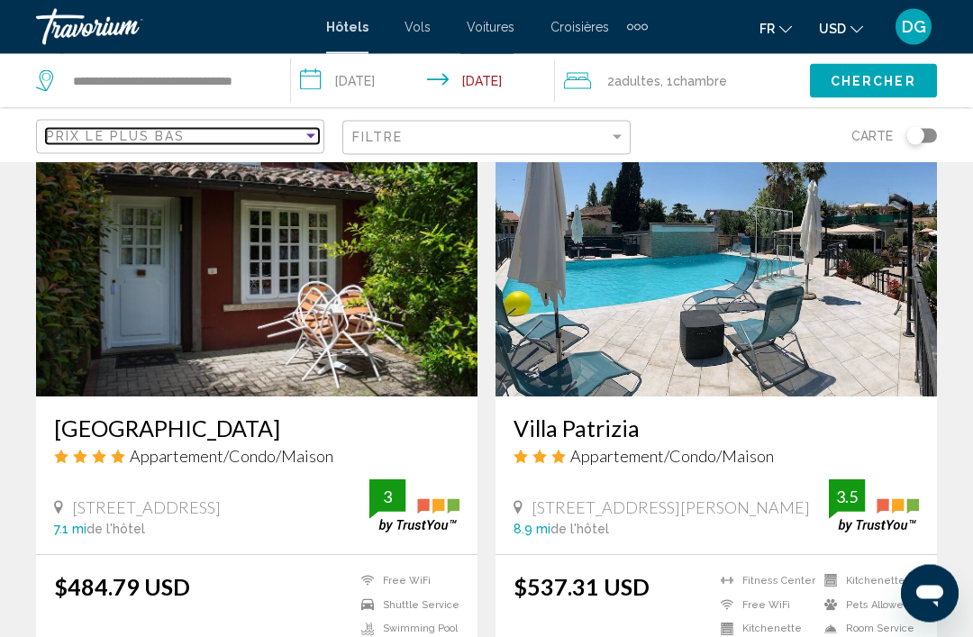
scroll to position [1407, 0]
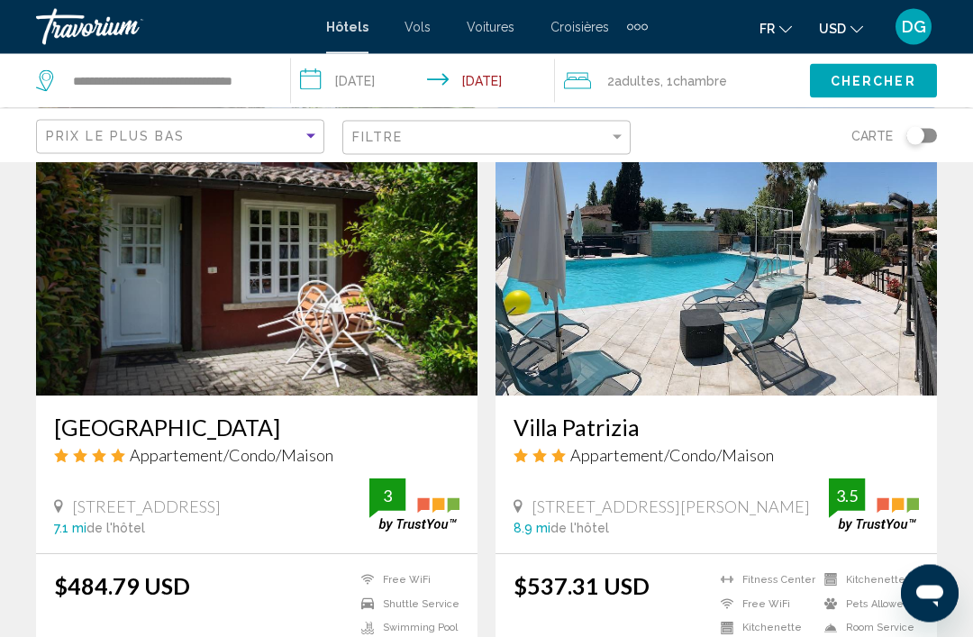
click at [605, 435] on h3 "Villa Patrizia" at bounding box center [717, 428] width 406 height 27
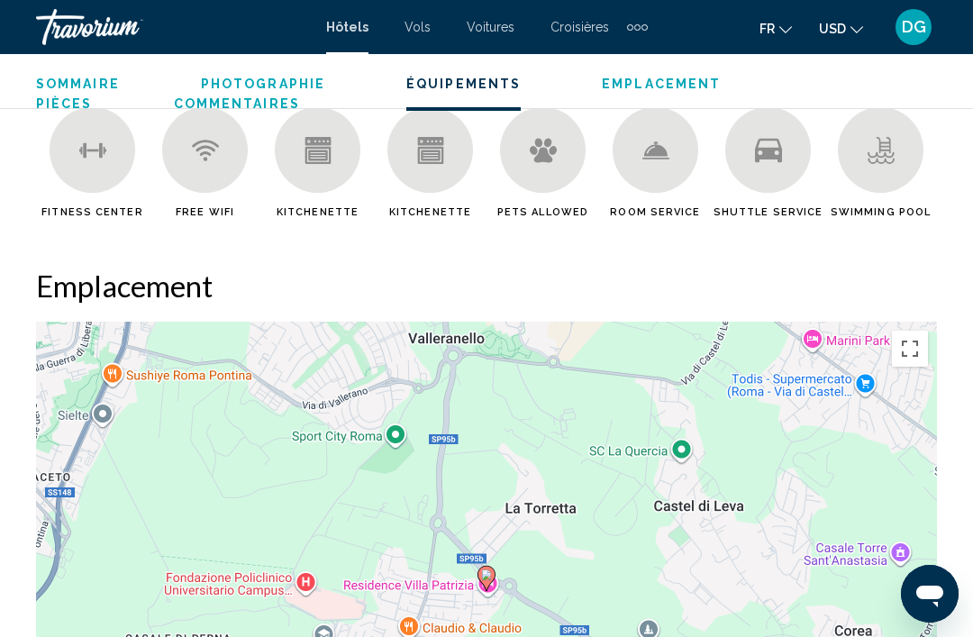
scroll to position [1803, 0]
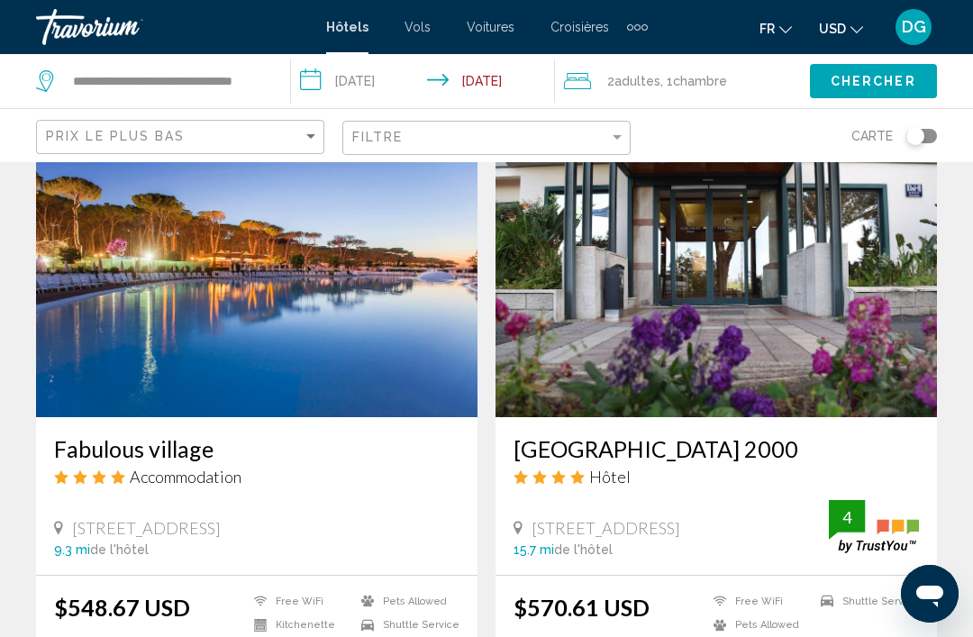
scroll to position [2028, 0]
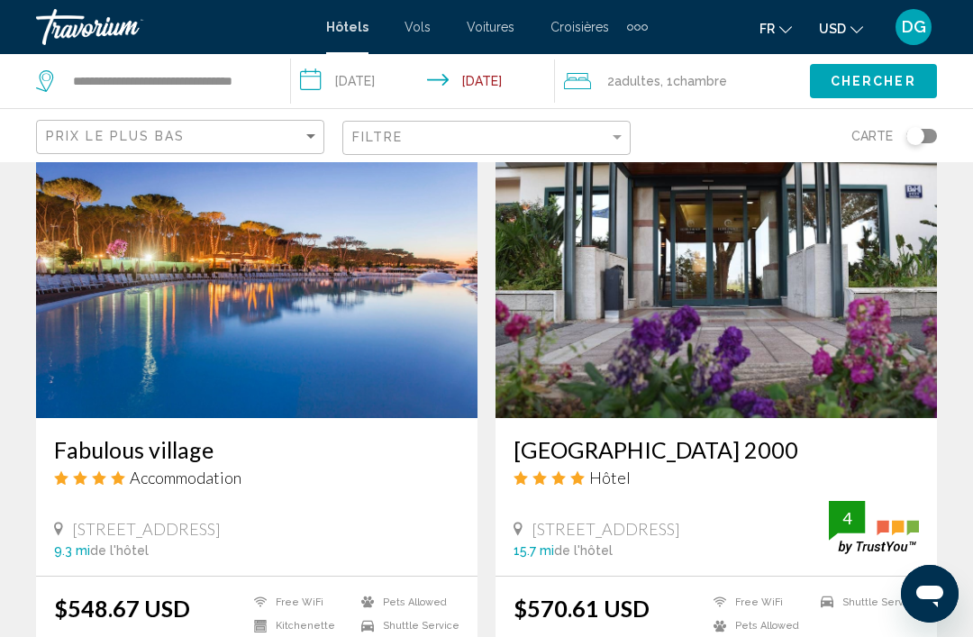
click at [555, 447] on h3 "[GEOGRAPHIC_DATA] 2000" at bounding box center [717, 449] width 406 height 27
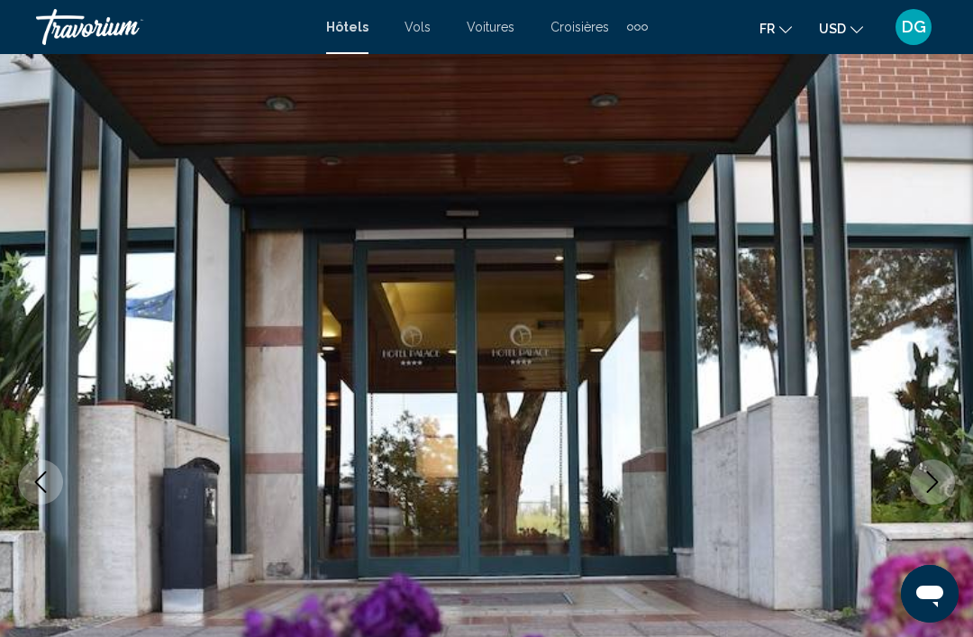
click at [924, 483] on icon "Next image" at bounding box center [933, 482] width 22 height 22
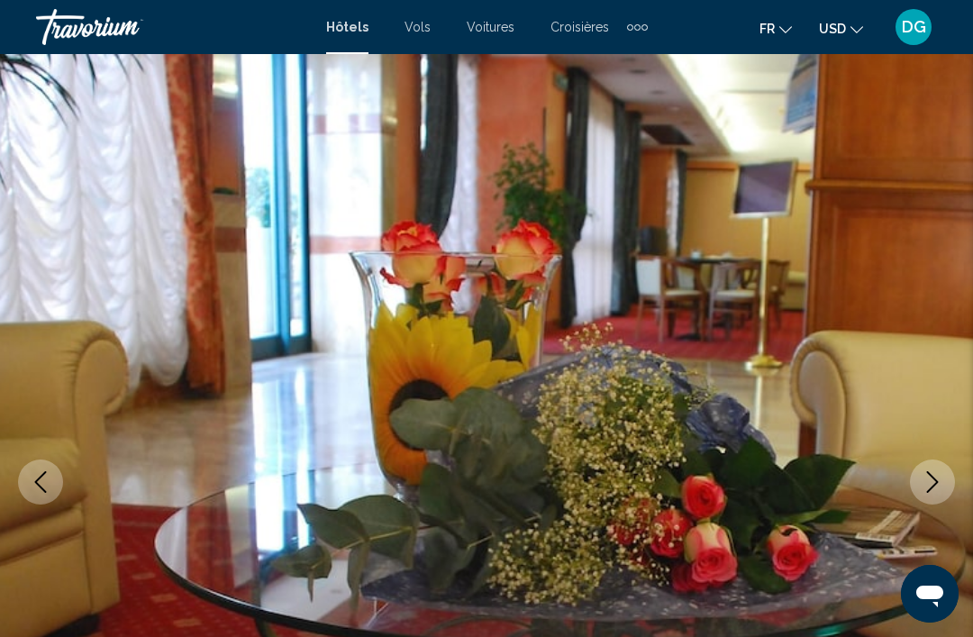
click at [934, 464] on button "Next image" at bounding box center [932, 482] width 45 height 45
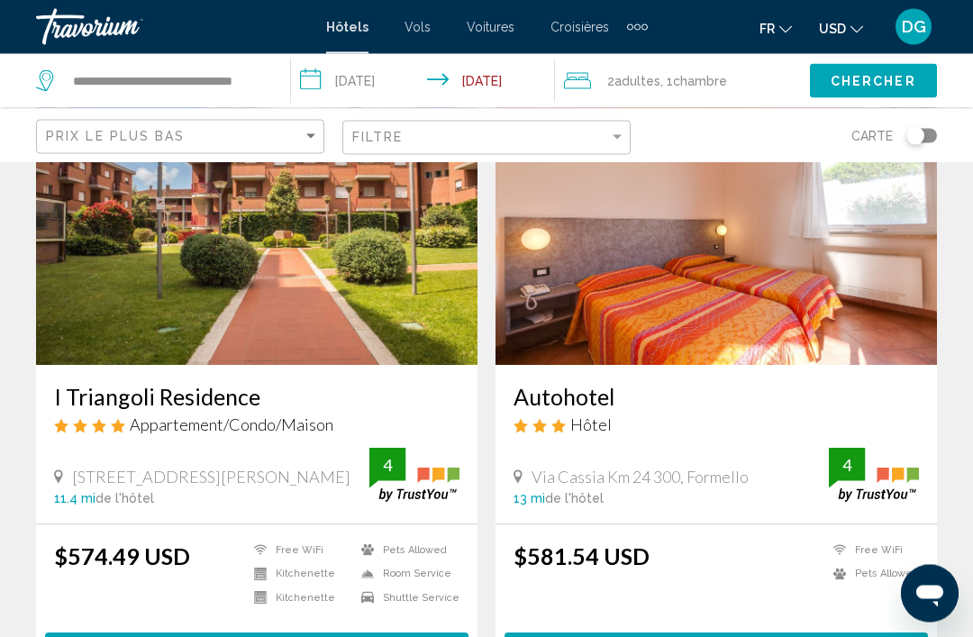
scroll to position [2724, 0]
click at [60, 316] on img "Main content" at bounding box center [257, 221] width 442 height 288
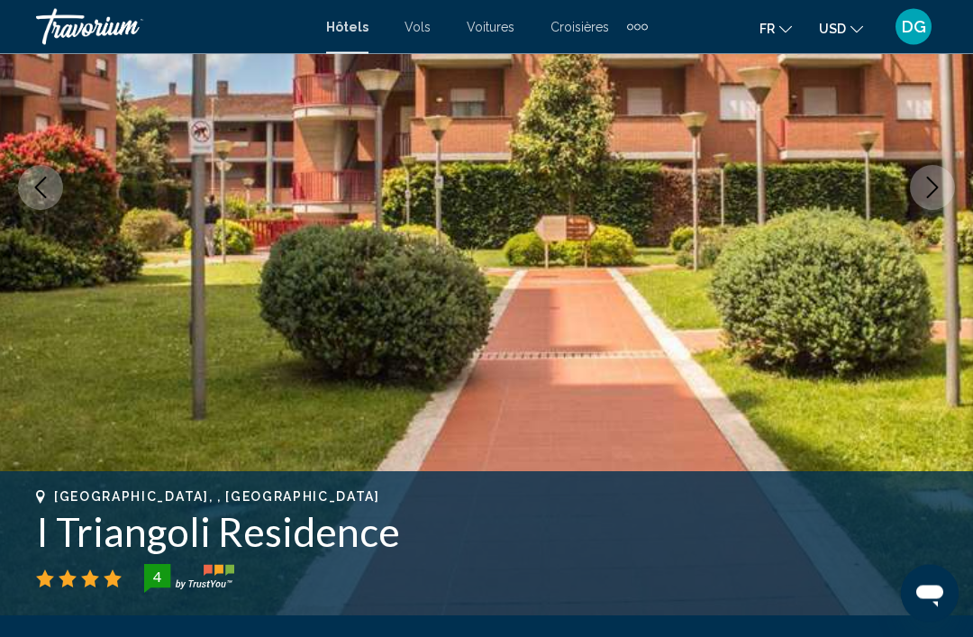
scroll to position [292, 0]
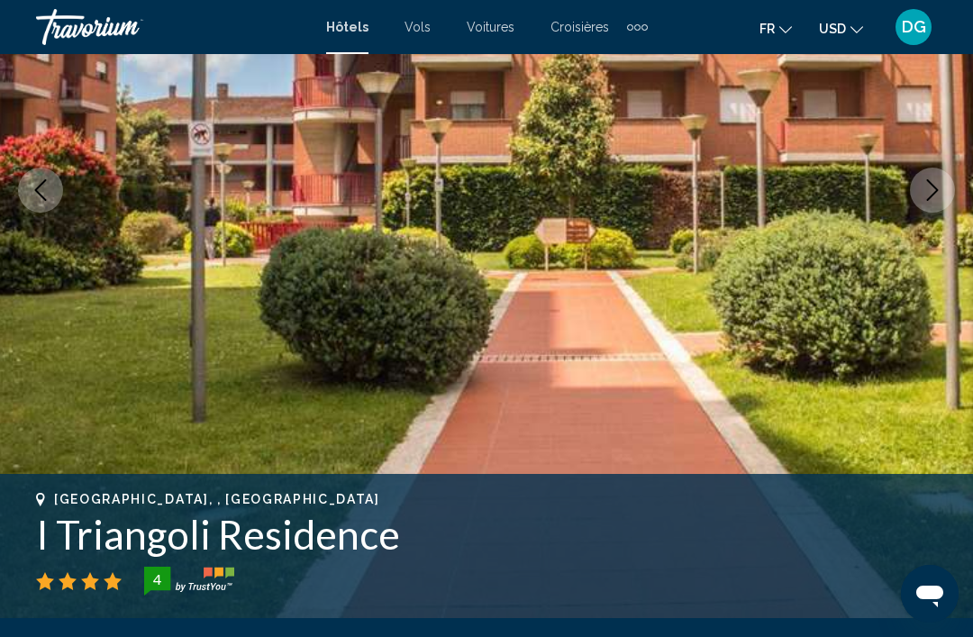
click at [937, 193] on icon "Next image" at bounding box center [933, 190] width 22 height 22
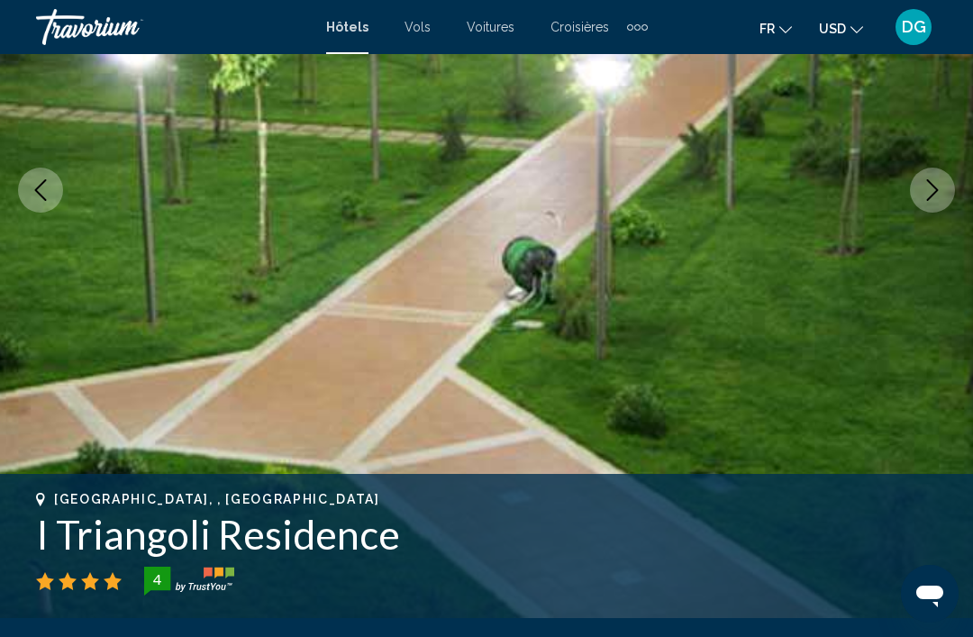
click at [925, 198] on icon "Next image" at bounding box center [933, 190] width 22 height 22
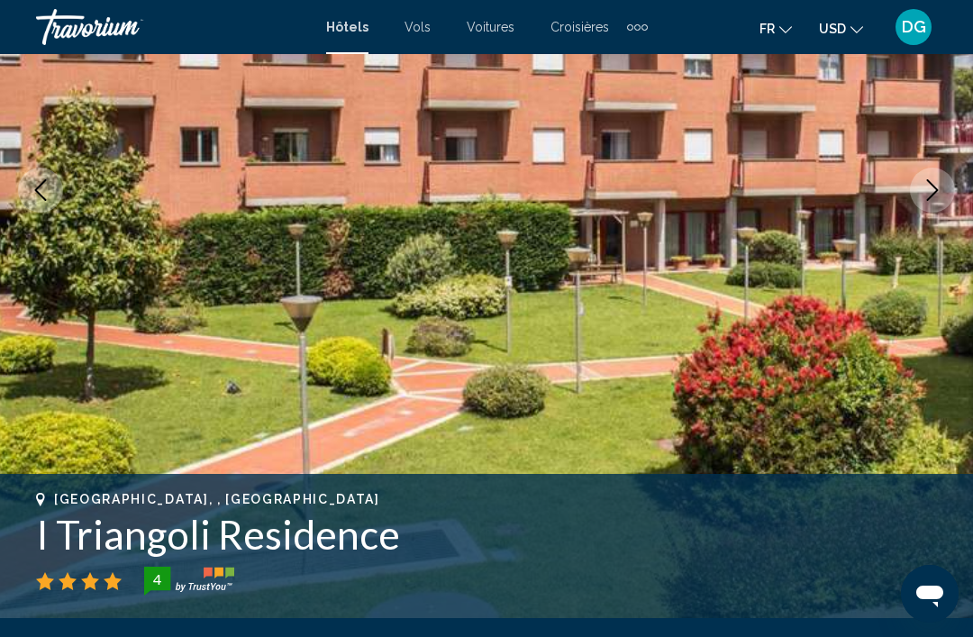
click at [926, 195] on icon "Next image" at bounding box center [933, 190] width 22 height 22
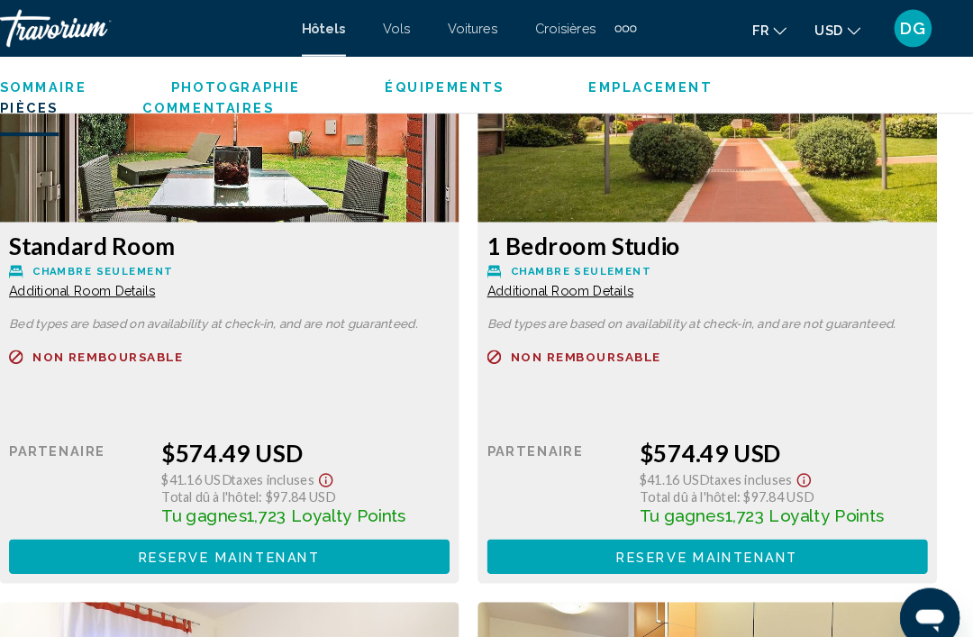
scroll to position [2880, 0]
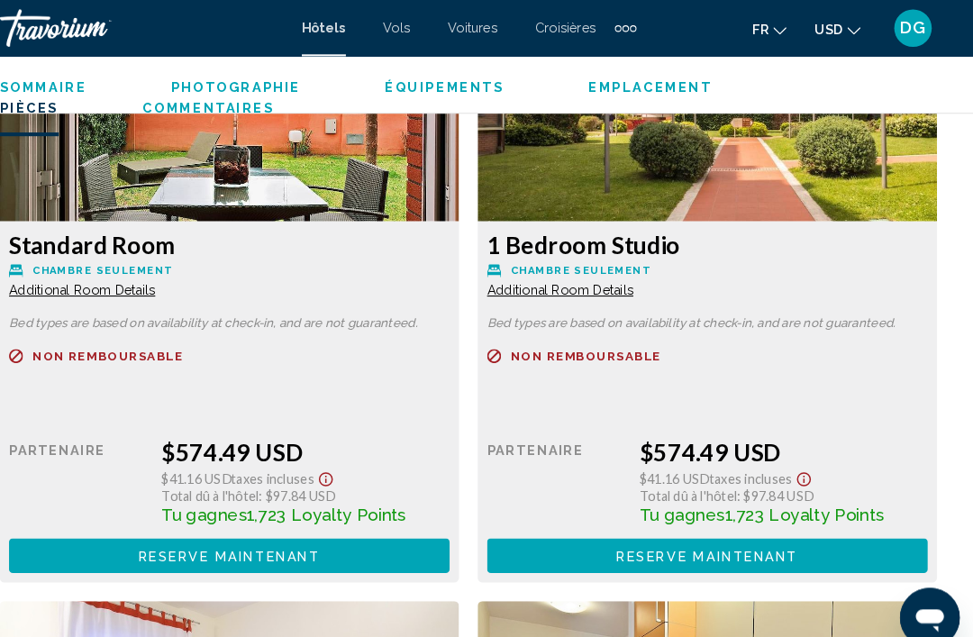
click at [87, 271] on span "Additional Room Details" at bounding box center [115, 278] width 141 height 14
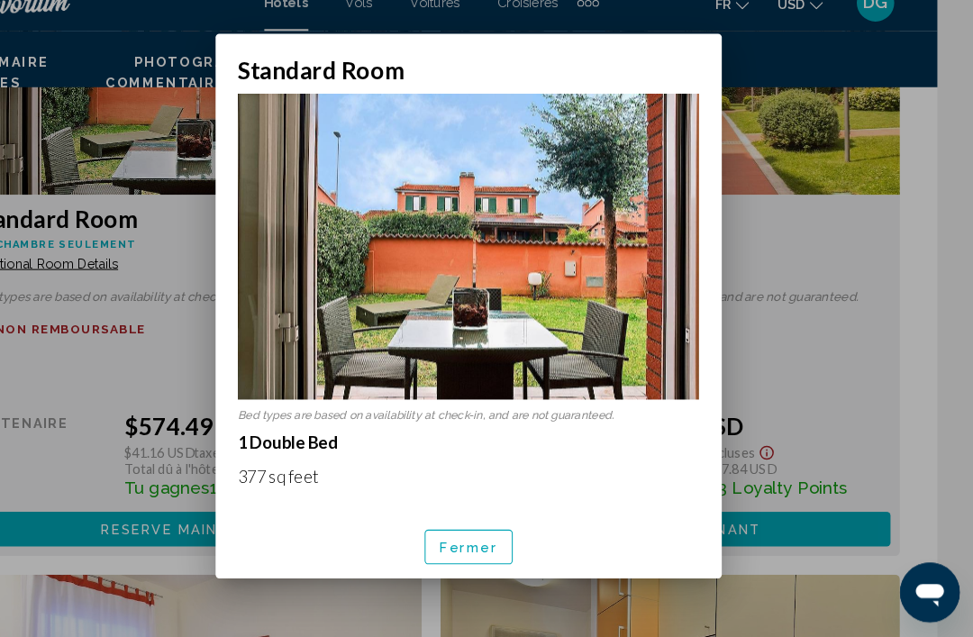
click at [142, 425] on div at bounding box center [486, 318] width 973 height 637
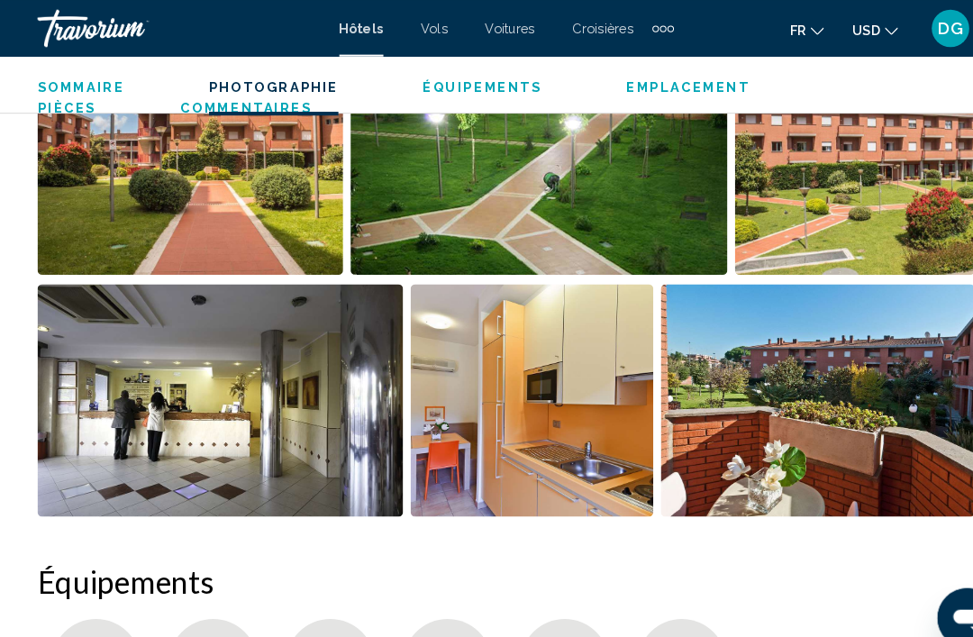
scroll to position [1317, 0]
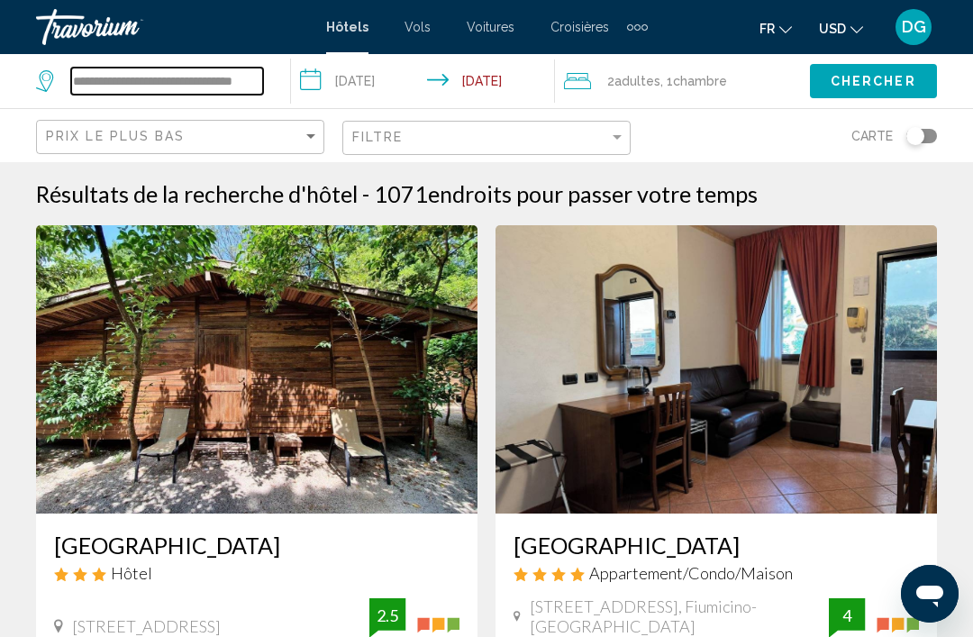
click at [167, 79] on input "**********" at bounding box center [167, 81] width 192 height 27
click at [248, 77] on input "**********" at bounding box center [167, 81] width 192 height 27
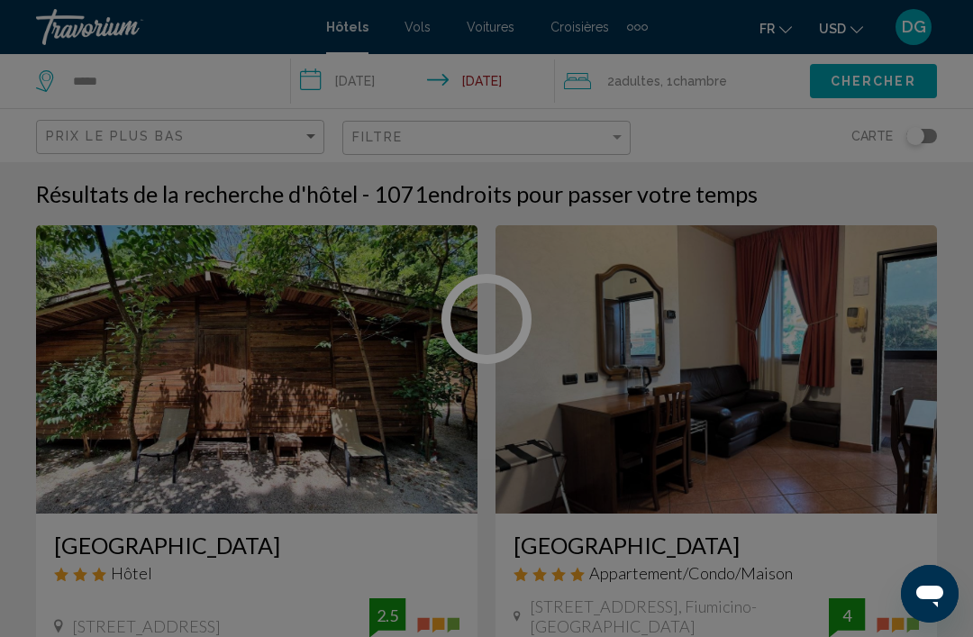
click at [136, 84] on div at bounding box center [486, 318] width 973 height 637
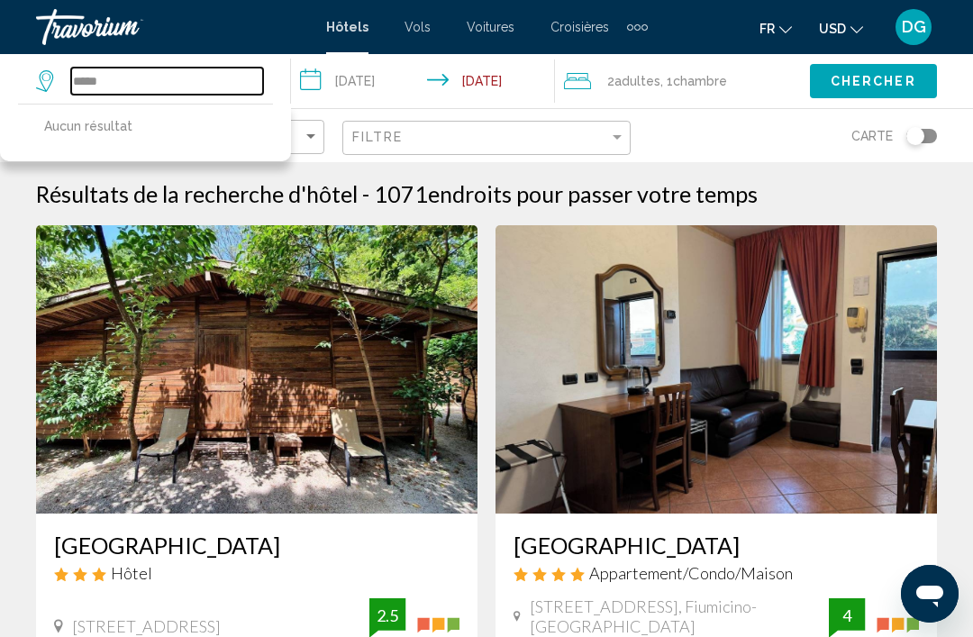
click at [107, 77] on input "*****" at bounding box center [167, 81] width 192 height 27
type input "*"
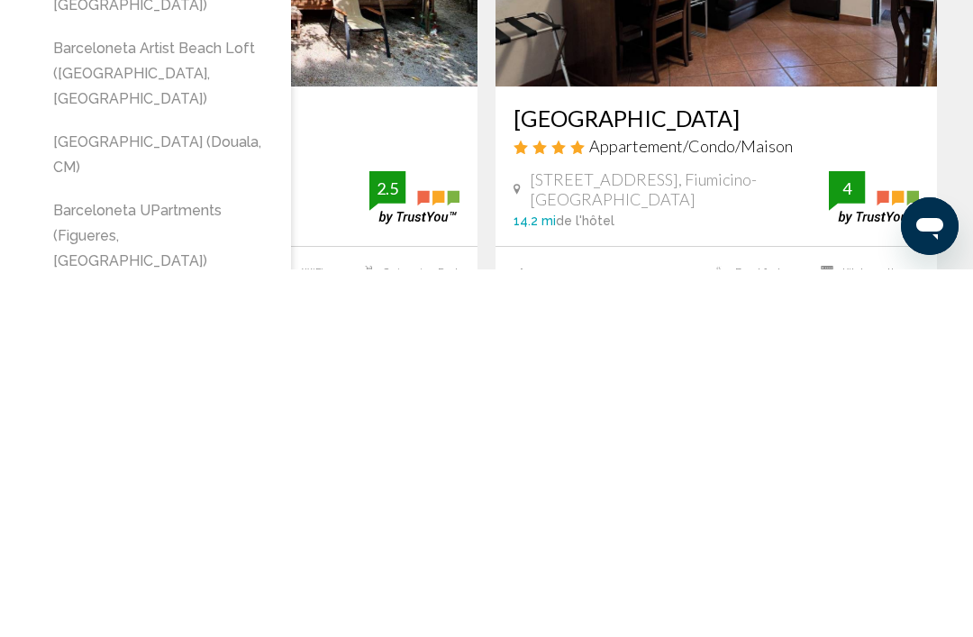
scroll to position [60, 0]
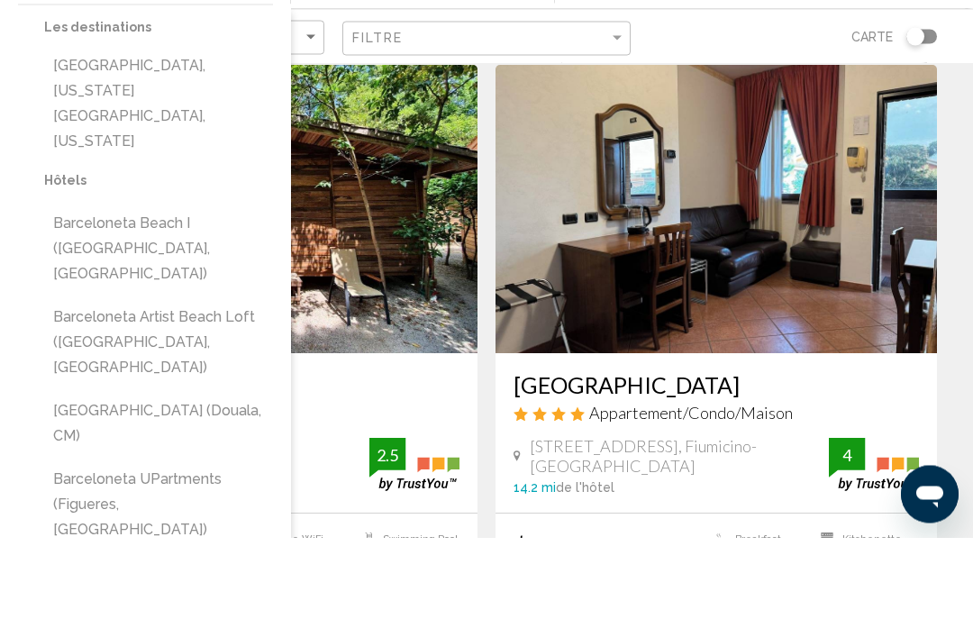
click at [71, 305] on button "Barceloneta Beach I ([GEOGRAPHIC_DATA], [GEOGRAPHIC_DATA])" at bounding box center [158, 347] width 229 height 85
type input "**********"
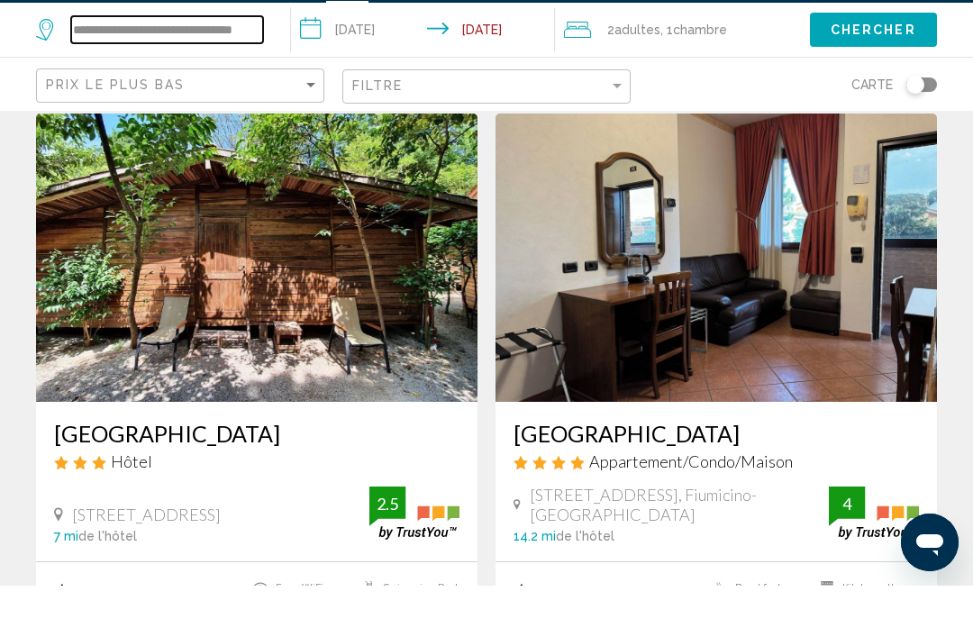
scroll to position [6, 0]
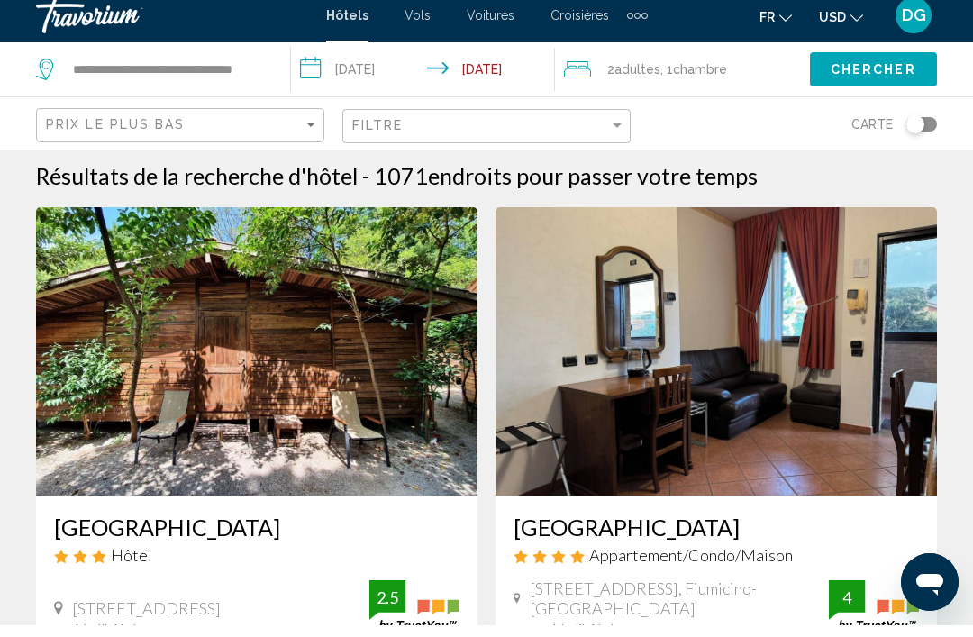
click at [391, 54] on input "**********" at bounding box center [426, 83] width 271 height 59
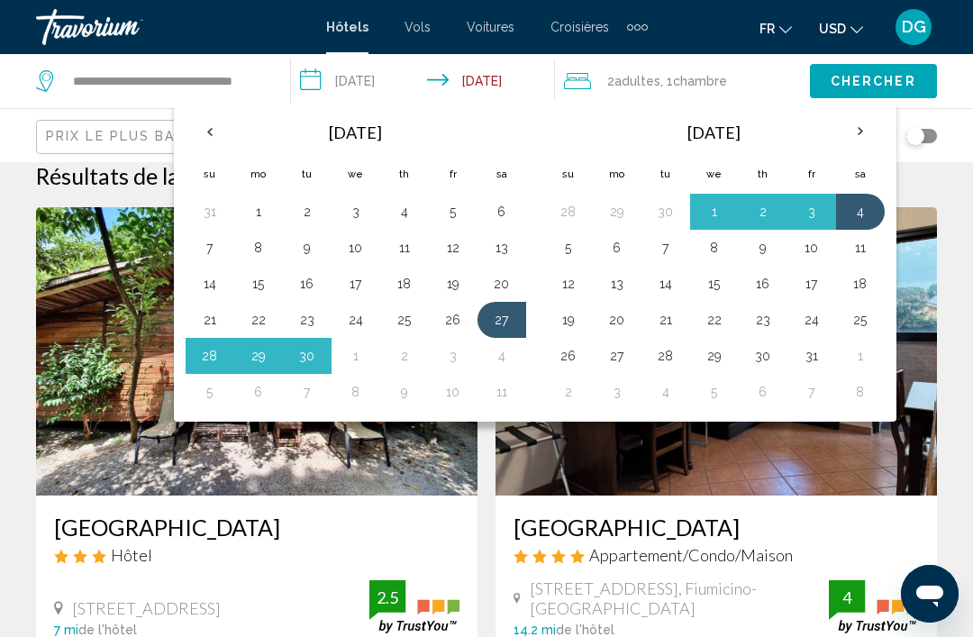
click at [851, 214] on button "4" at bounding box center [860, 211] width 29 height 25
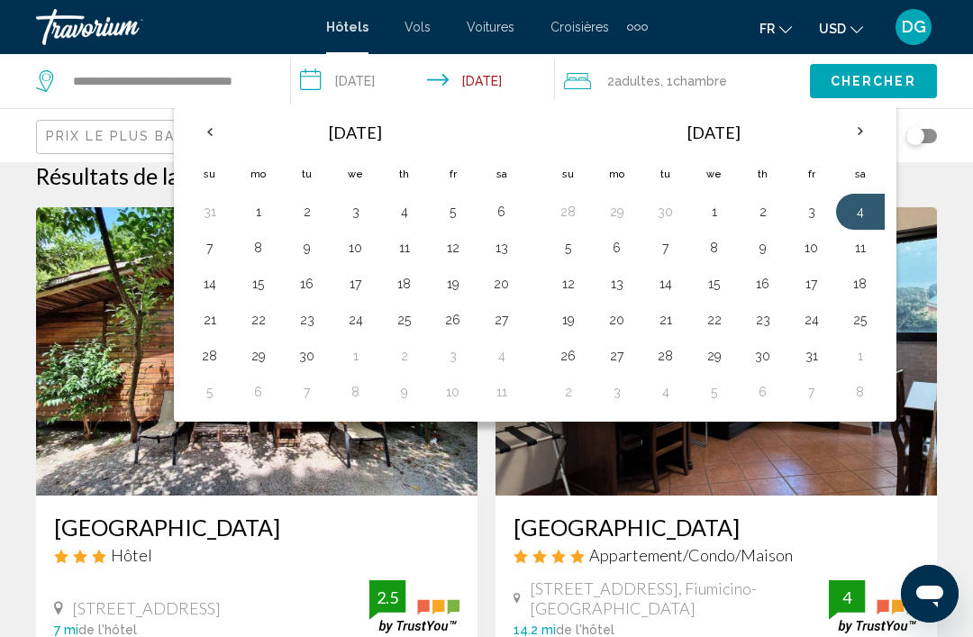
click at [847, 256] on button "11" at bounding box center [860, 247] width 29 height 25
type input "**********"
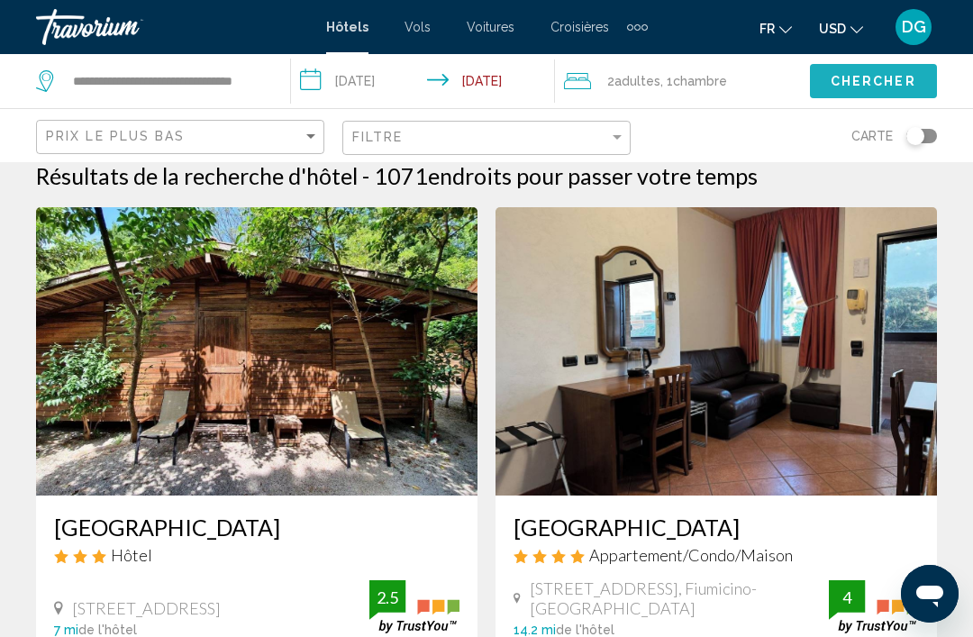
click at [876, 92] on button "Chercher" at bounding box center [873, 80] width 127 height 33
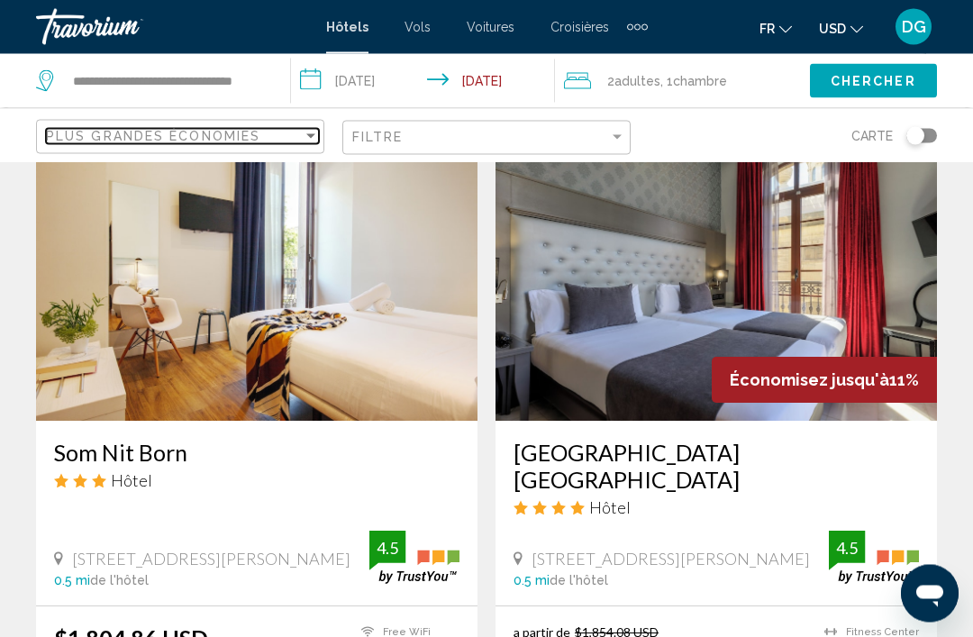
click at [66, 134] on span "Plus grandes économies" at bounding box center [153, 136] width 214 height 14
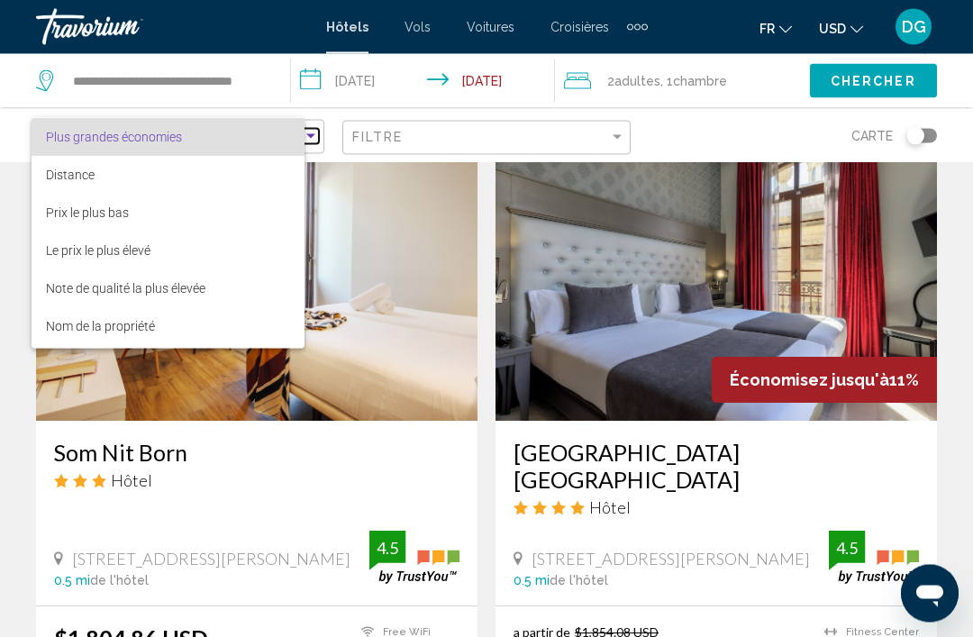
scroll to position [1380, 0]
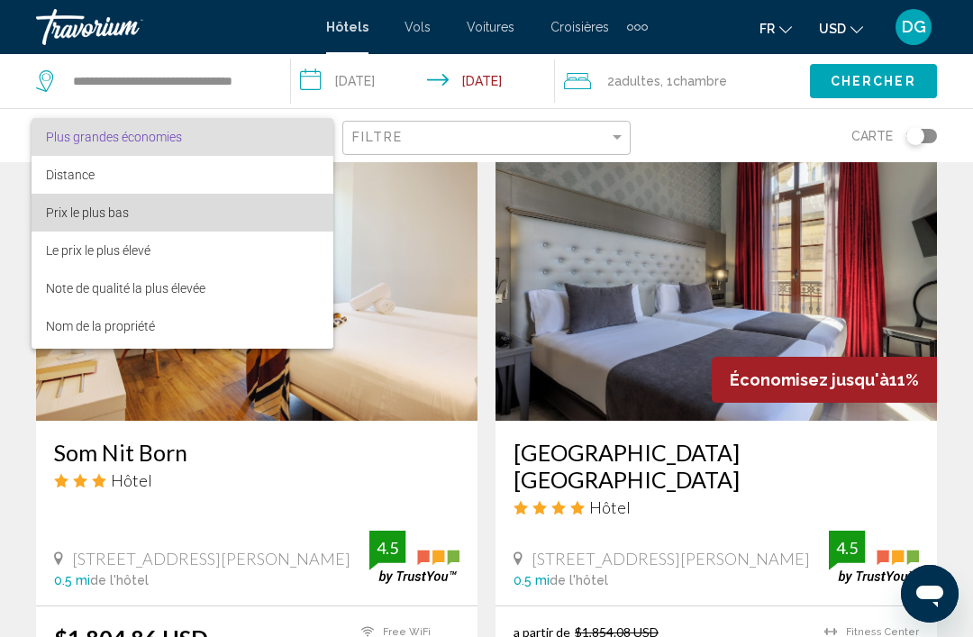
click at [64, 209] on span "Prix le plus bas" at bounding box center [87, 212] width 83 height 14
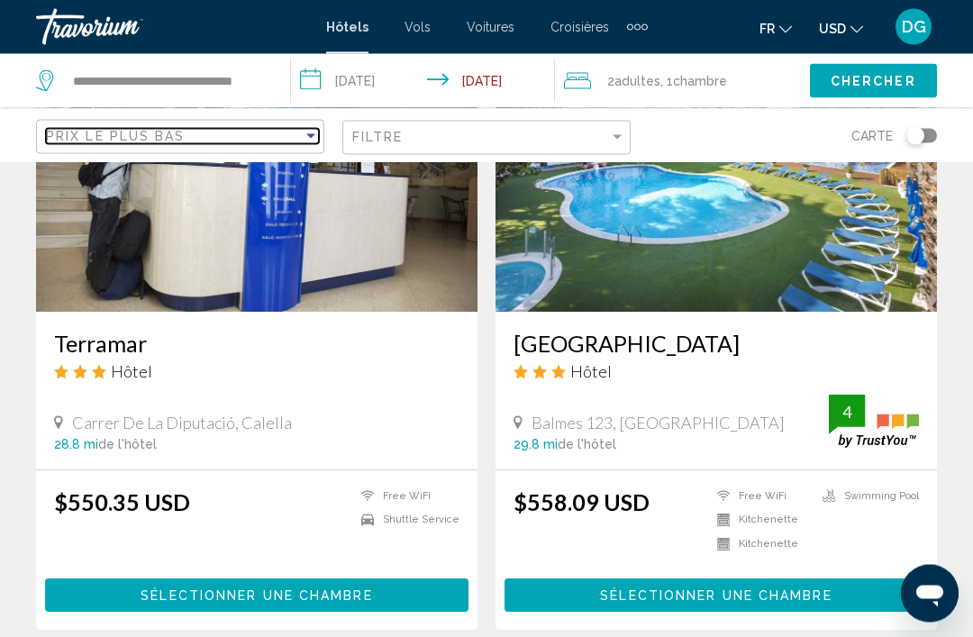
scroll to position [1489, 0]
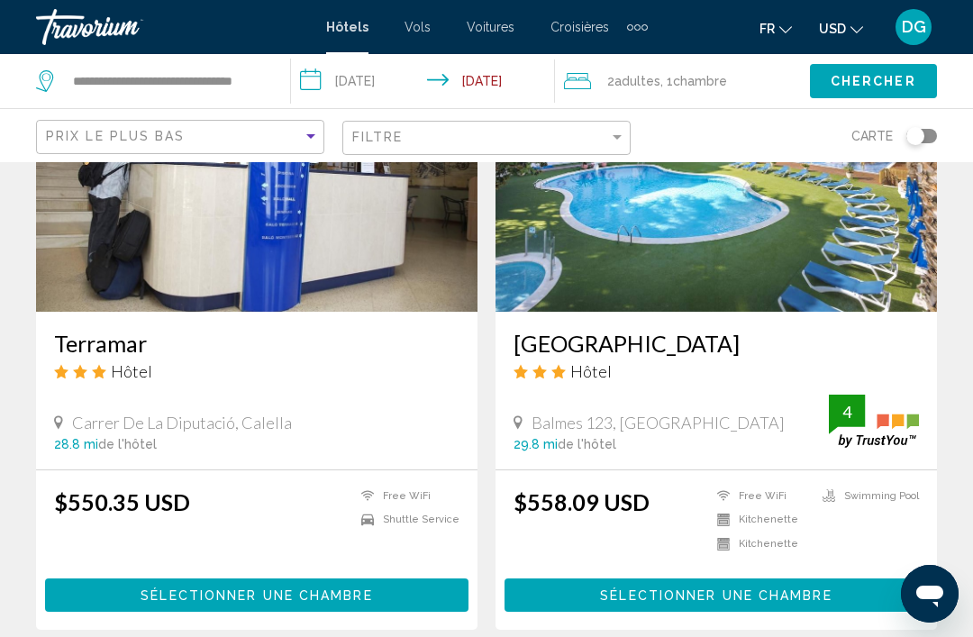
click at [833, 345] on h3 "[GEOGRAPHIC_DATA]" at bounding box center [717, 343] width 406 height 27
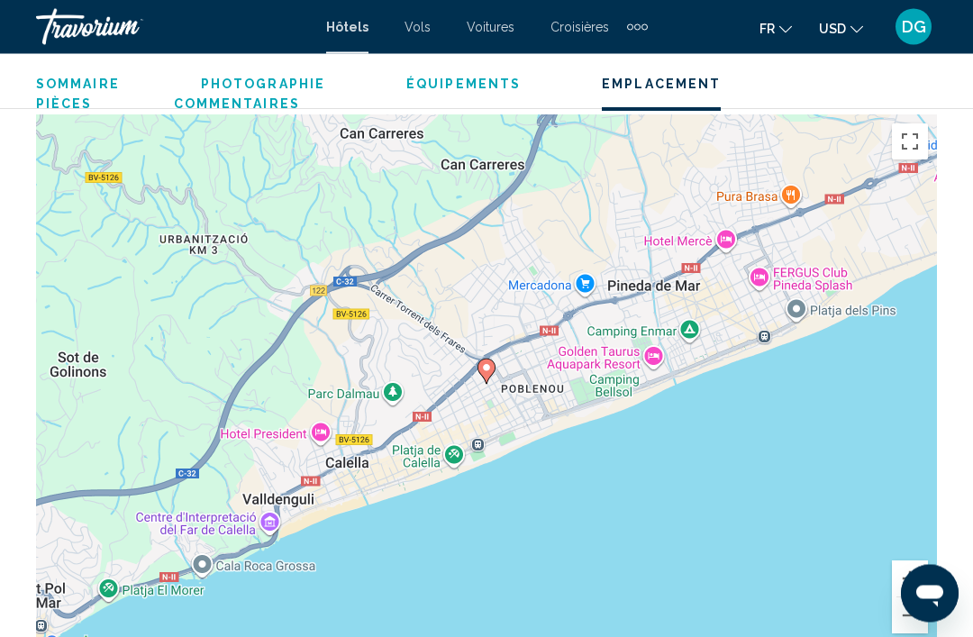
scroll to position [1969, 0]
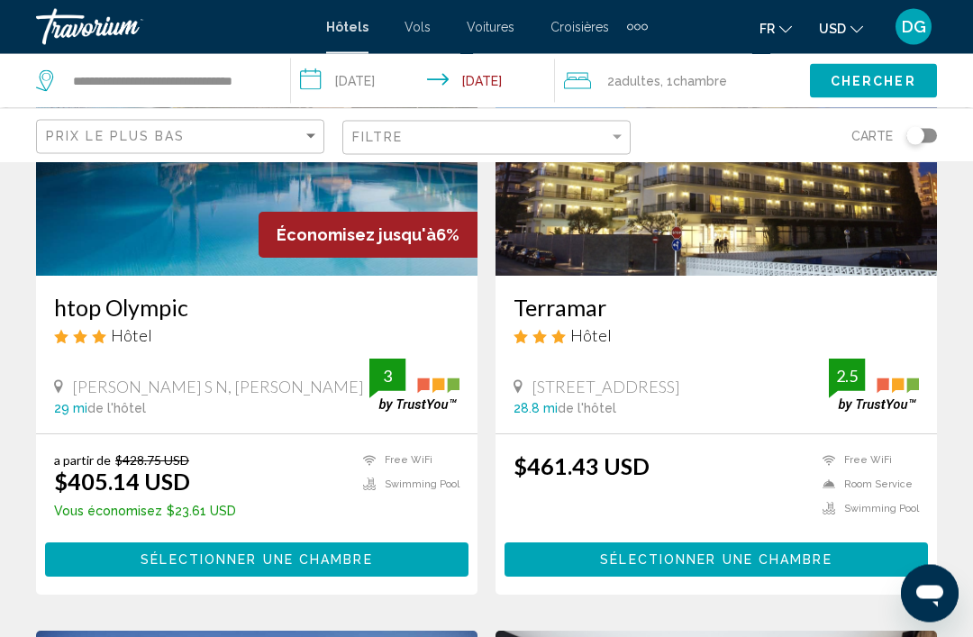
scroll to position [240, 0]
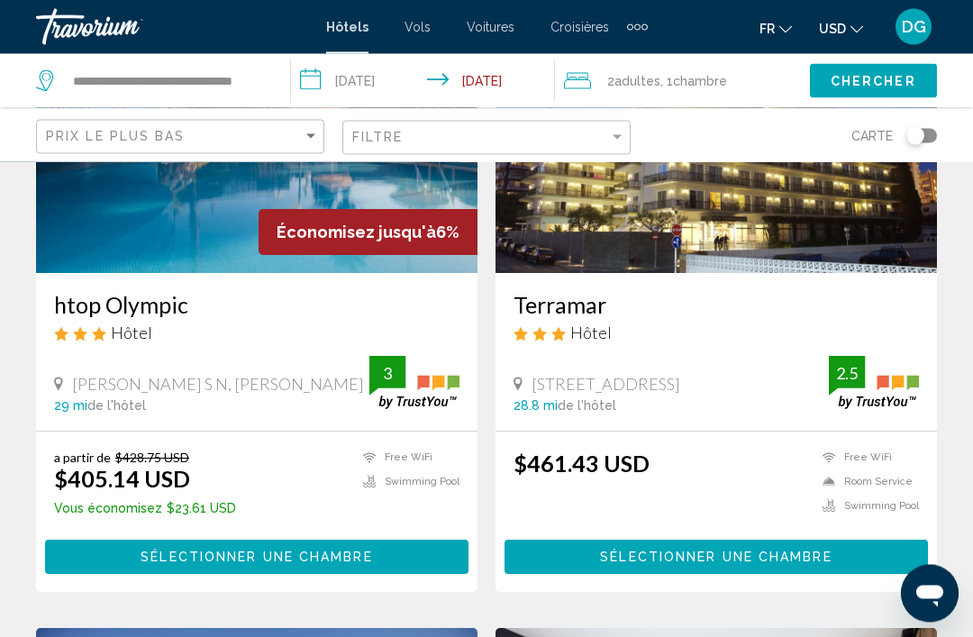
click at [105, 315] on h3 "htop Olympic" at bounding box center [257, 305] width 406 height 27
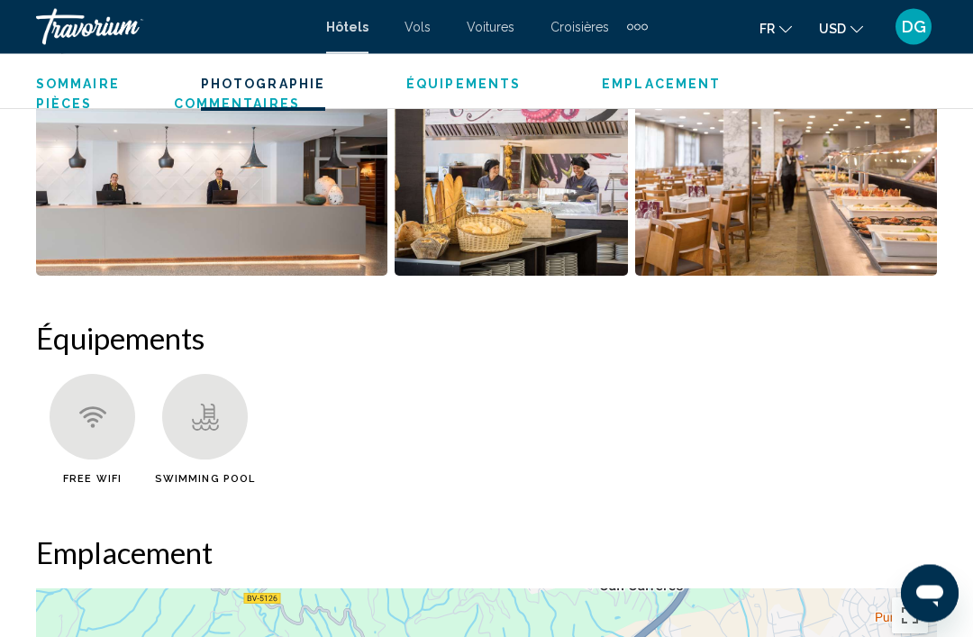
scroll to position [1535, 0]
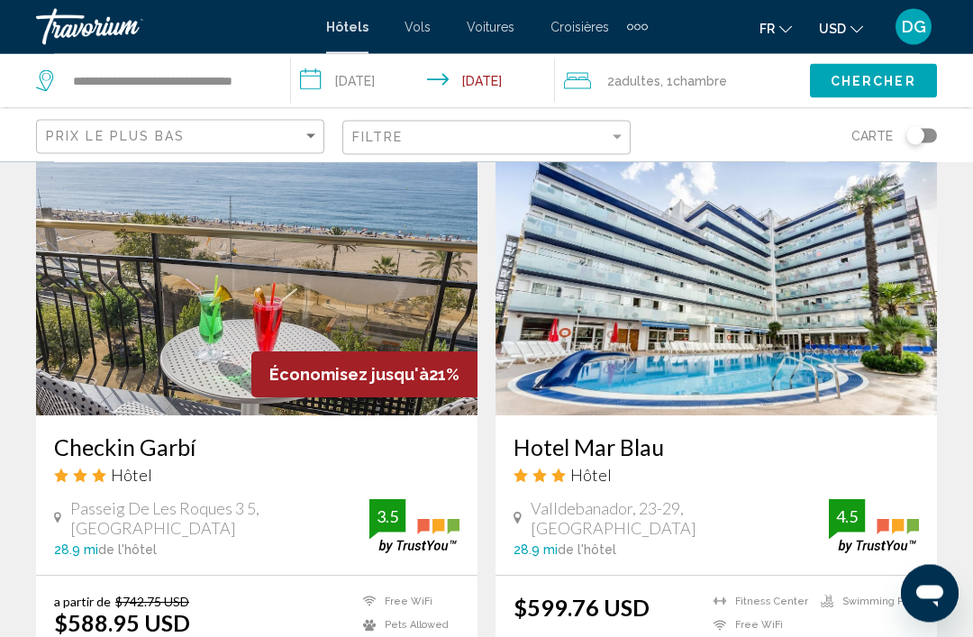
scroll to position [2673, 0]
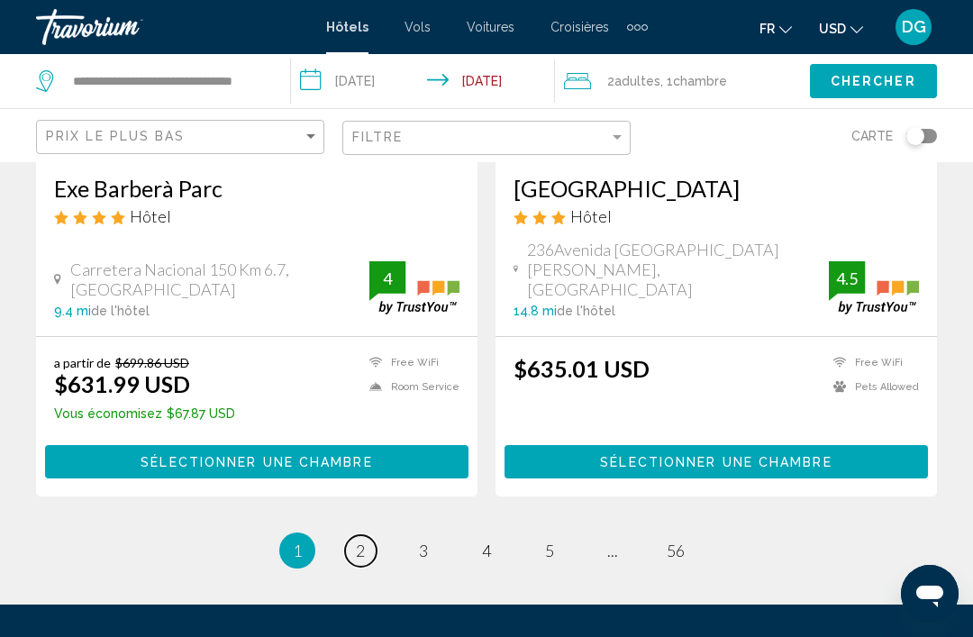
click at [346, 535] on link "page 2" at bounding box center [361, 551] width 32 height 32
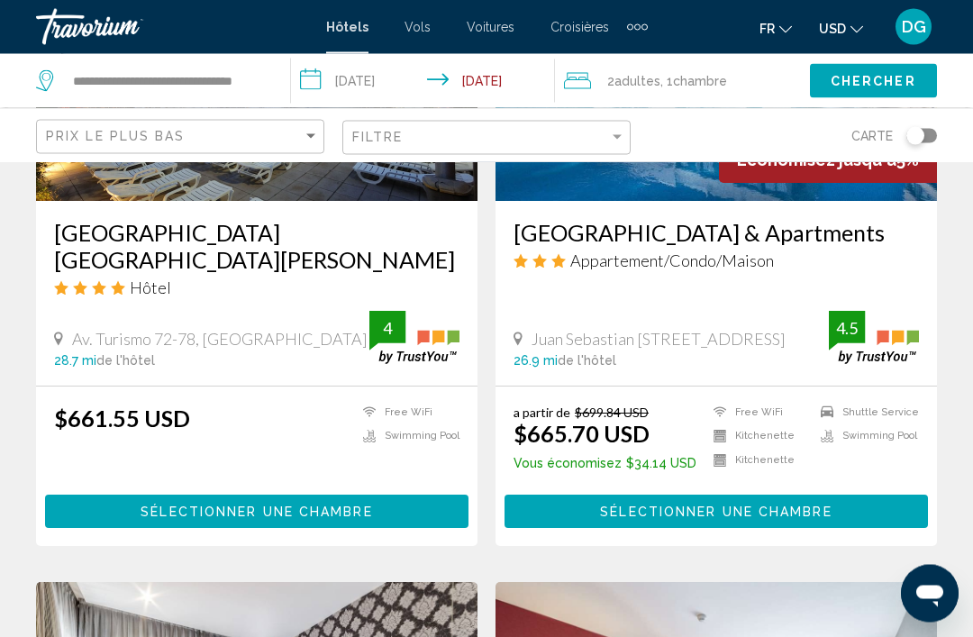
scroll to position [1629, 0]
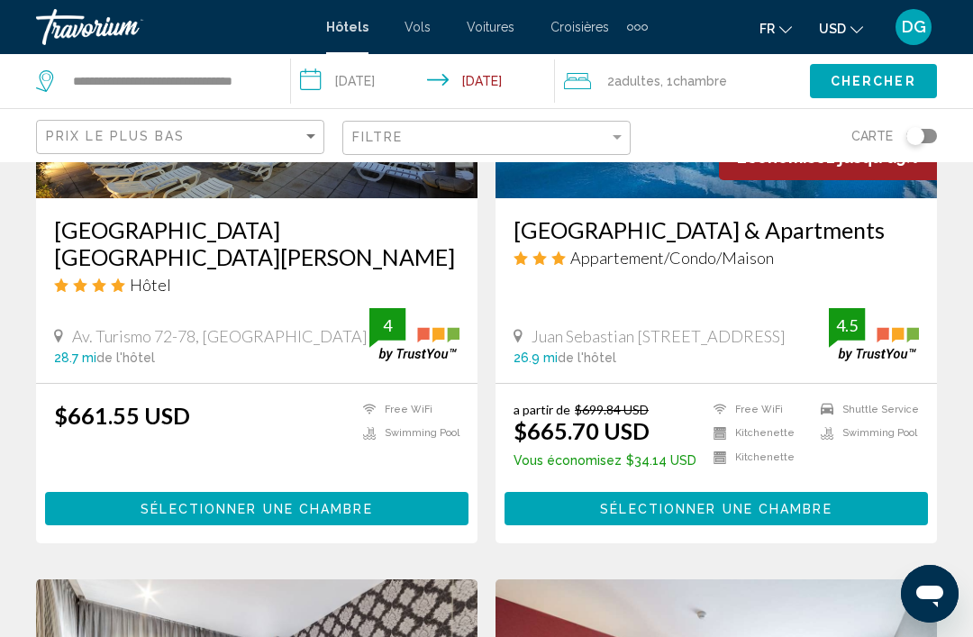
click at [549, 492] on button "Sélectionner une chambre" at bounding box center [717, 508] width 424 height 33
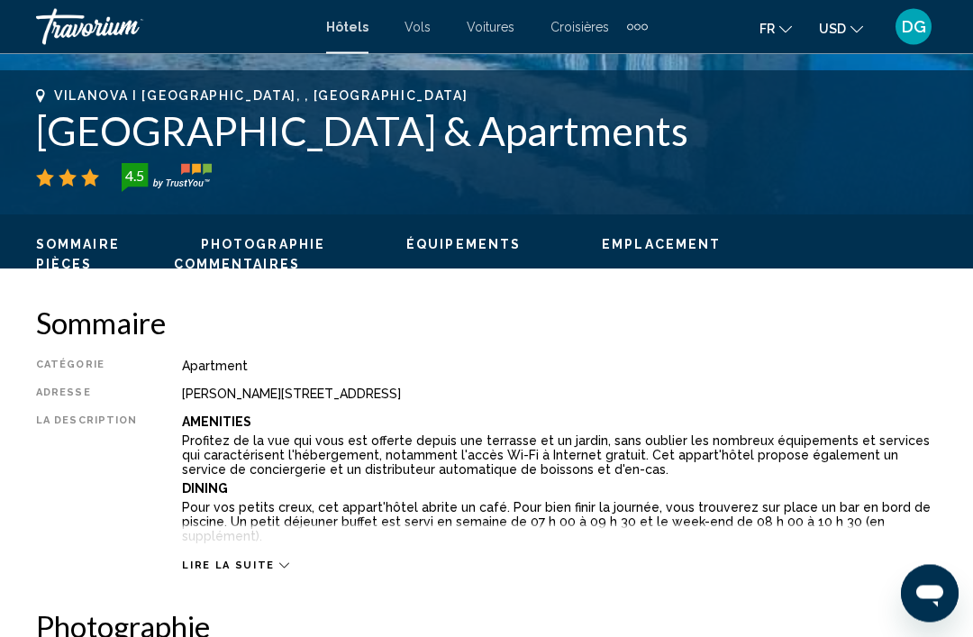
scroll to position [696, 0]
click at [503, 4] on mat-toolbar "Hôtels Vols Voitures Croisières Activités Hôtels Vols Voitures Croisières Activ…" at bounding box center [486, 27] width 973 height 54
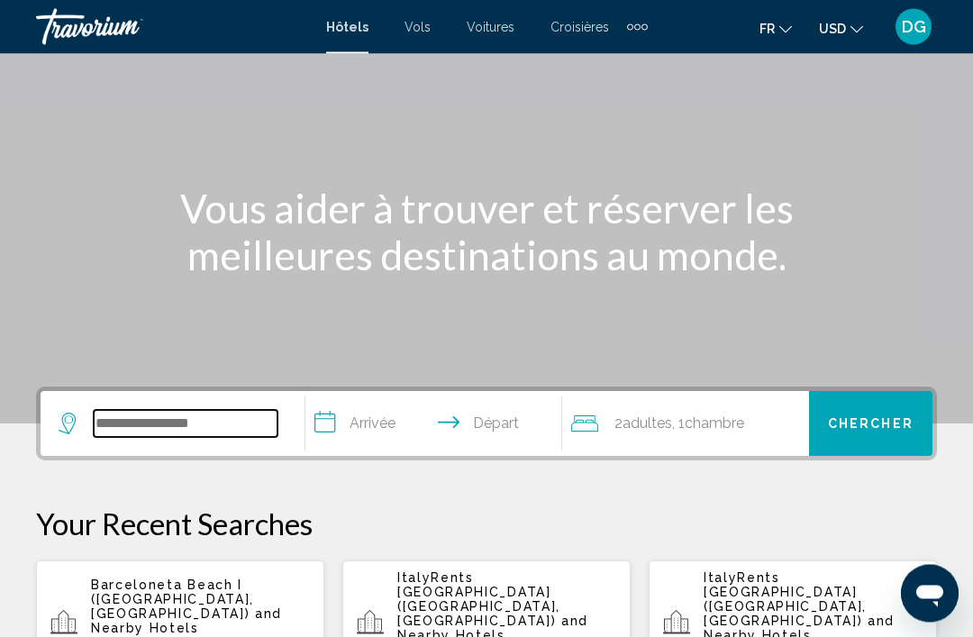
click at [115, 415] on input "Search widget" at bounding box center [186, 424] width 184 height 27
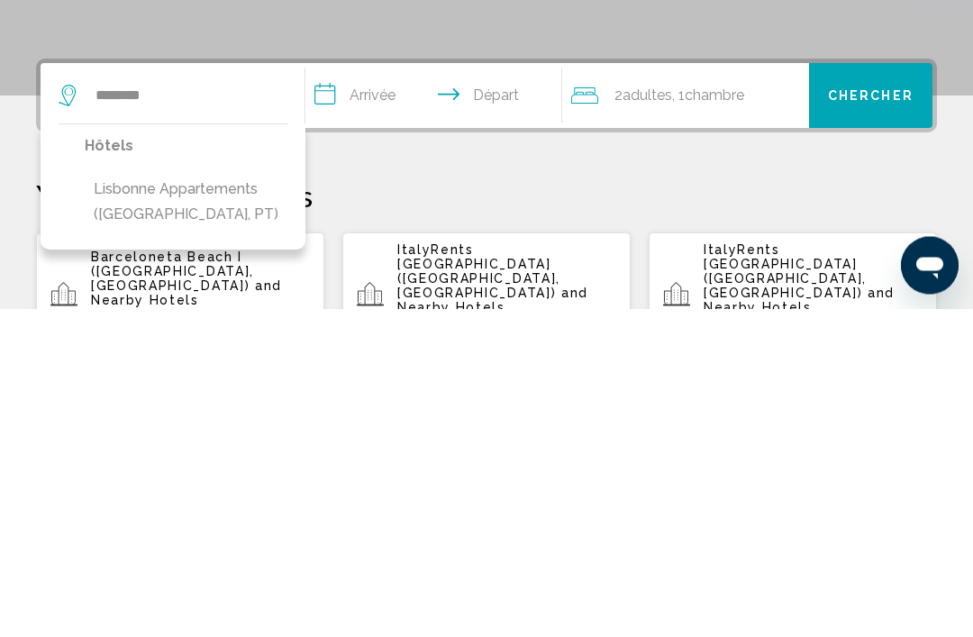
click at [96, 501] on button "Lisbonne Appartements (Lisbon, PT)" at bounding box center [186, 530] width 203 height 59
type input "**********"
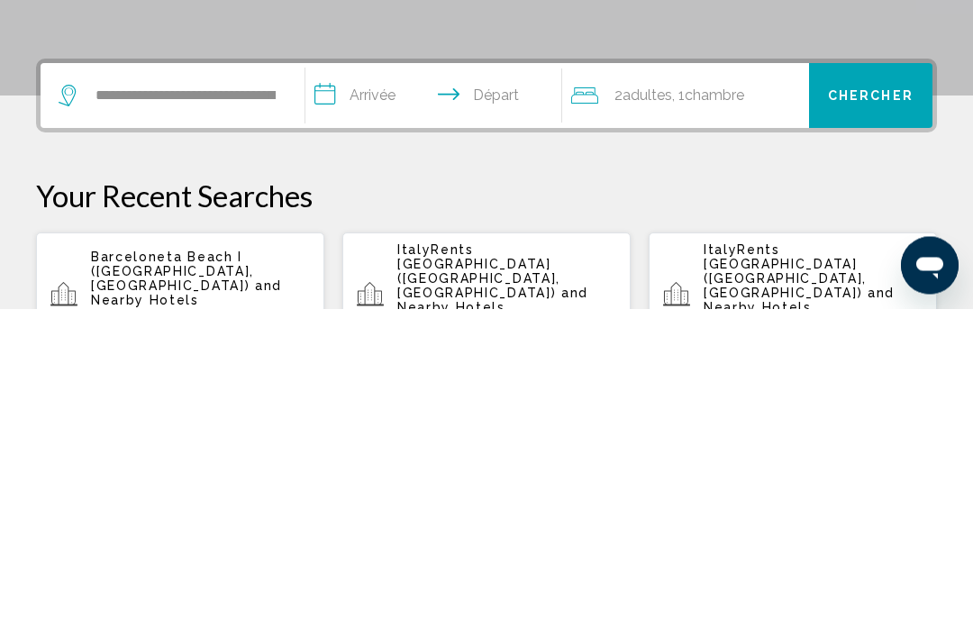
click at [366, 392] on input "**********" at bounding box center [436, 427] width 263 height 70
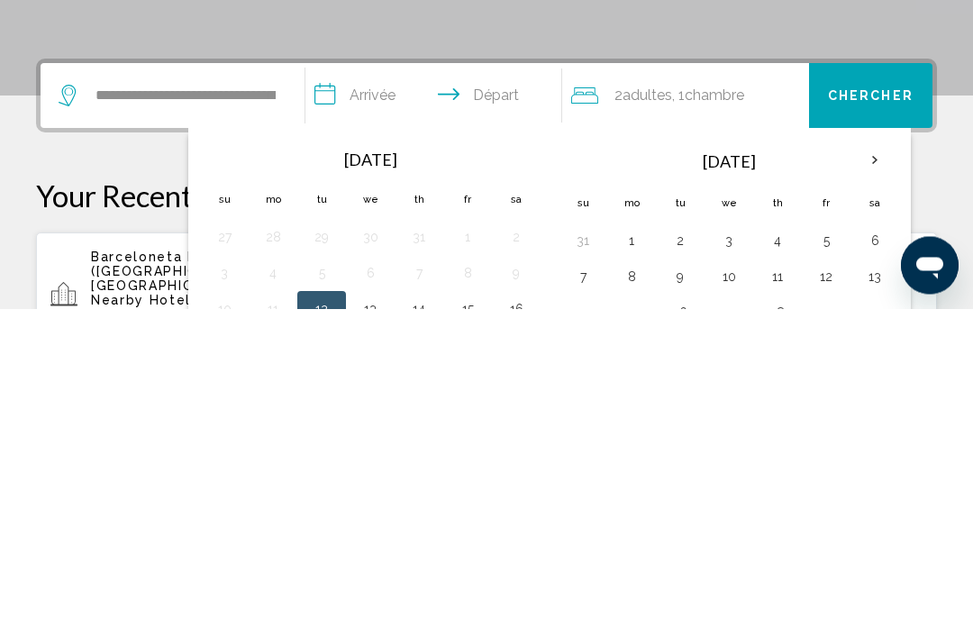
scroll to position [445, 0]
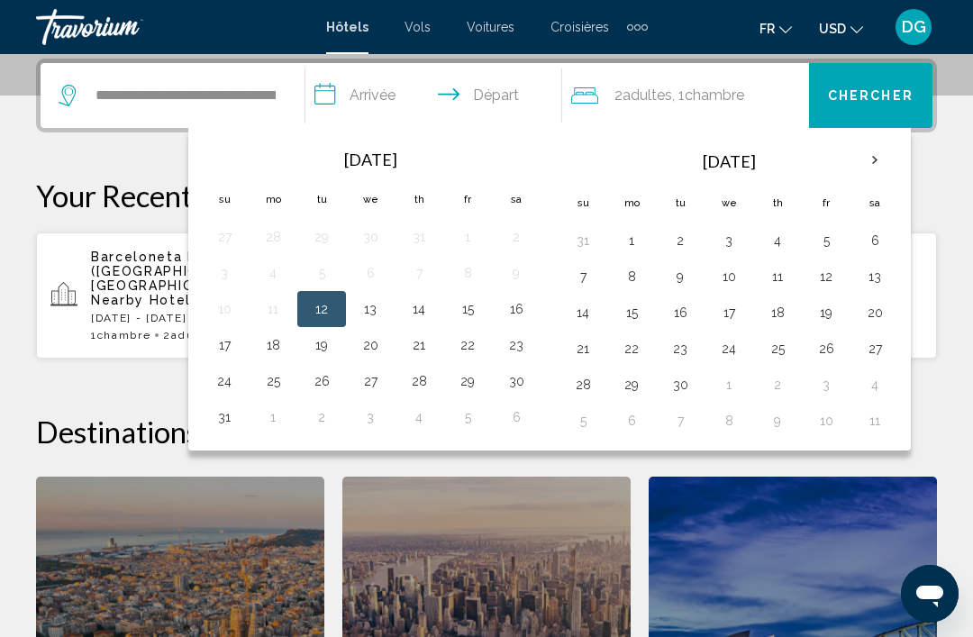
click at [874, 232] on button "6" at bounding box center [875, 240] width 29 height 25
click at [883, 274] on button "13" at bounding box center [875, 276] width 29 height 25
type input "**********"
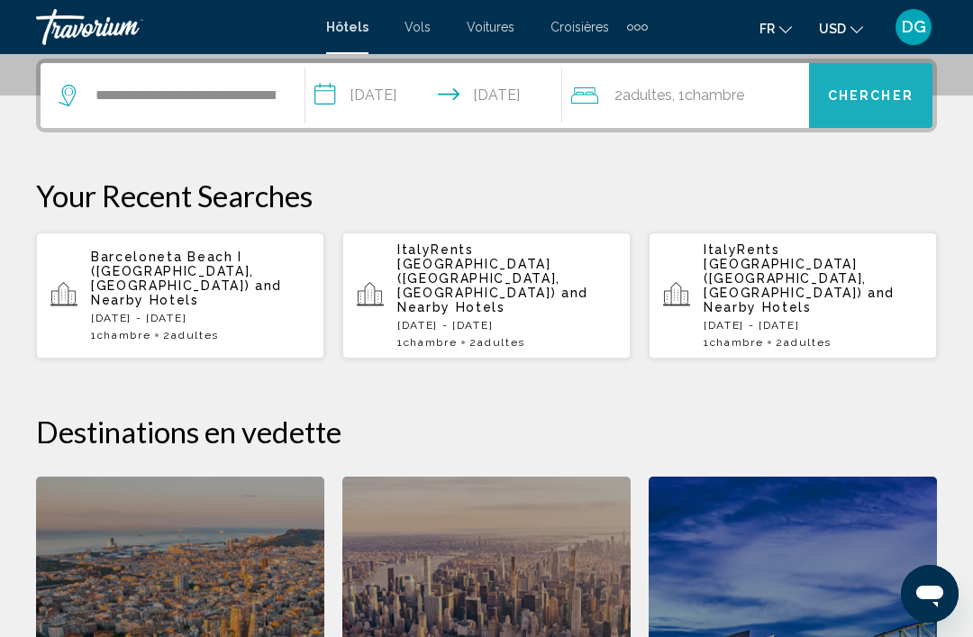
click at [872, 79] on button "Chercher" at bounding box center [870, 95] width 123 height 65
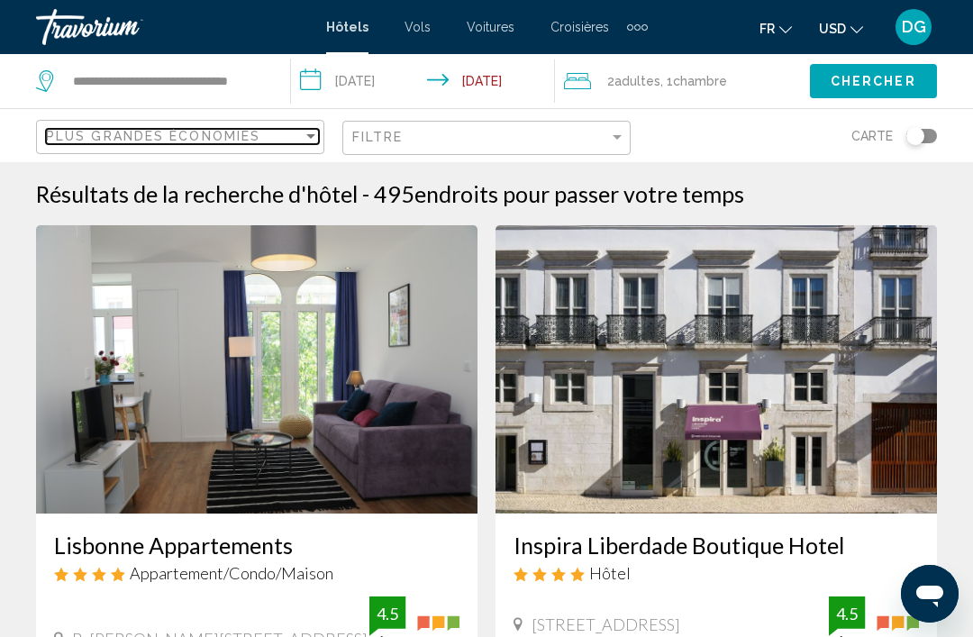
click at [68, 136] on span "Plus grandes économies" at bounding box center [153, 136] width 214 height 14
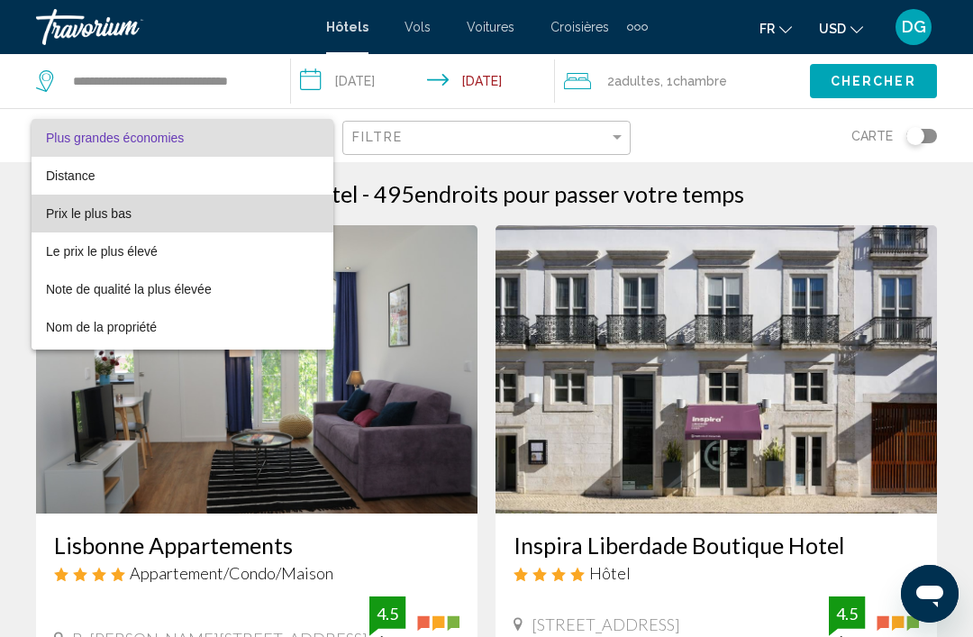
click at [53, 208] on span "Prix le plus bas" at bounding box center [89, 213] width 86 height 14
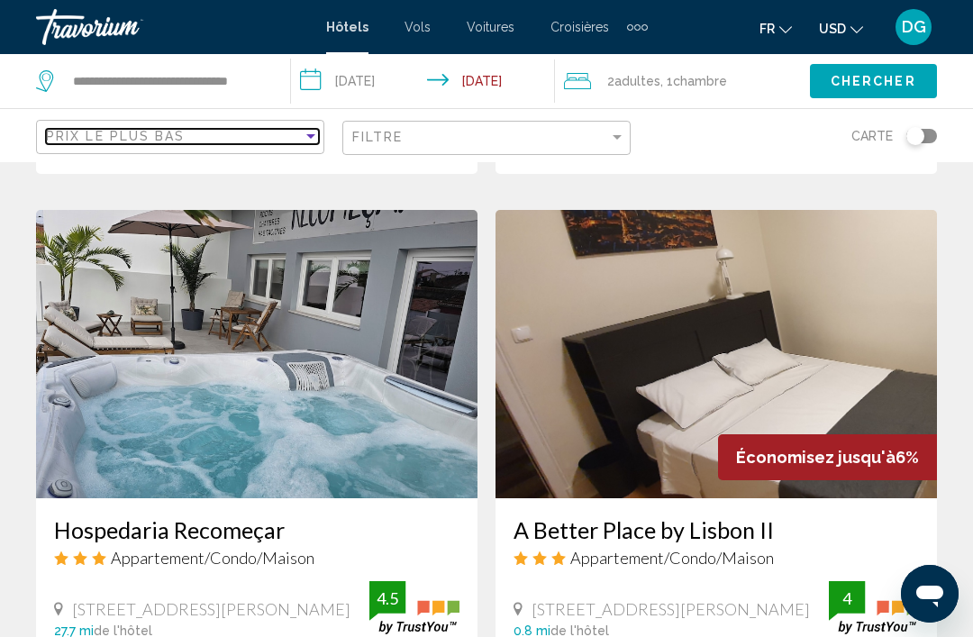
scroll to position [1953, 0]
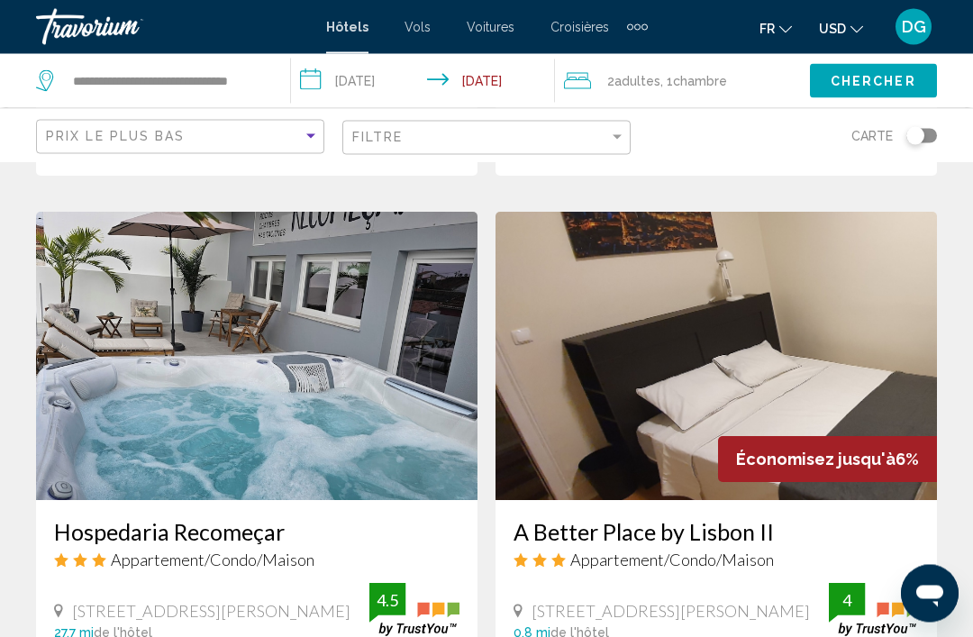
click at [214, 43] on div "Travorium" at bounding box center [126, 27] width 180 height 36
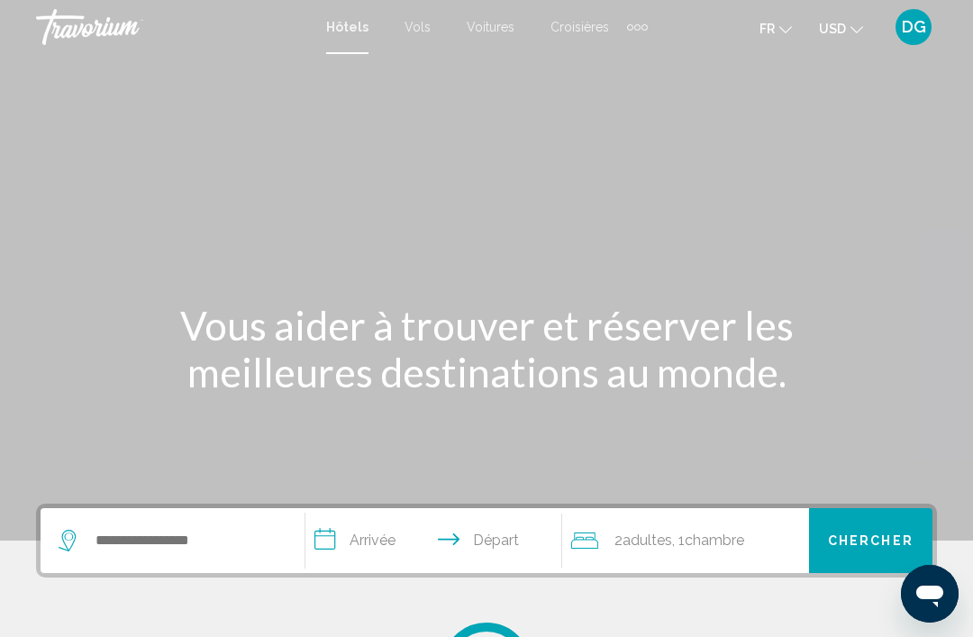
click at [202, 77] on div "Main content" at bounding box center [486, 270] width 973 height 541
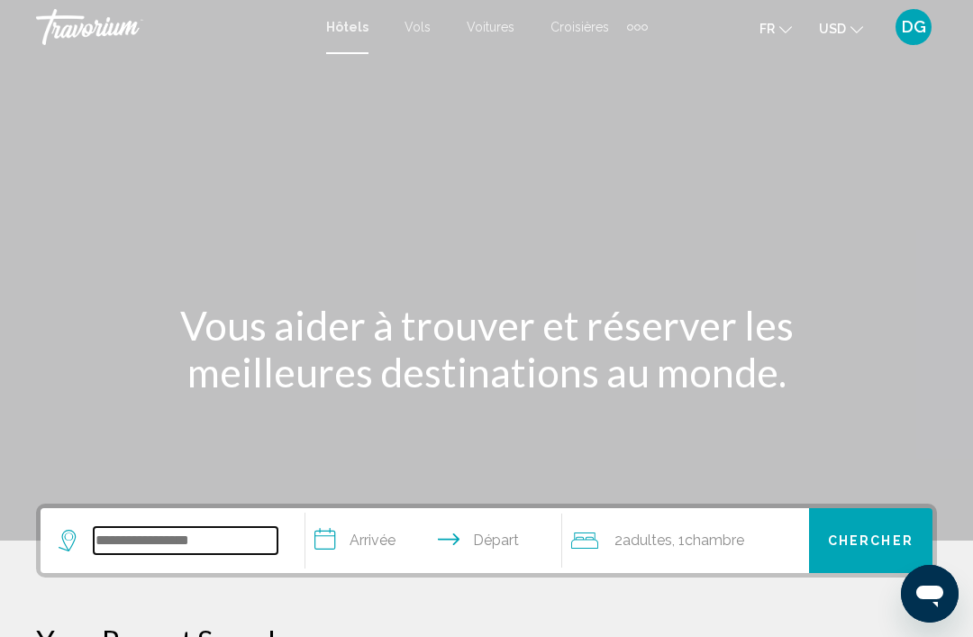
click at [190, 533] on input "Search widget" at bounding box center [186, 540] width 184 height 27
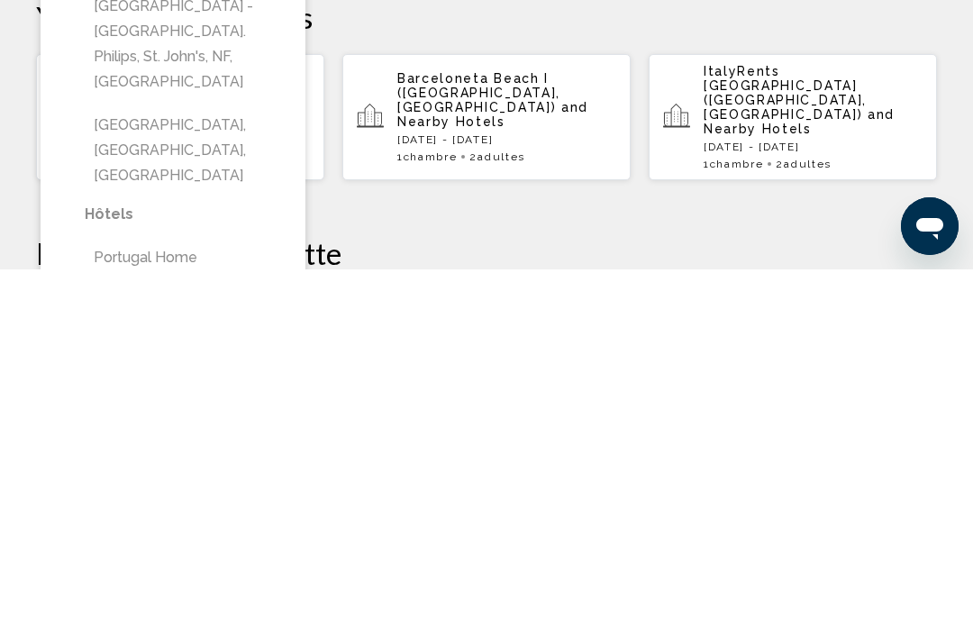
scroll to position [257, 0]
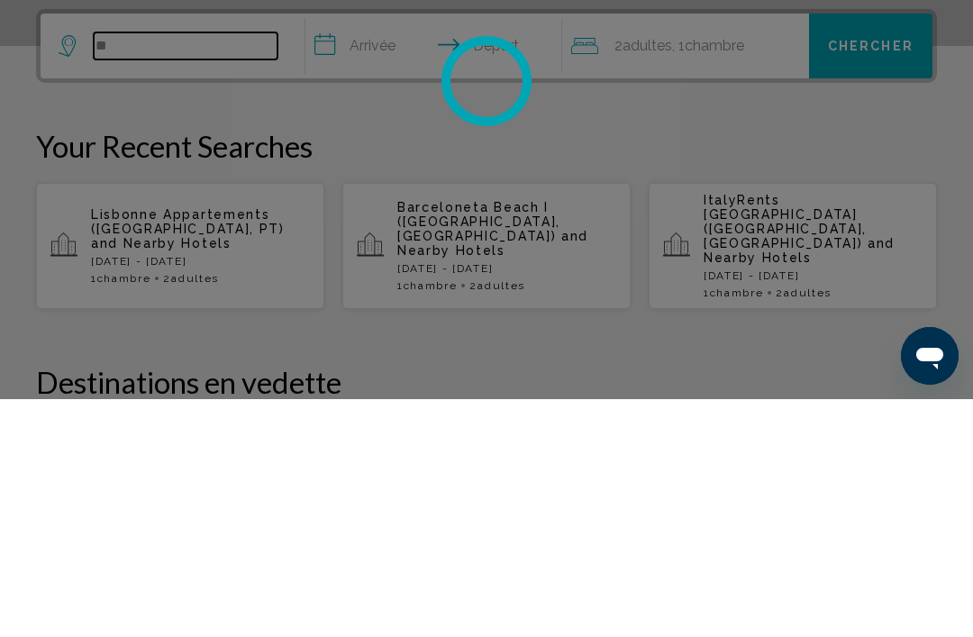
type input "*"
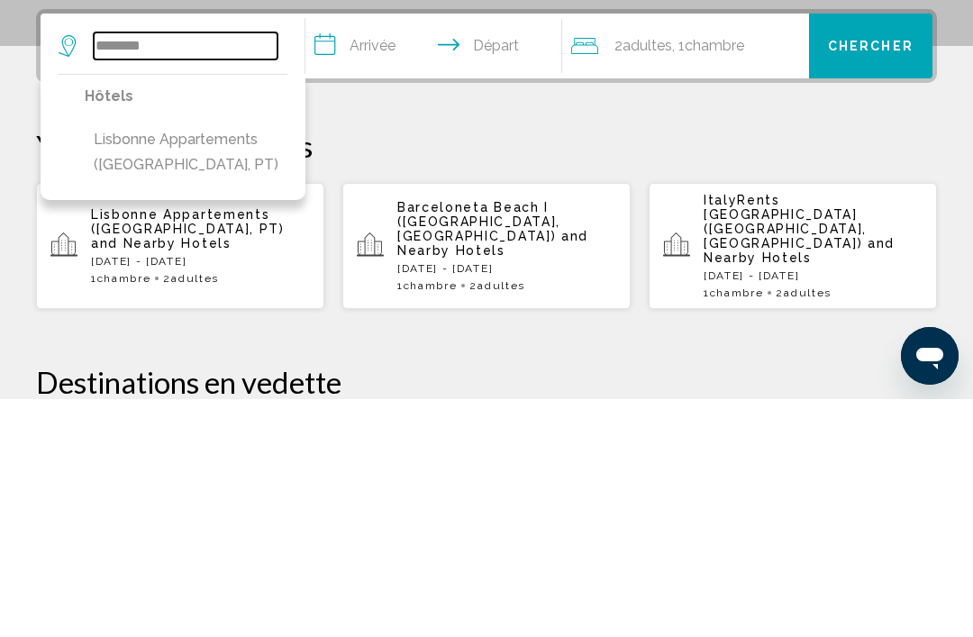
type input "********"
click at [77, 421] on app-hotels-recent-search "Lisbonne Appartements (Lisbon, PT) and Nearby Hotels Sat, 06 Sep - Sat, 13 Sep …" at bounding box center [180, 484] width 288 height 126
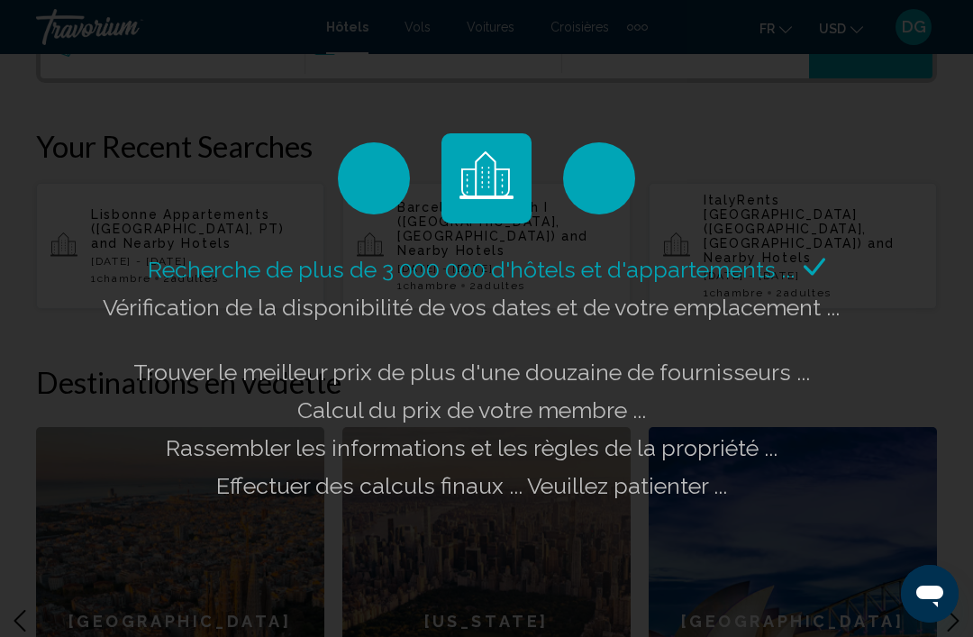
scroll to position [398, 0]
